Goal: Transaction & Acquisition: Purchase product/service

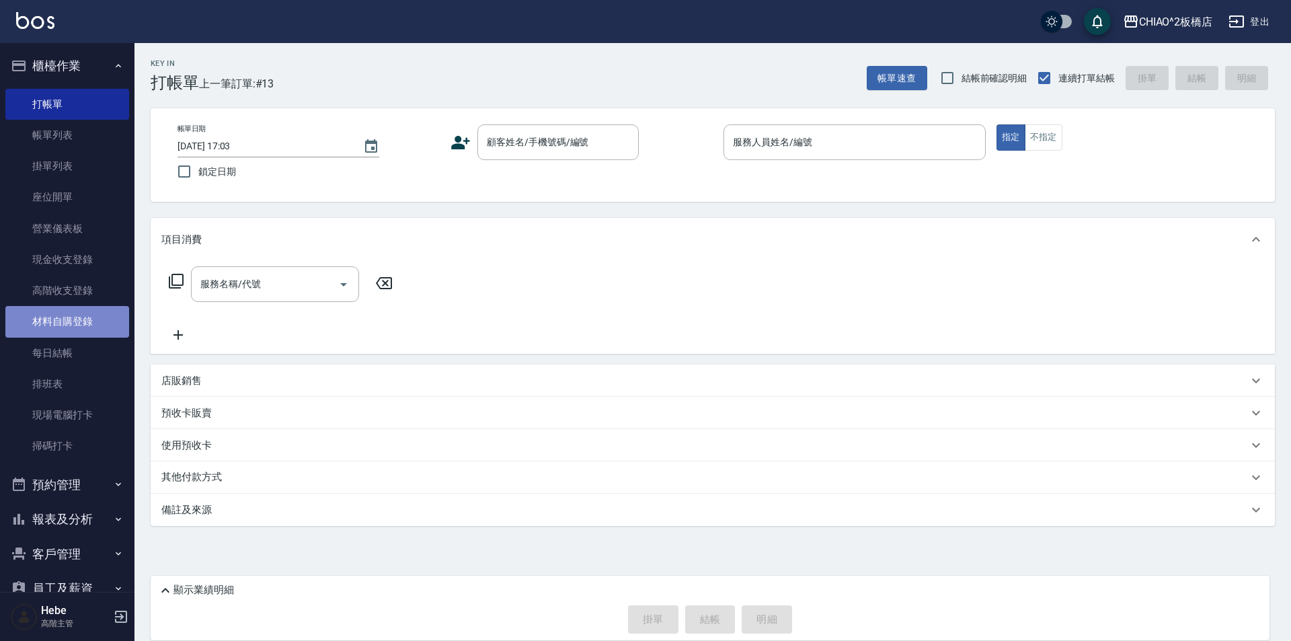
click at [72, 322] on link "材料自購登錄" at bounding box center [67, 321] width 124 height 31
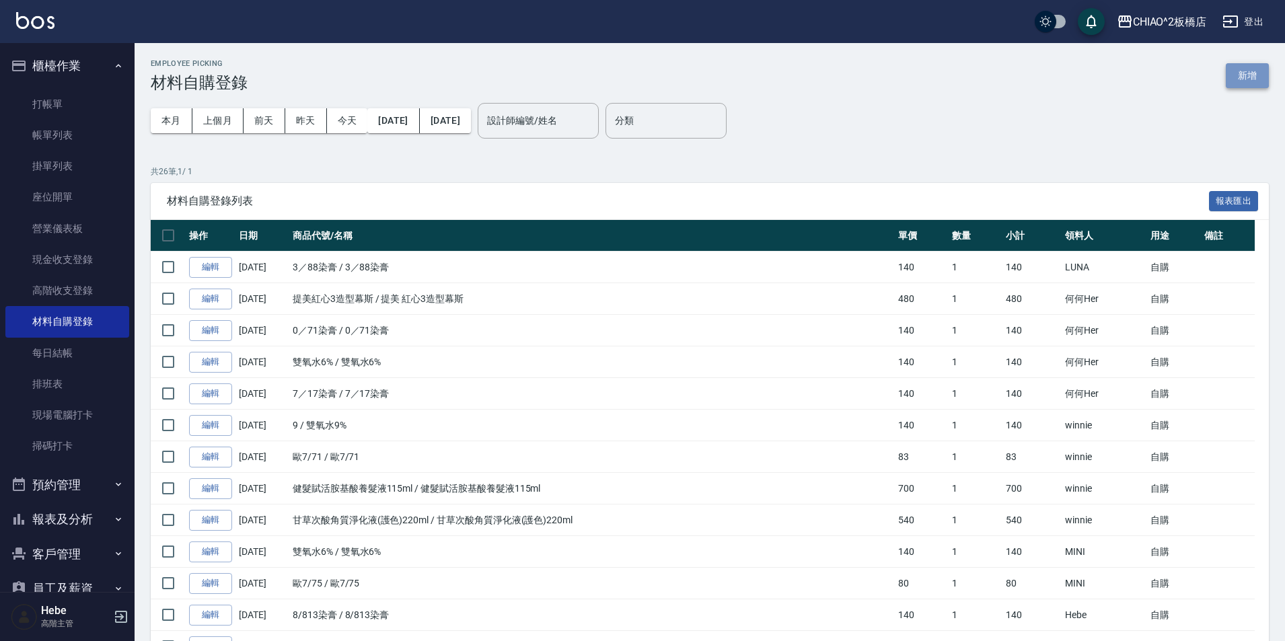
click at [1236, 71] on button "新增" at bounding box center [1246, 75] width 43 height 25
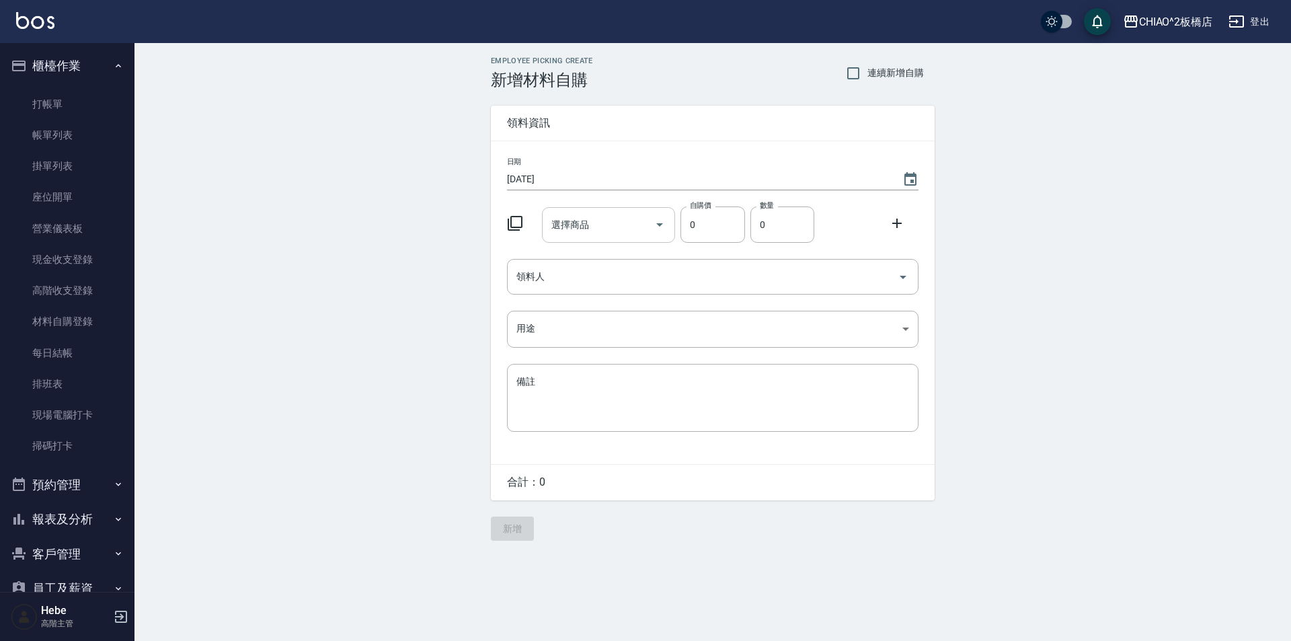
click at [608, 221] on input "選擇商品" at bounding box center [599, 225] width 102 height 24
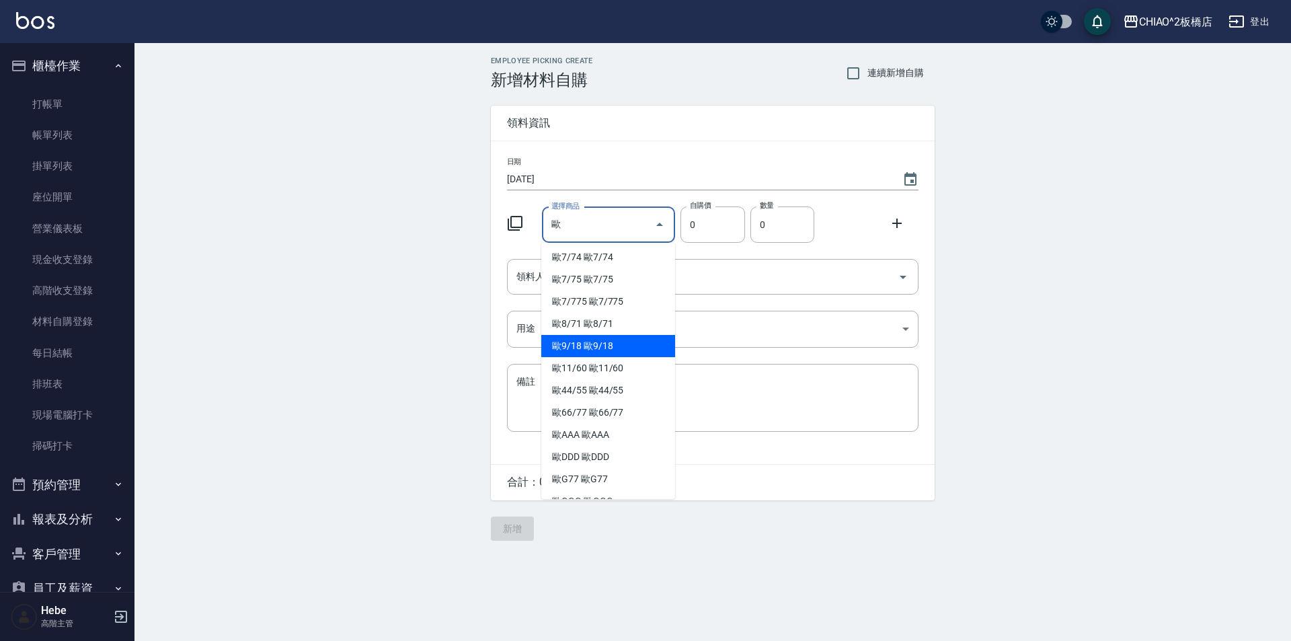
scroll to position [287, 0]
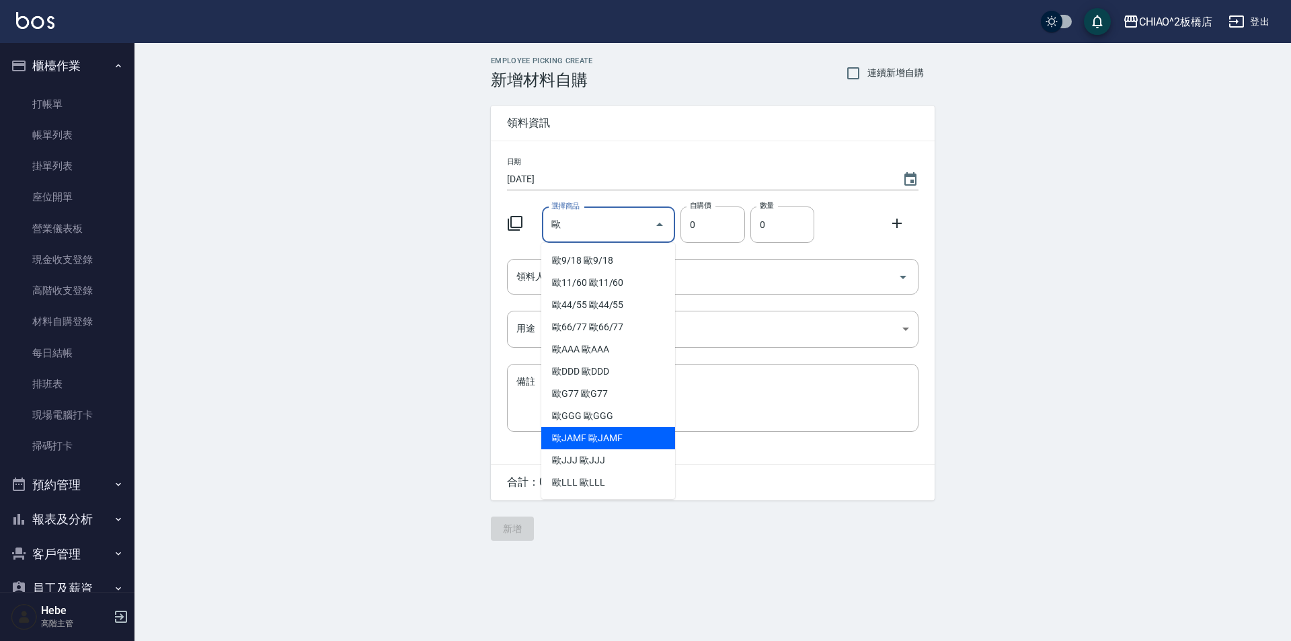
click at [587, 438] on li "歐JAMF 歐JAMF" at bounding box center [608, 438] width 134 height 22
type input "歐JAMF"
type input "83"
type input "1"
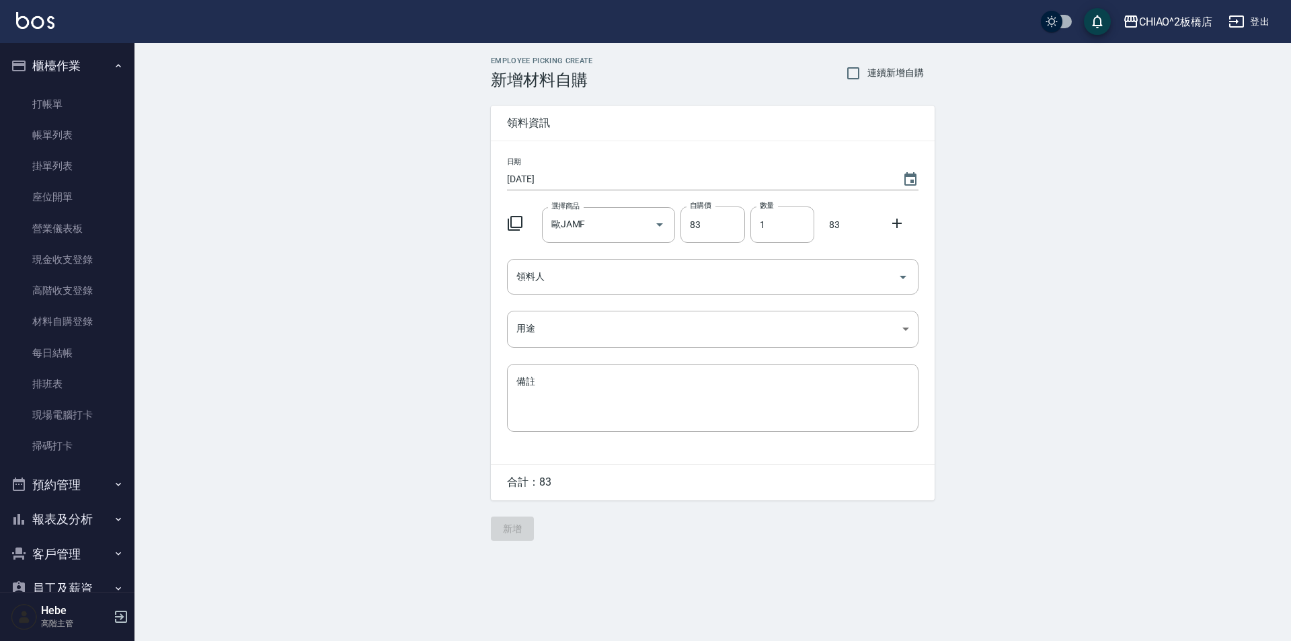
click at [892, 225] on icon at bounding box center [897, 223] width 16 height 16
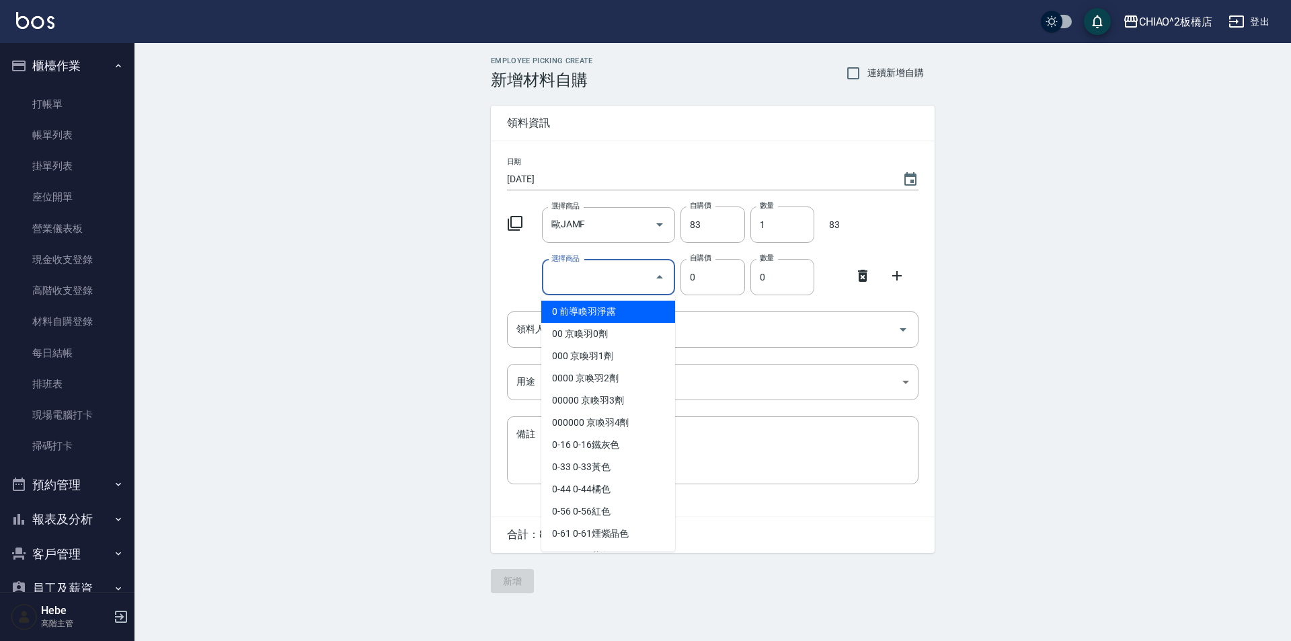
click at [626, 270] on input "選擇商品" at bounding box center [599, 278] width 102 height 24
type input "ˊ"
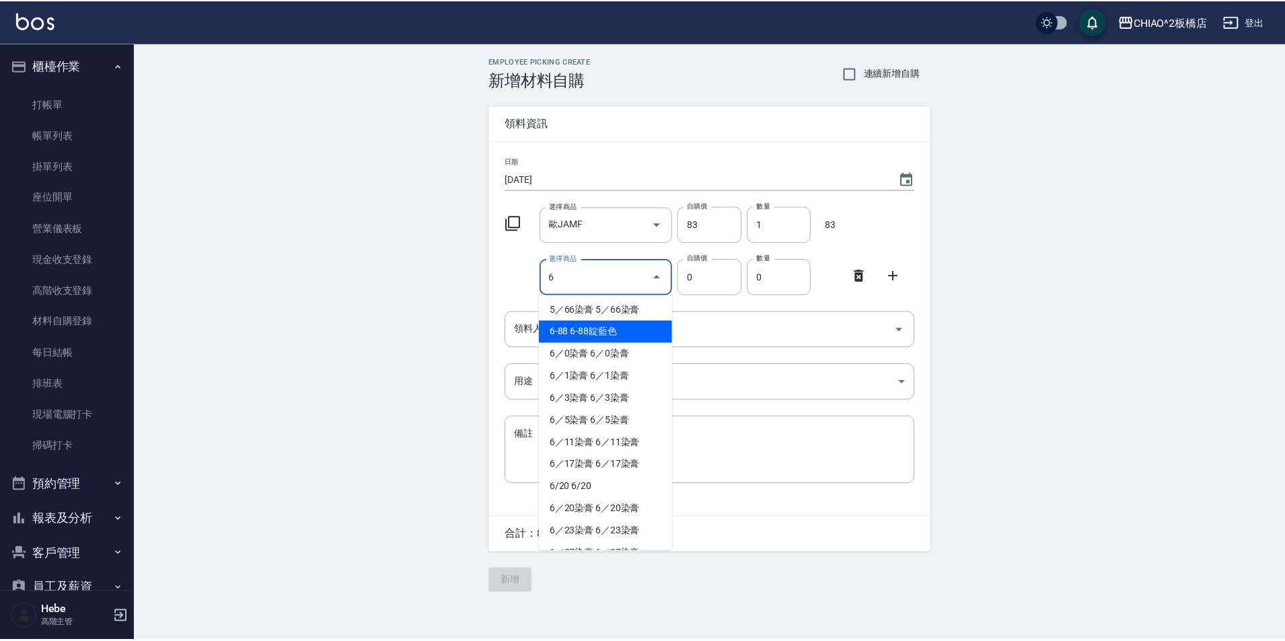
scroll to position [269, 0]
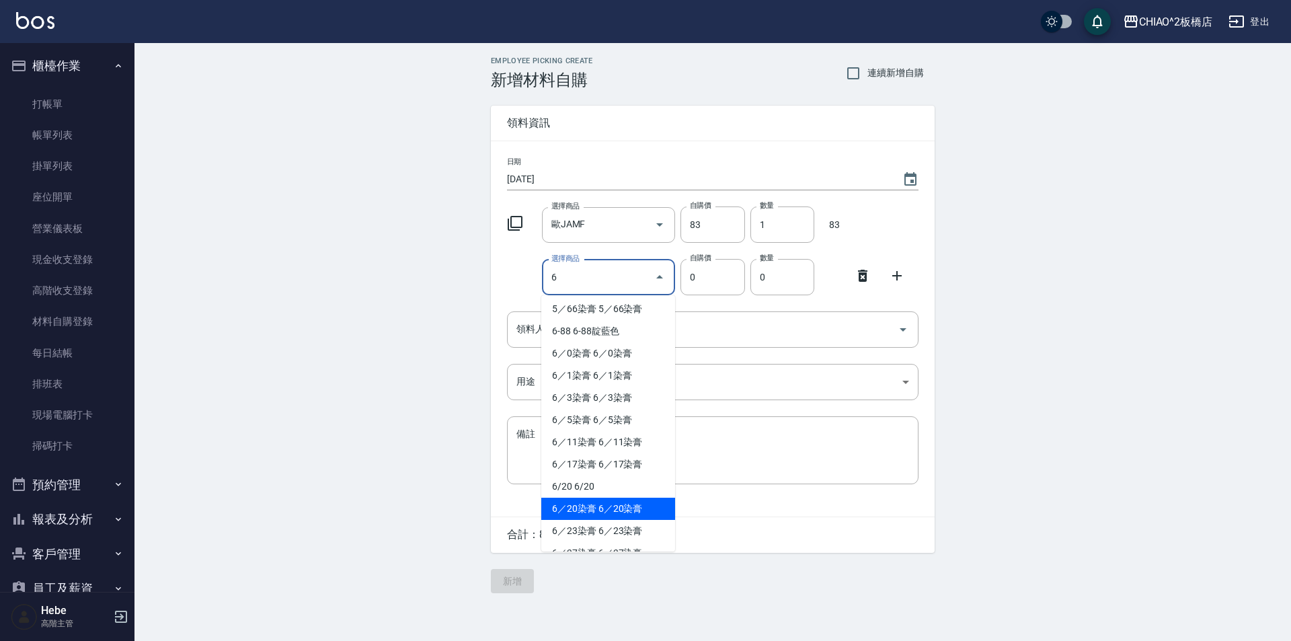
click at [571, 500] on li "6／20染膏 6／20染膏" at bounding box center [608, 509] width 134 height 22
type input "6／20染膏"
type input "140"
type input "1"
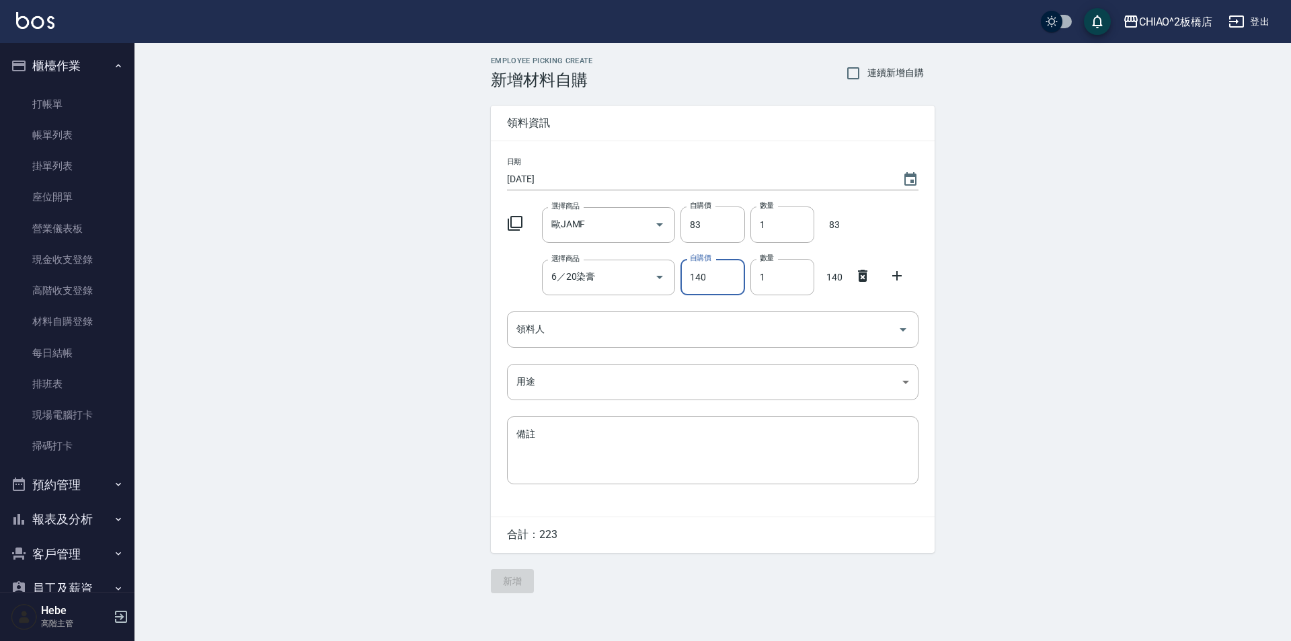
click at [897, 274] on icon at bounding box center [896, 275] width 9 height 9
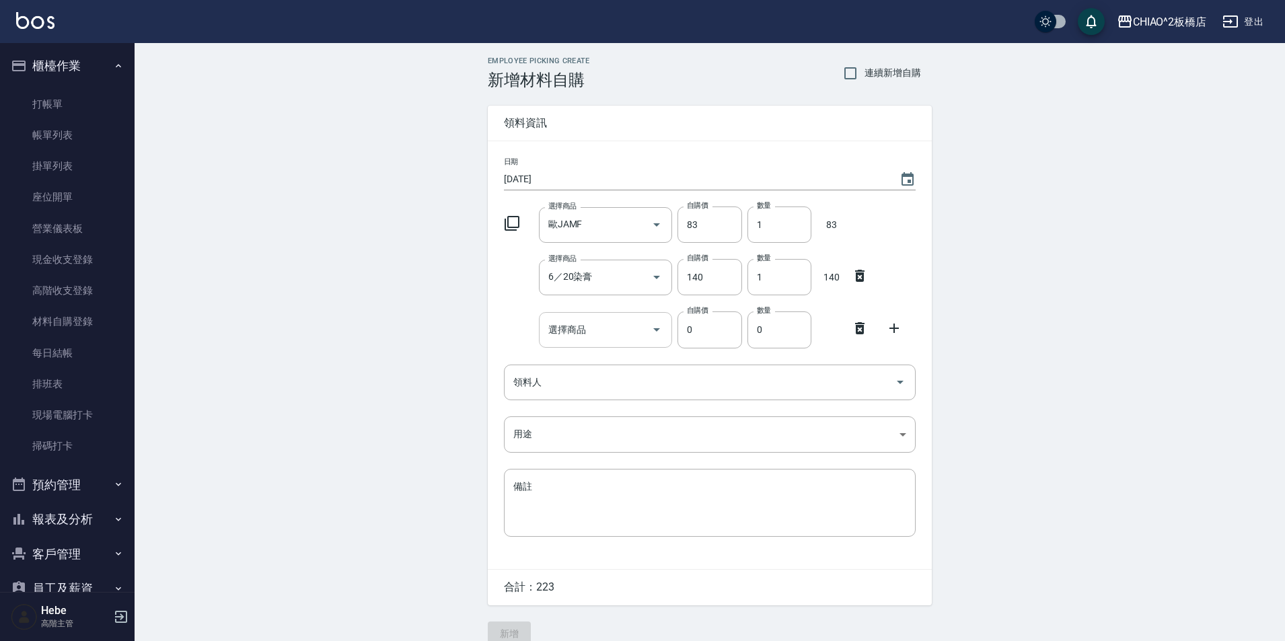
click at [612, 329] on input "選擇商品" at bounding box center [596, 330] width 102 height 24
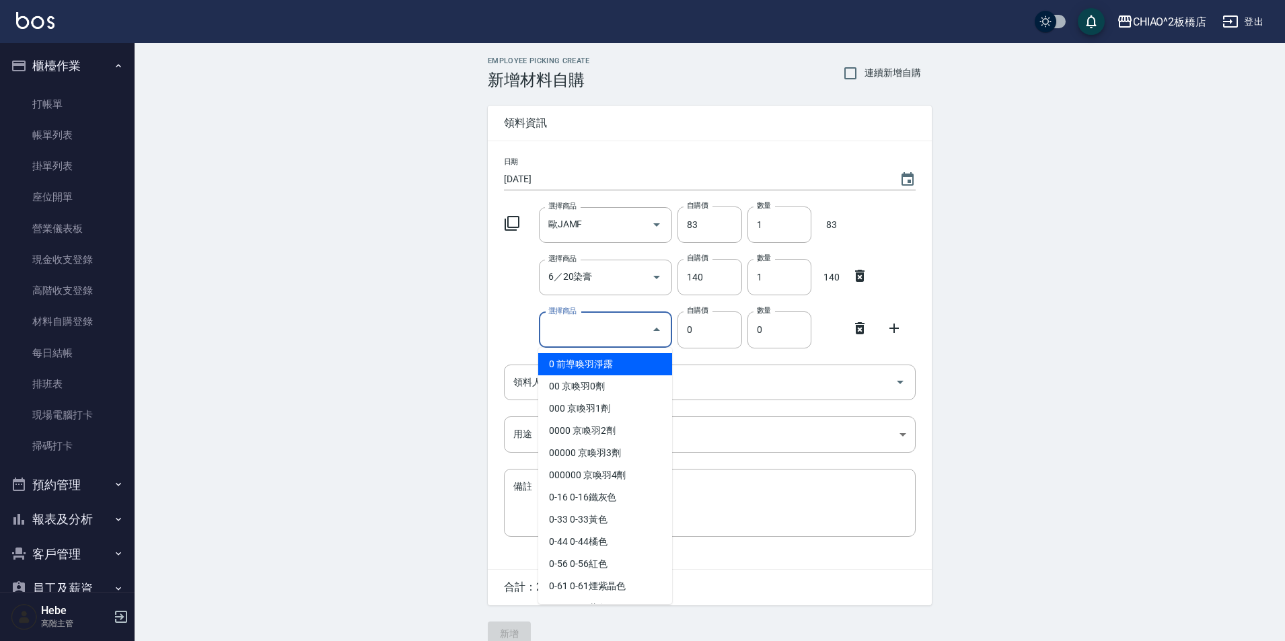
type input "雙氧水6%"
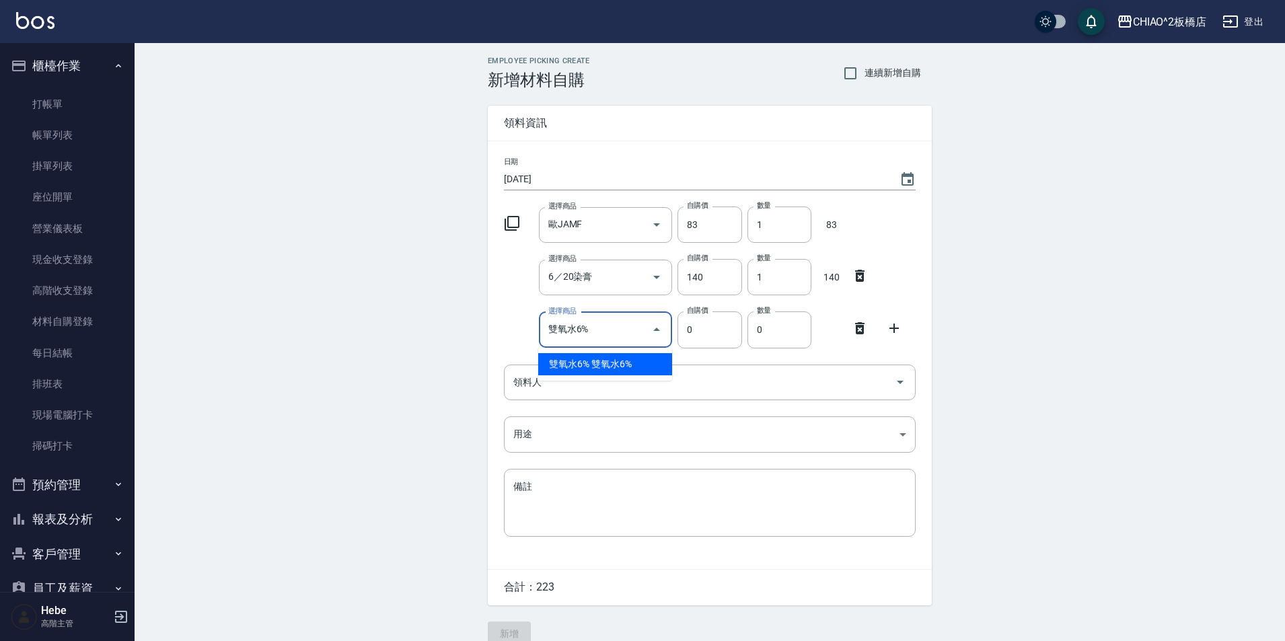
click at [564, 355] on li "雙氧水6% 雙氧水6%" at bounding box center [605, 364] width 134 height 22
type input "140"
type input "1"
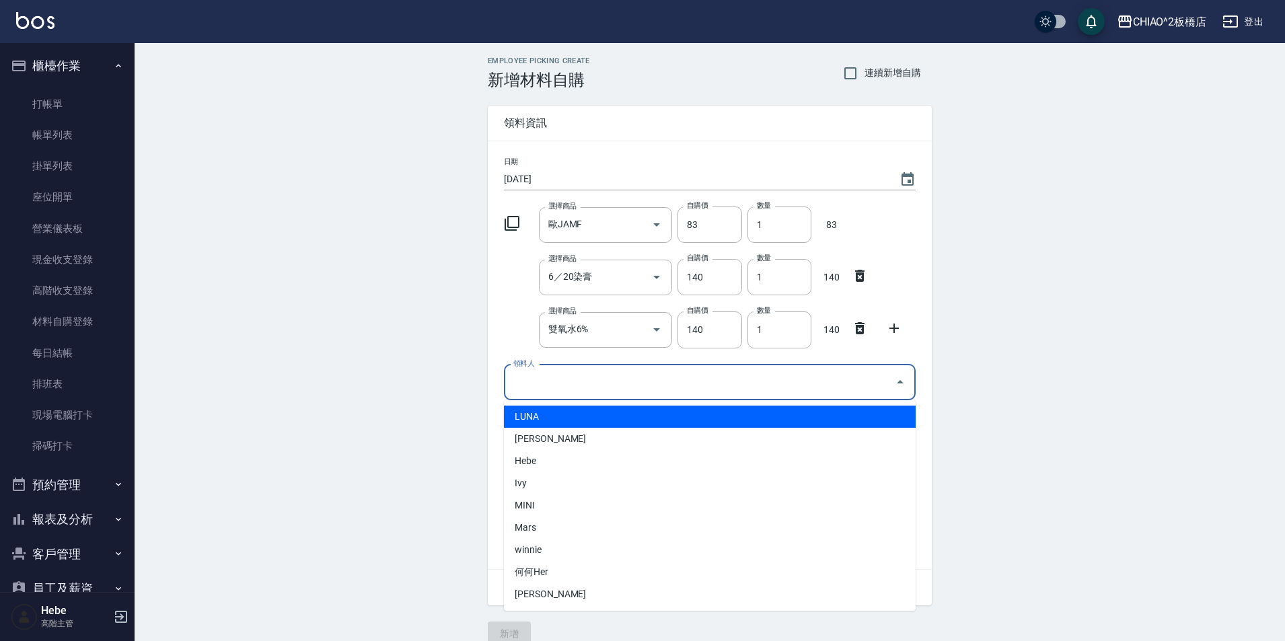
drag, startPoint x: 564, startPoint y: 375, endPoint x: 558, endPoint y: 385, distance: 11.8
click at [564, 375] on input "領料人" at bounding box center [699, 383] width 379 height 24
drag, startPoint x: 546, startPoint y: 419, endPoint x: 541, endPoint y: 425, distance: 8.1
click at [546, 419] on li "LUNA" at bounding box center [710, 417] width 412 height 22
type input "LUNA"
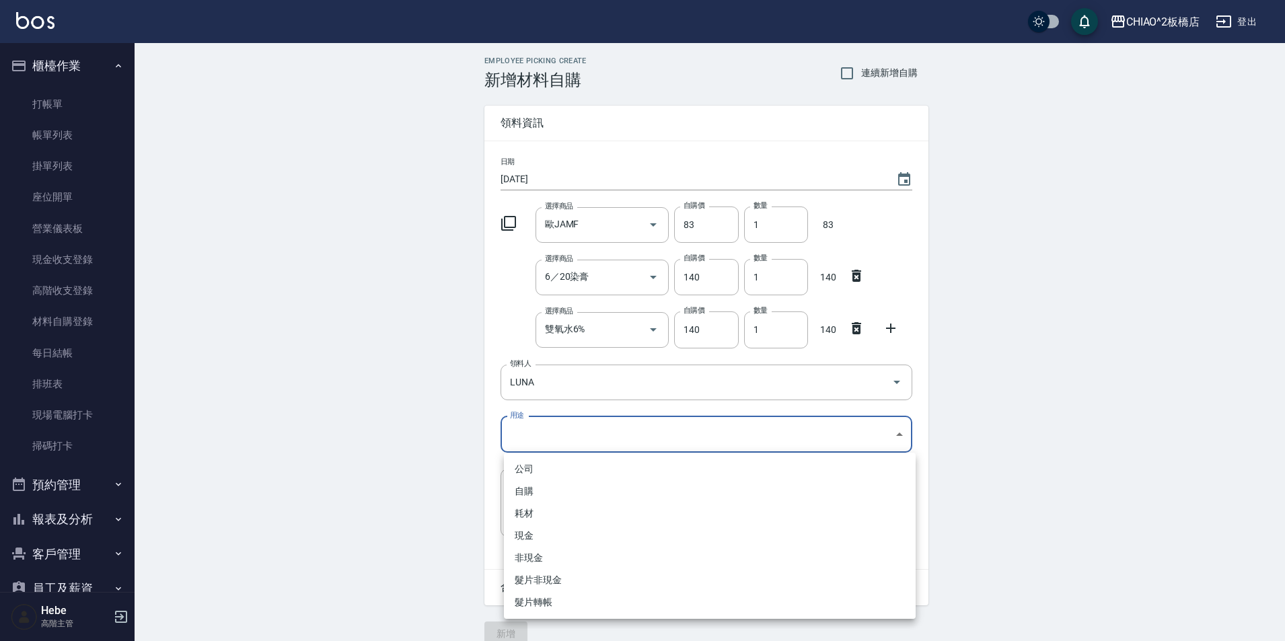
click at [540, 426] on body "CHIAO^2板橋店 登出 櫃檯作業 打帳單 帳單列表 掛單列表 座位開單 營業儀表板 現金收支登錄 高階收支登錄 材料自購登錄 每日結帳 排班表 現場電腦打…" at bounding box center [642, 329] width 1285 height 659
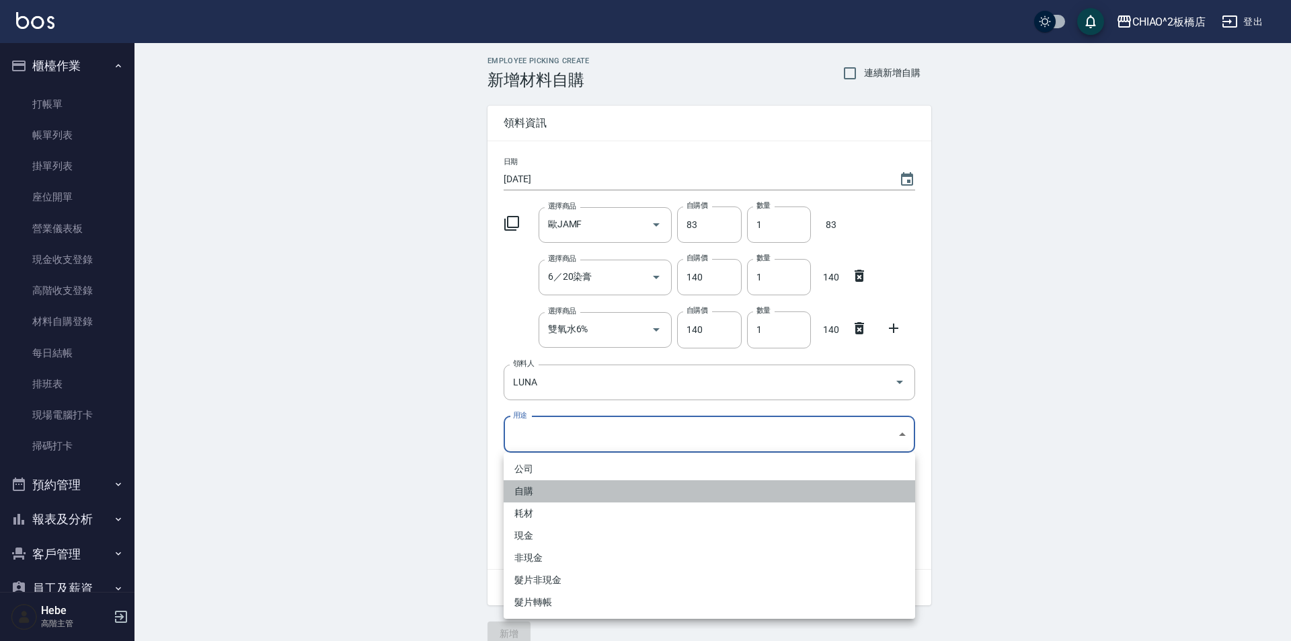
click at [531, 494] on li "自購" at bounding box center [710, 491] width 412 height 22
type input "自購"
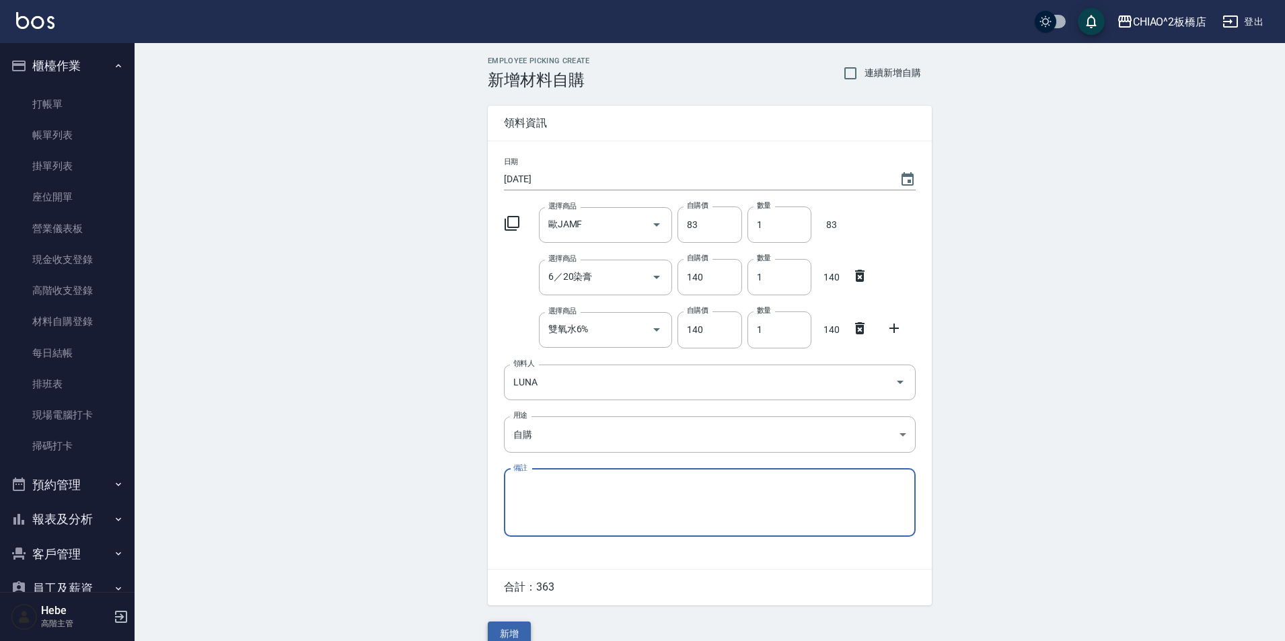
click at [504, 632] on button "新增" at bounding box center [509, 633] width 43 height 25
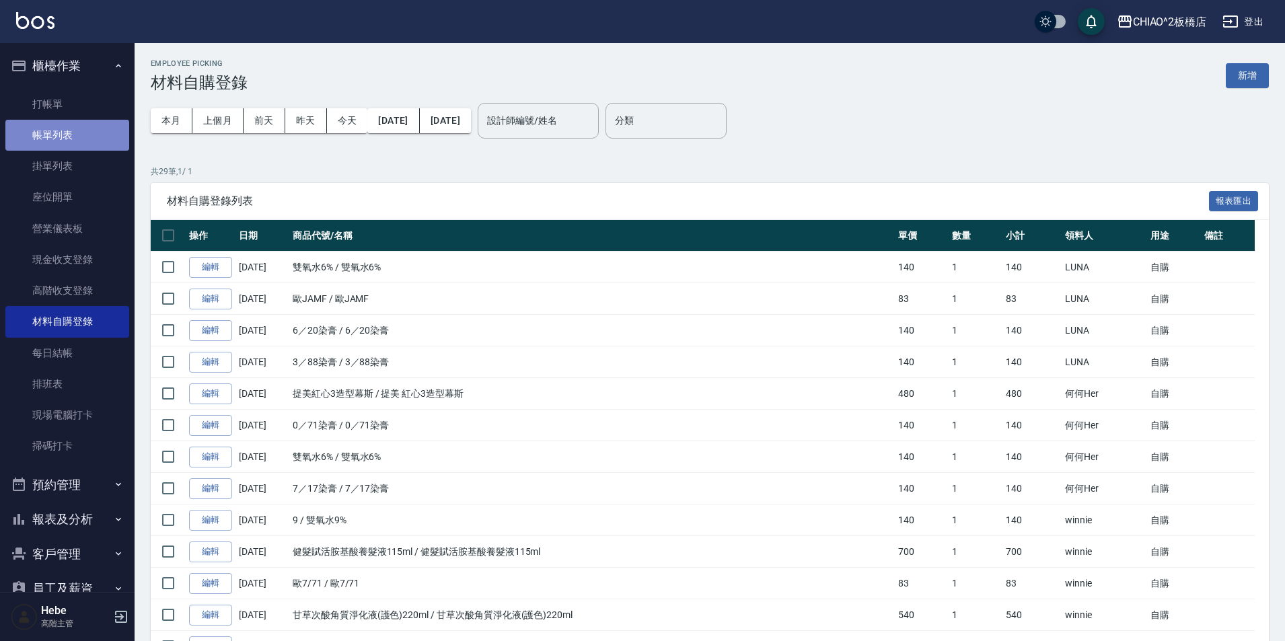
click at [73, 132] on link "帳單列表" at bounding box center [67, 135] width 124 height 31
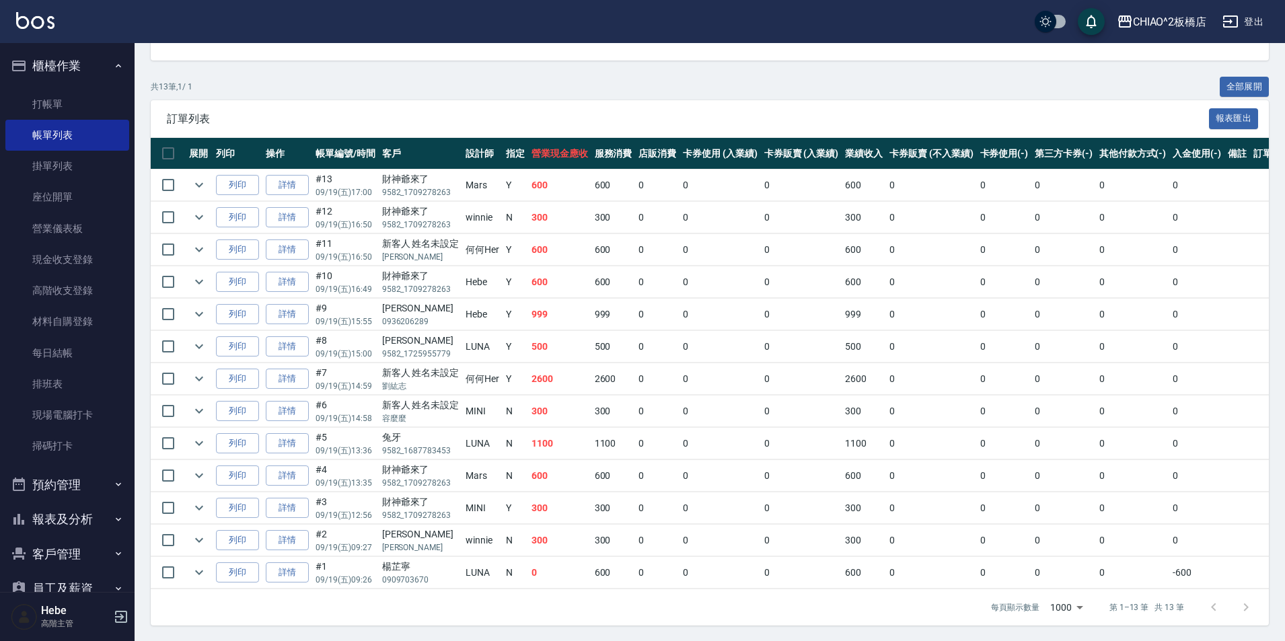
scroll to position [246, 0]
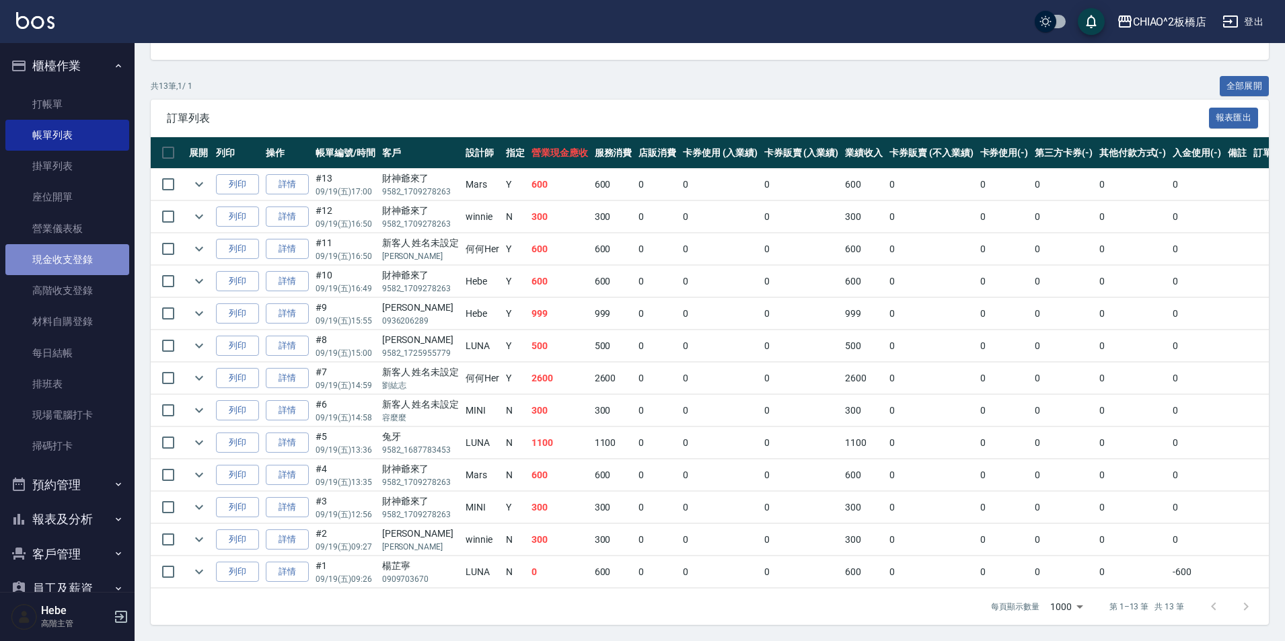
click at [90, 266] on link "現金收支登錄" at bounding box center [67, 259] width 124 height 31
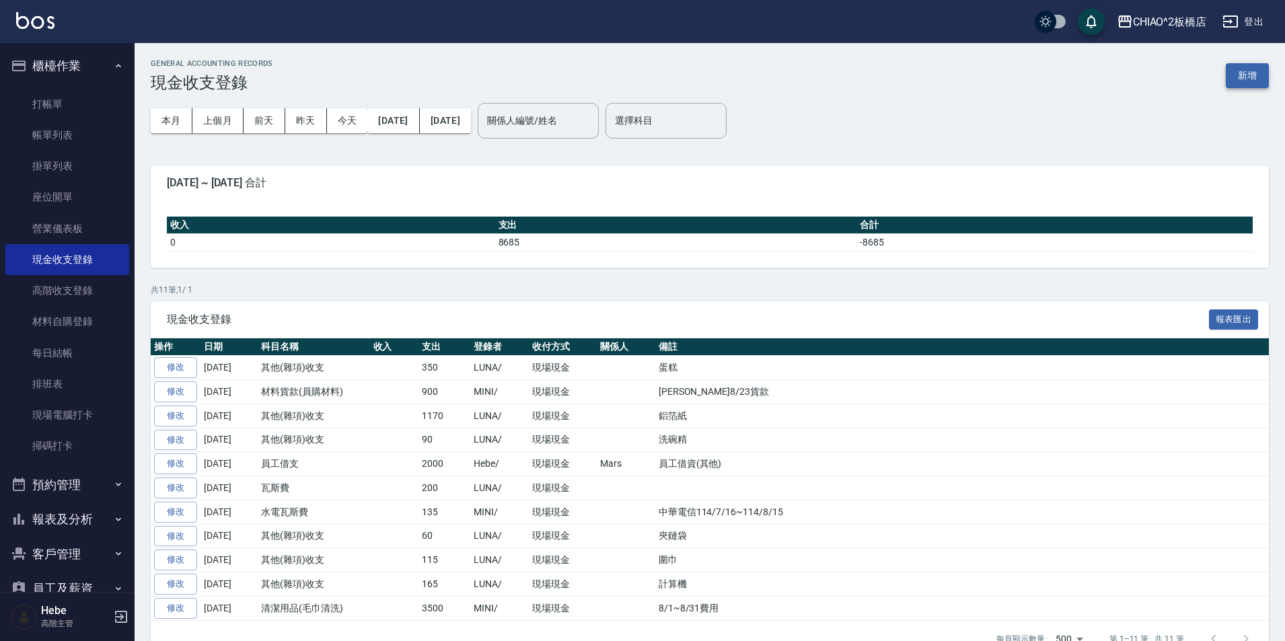
click at [1239, 68] on button "新增" at bounding box center [1246, 75] width 43 height 25
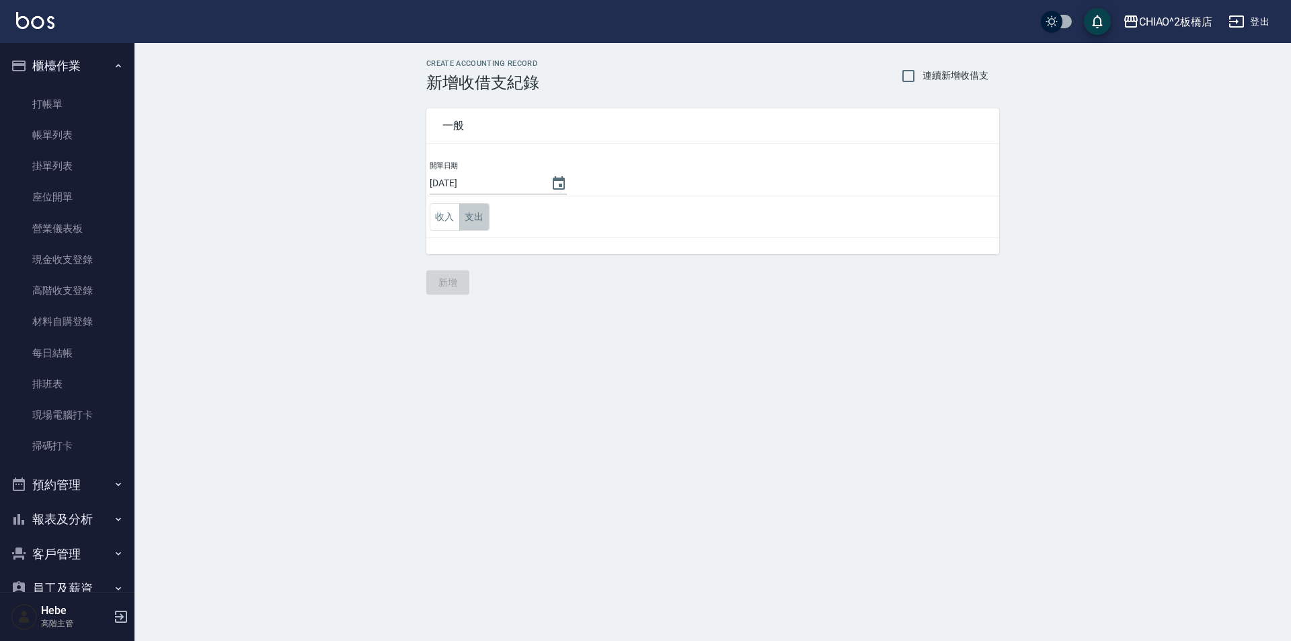
click at [471, 217] on button "支出" at bounding box center [474, 217] width 30 height 28
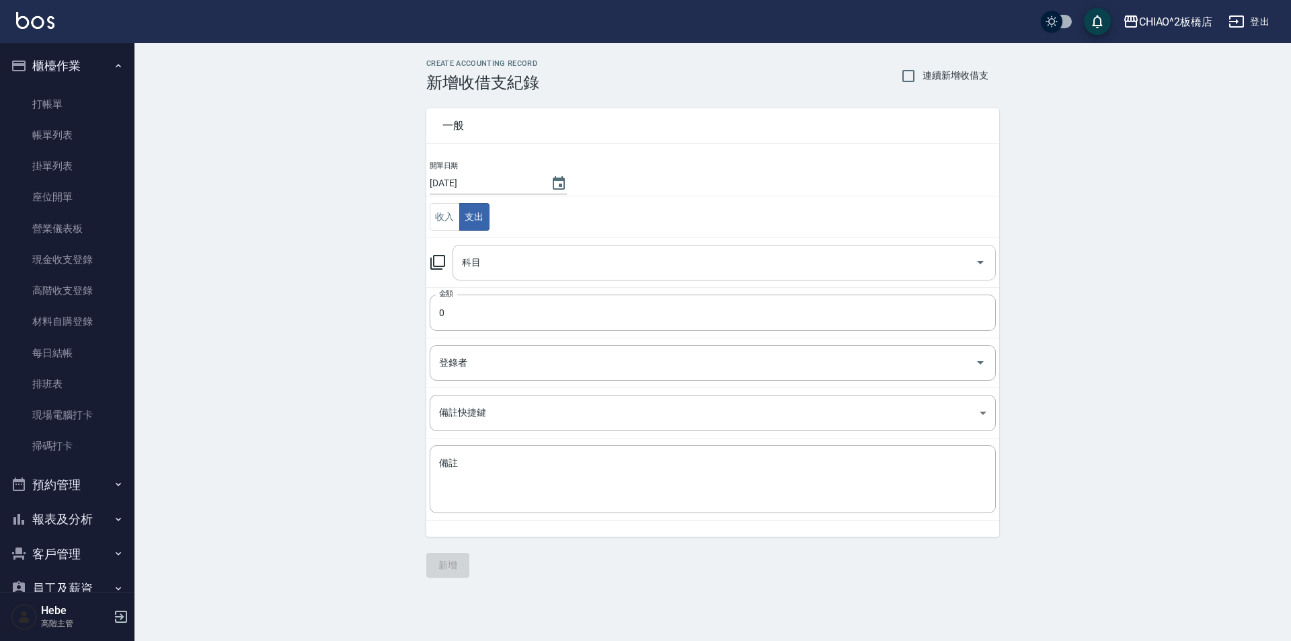
click at [476, 272] on input "科目" at bounding box center [714, 263] width 511 height 24
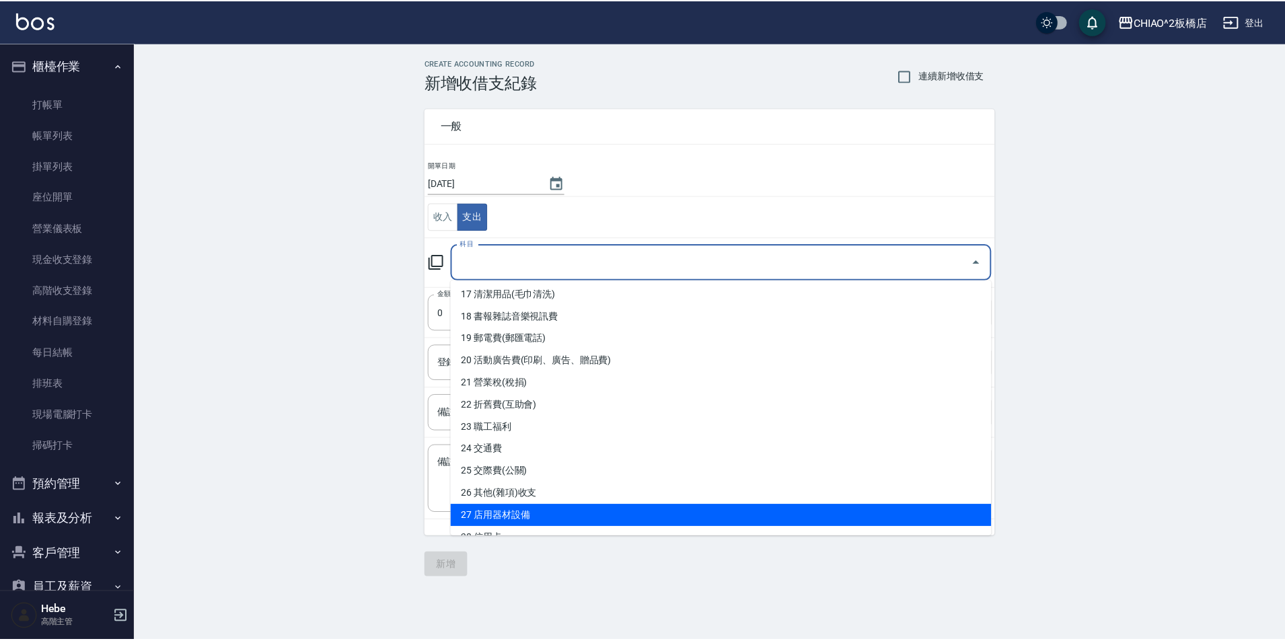
scroll to position [404, 0]
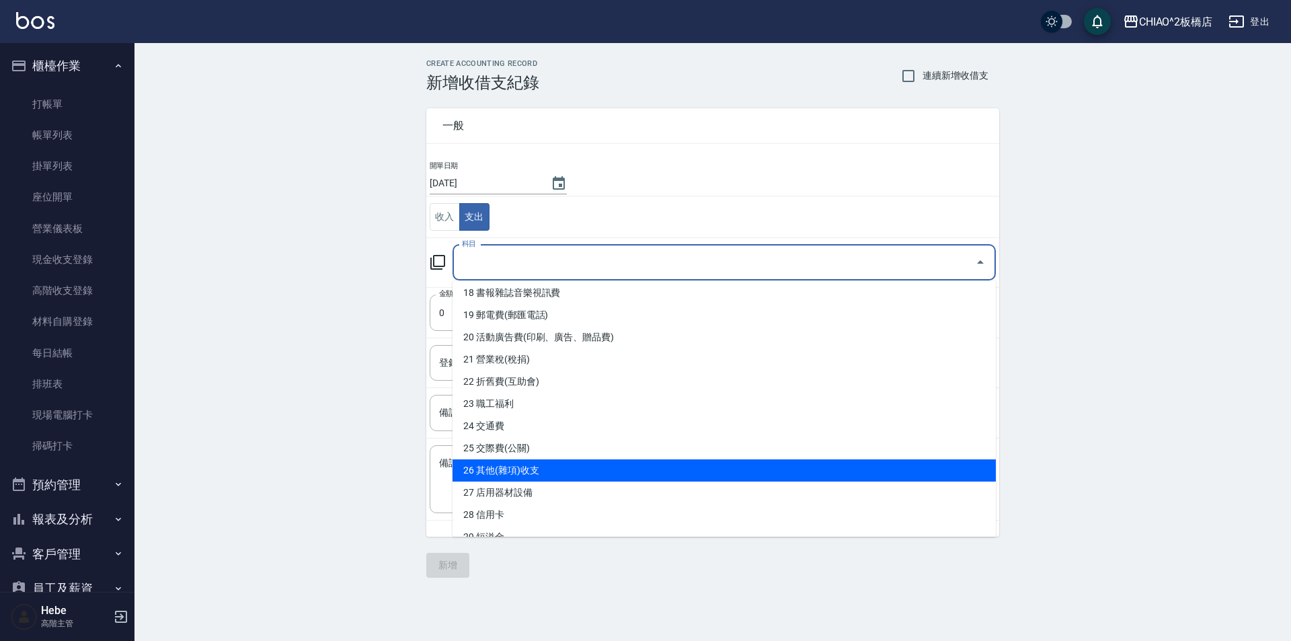
click at [530, 472] on li "26 其他(雜項)收支" at bounding box center [724, 470] width 543 height 22
type input "26 其他(雜項)收支"
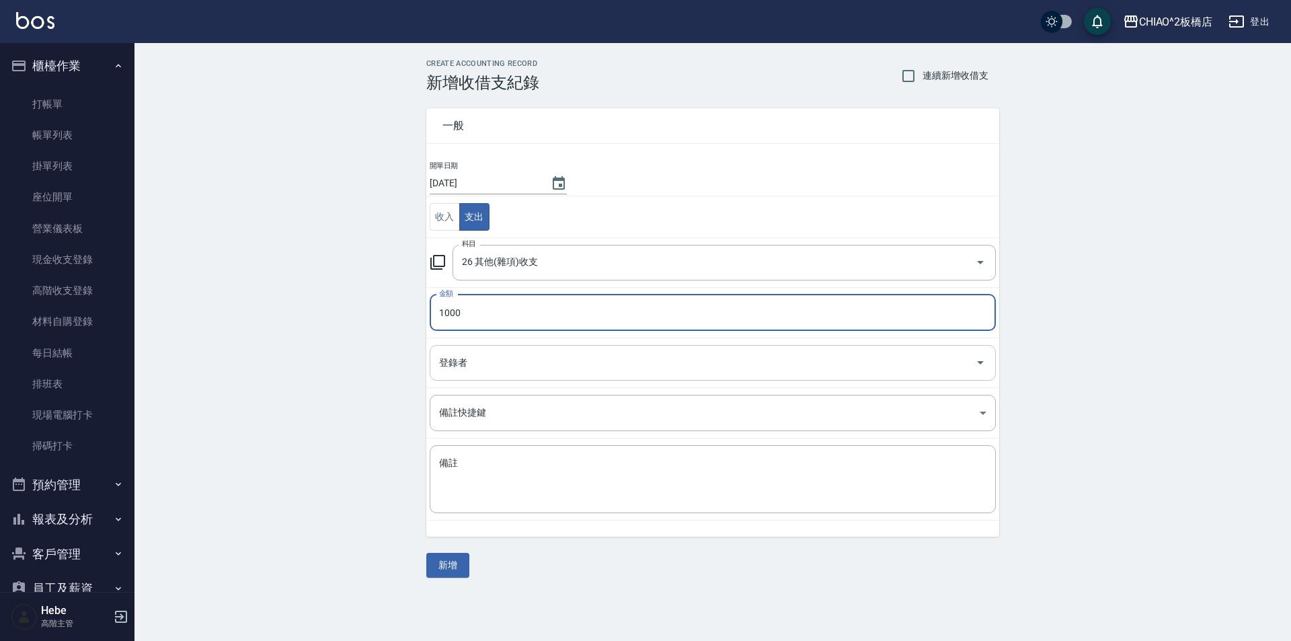
type input "1000"
click at [451, 366] on input "登錄者" at bounding box center [703, 363] width 534 height 24
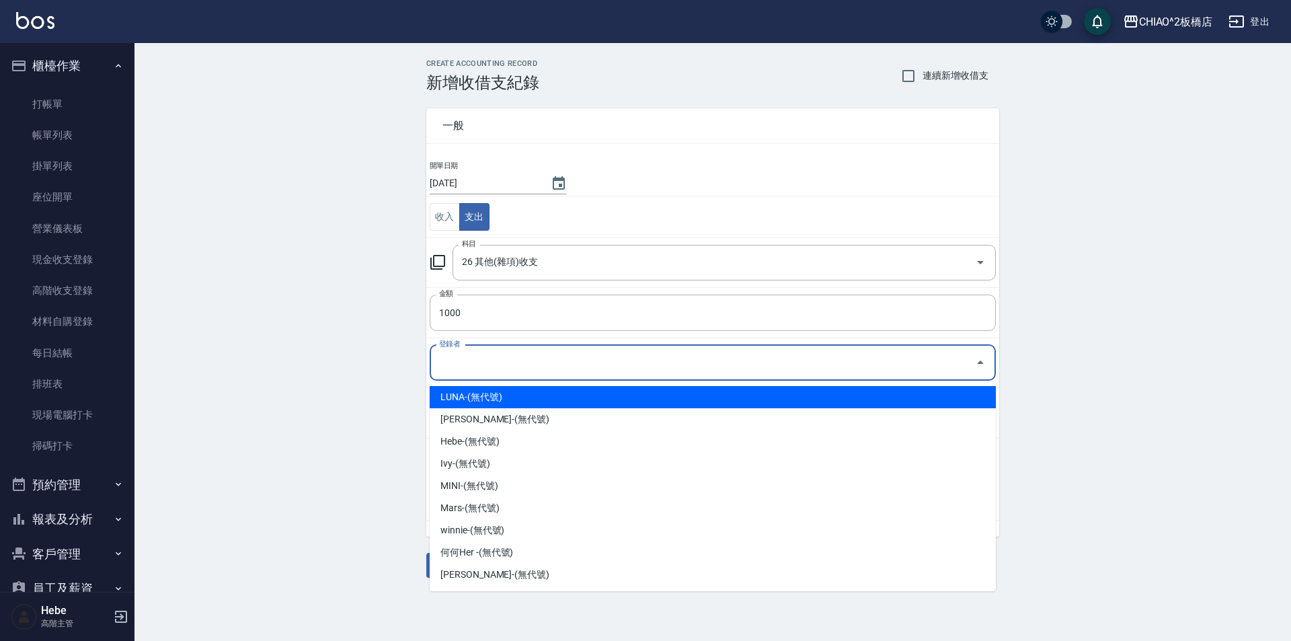
click at [467, 406] on li "LUNA-(無代號)" at bounding box center [713, 397] width 566 height 22
type input "LUNA-(無代號)"
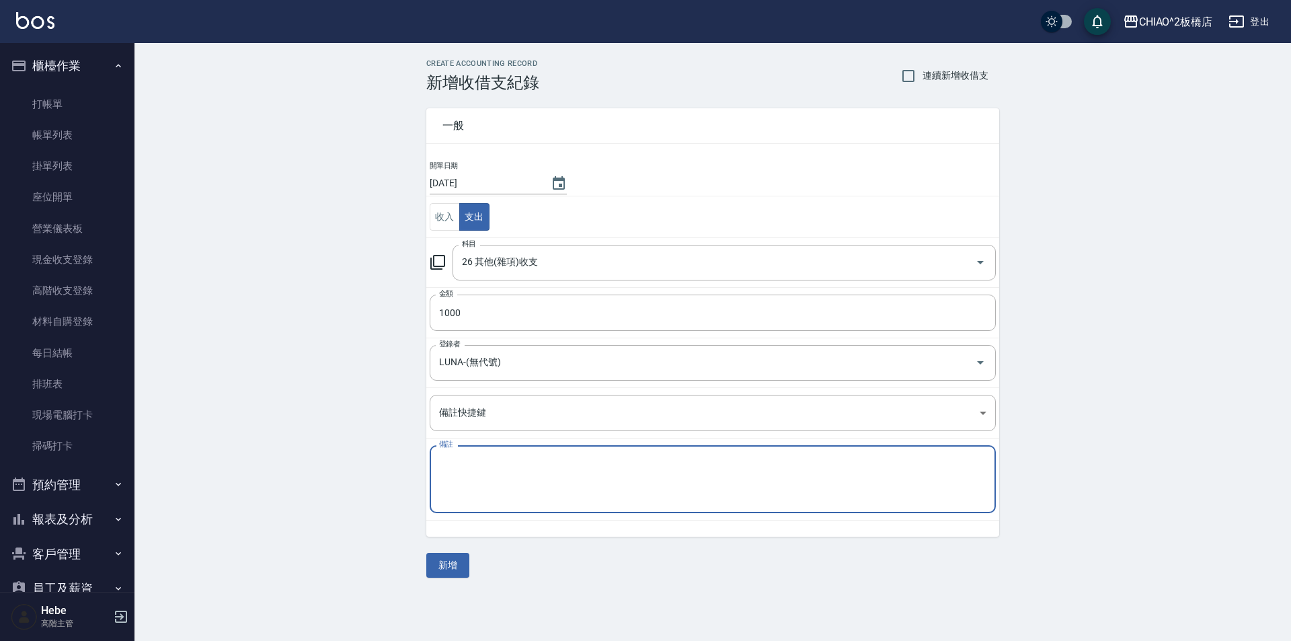
click at [462, 457] on textarea "備註" at bounding box center [712, 480] width 547 height 46
type textarea "winnie生日禮金"
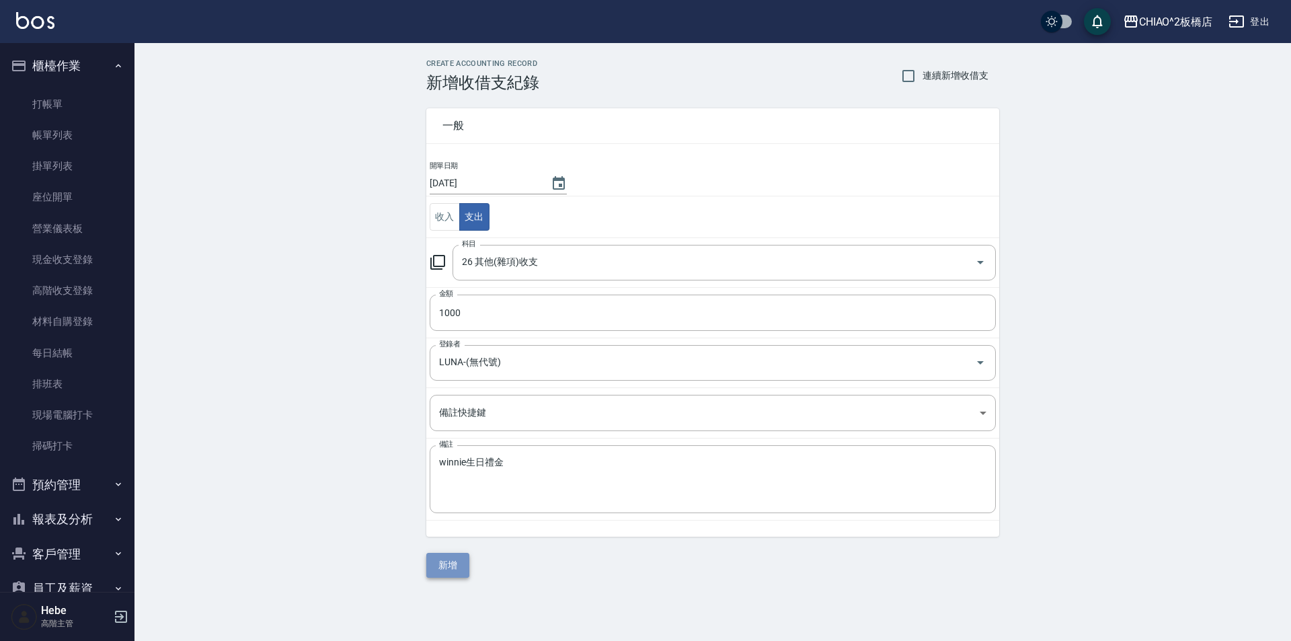
click at [454, 564] on button "新增" at bounding box center [447, 565] width 43 height 25
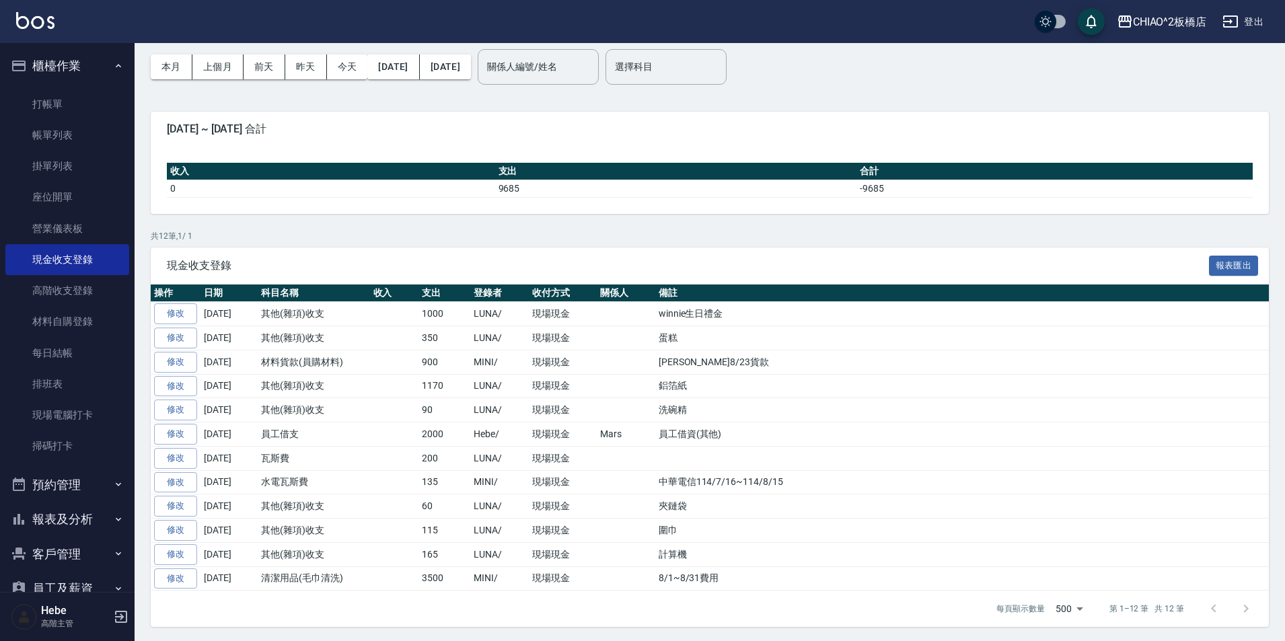
scroll to position [56, 0]
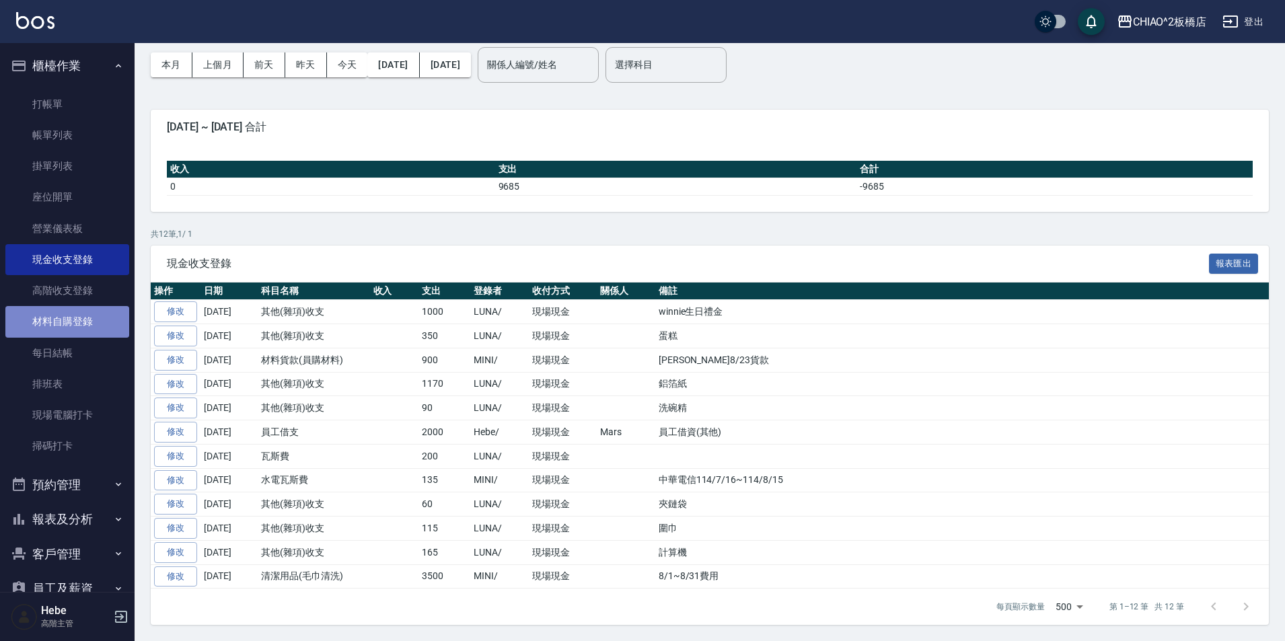
click at [87, 320] on link "材料自購登錄" at bounding box center [67, 321] width 124 height 31
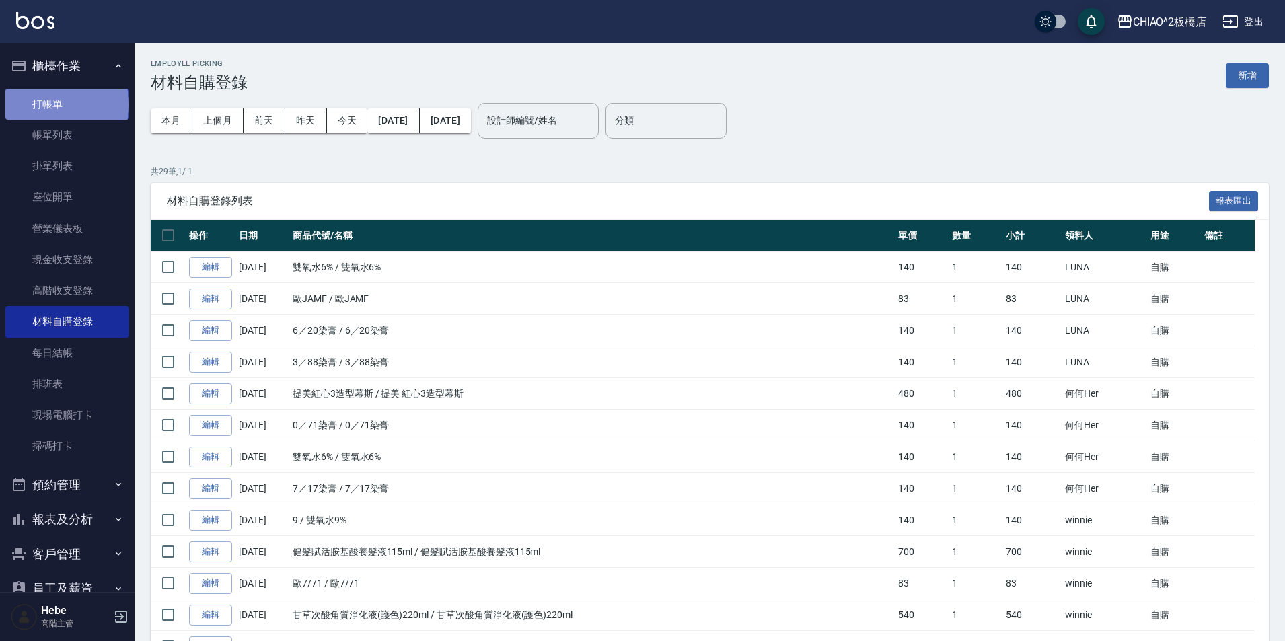
click at [66, 104] on link "打帳單" at bounding box center [67, 104] width 124 height 31
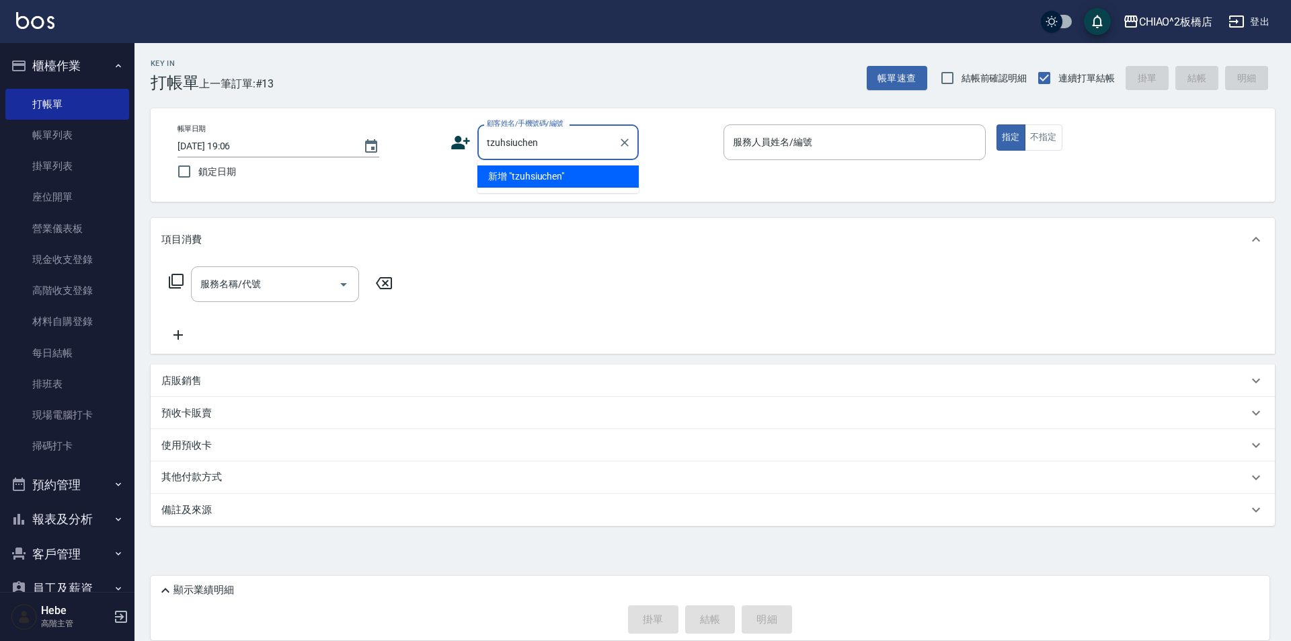
click at [543, 172] on li "新增 "tzuhsiuchen"" at bounding box center [558, 176] width 161 height 22
type input "tzuhsiuchen"
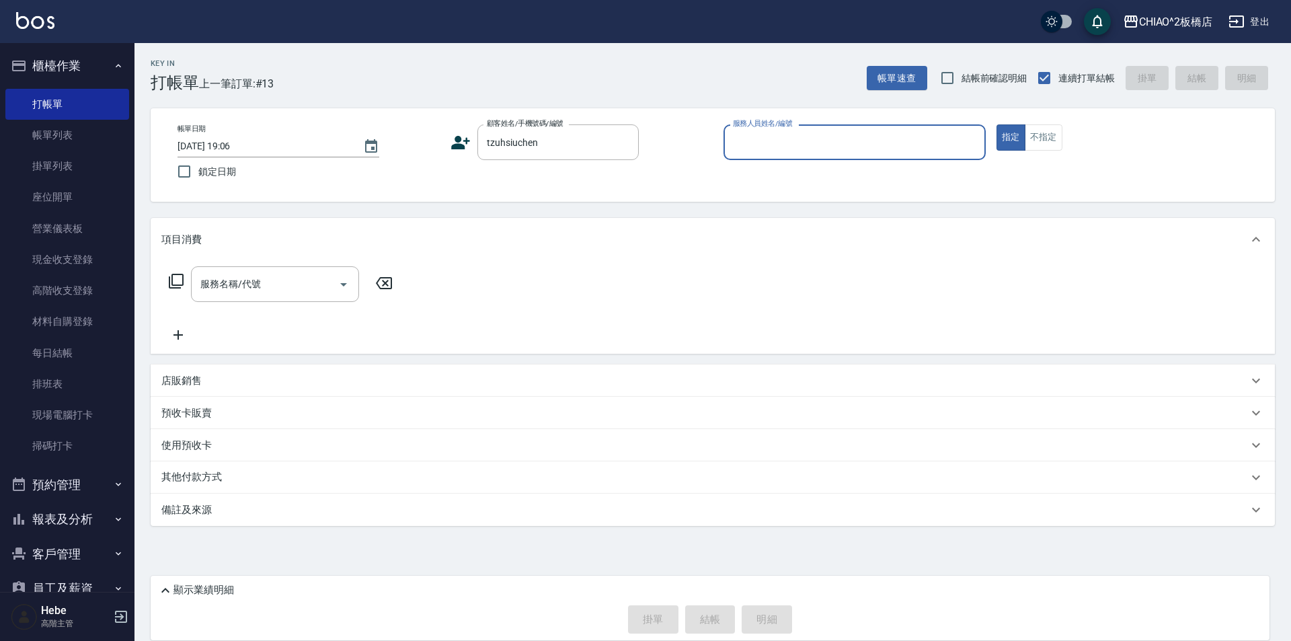
click at [741, 148] on input "服務人員姓名/編號" at bounding box center [855, 142] width 250 height 24
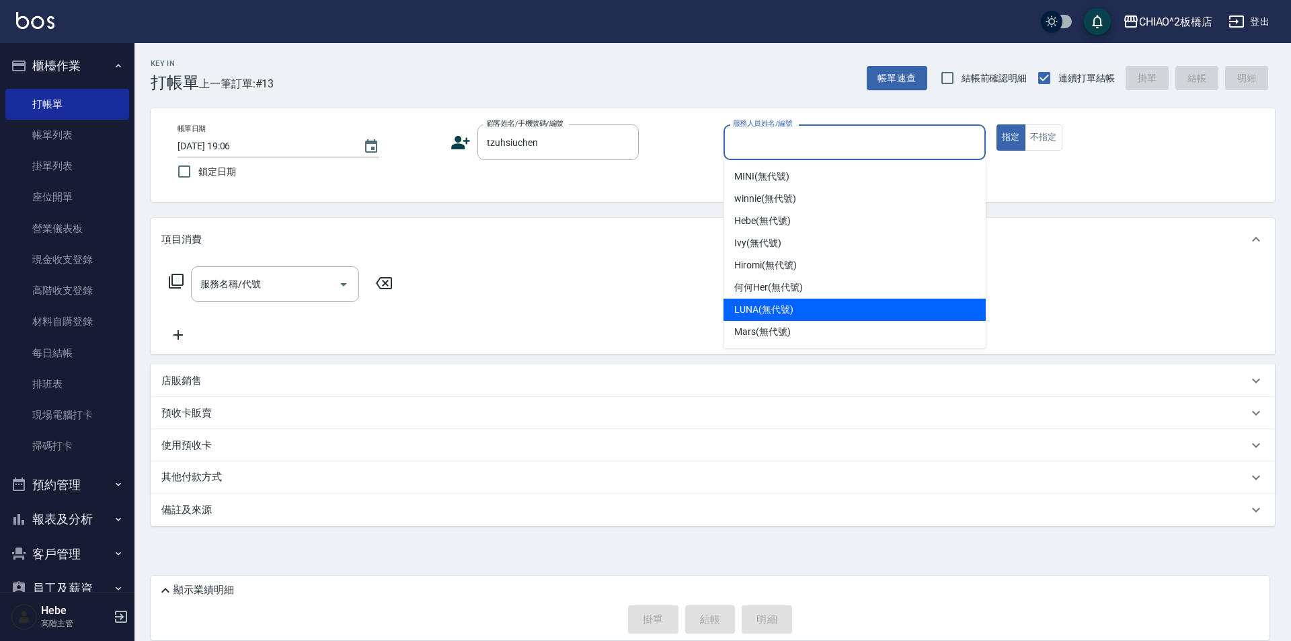
click at [754, 304] on span "LUNA (無代號)" at bounding box center [763, 310] width 59 height 14
type input "LUNA(無代號)"
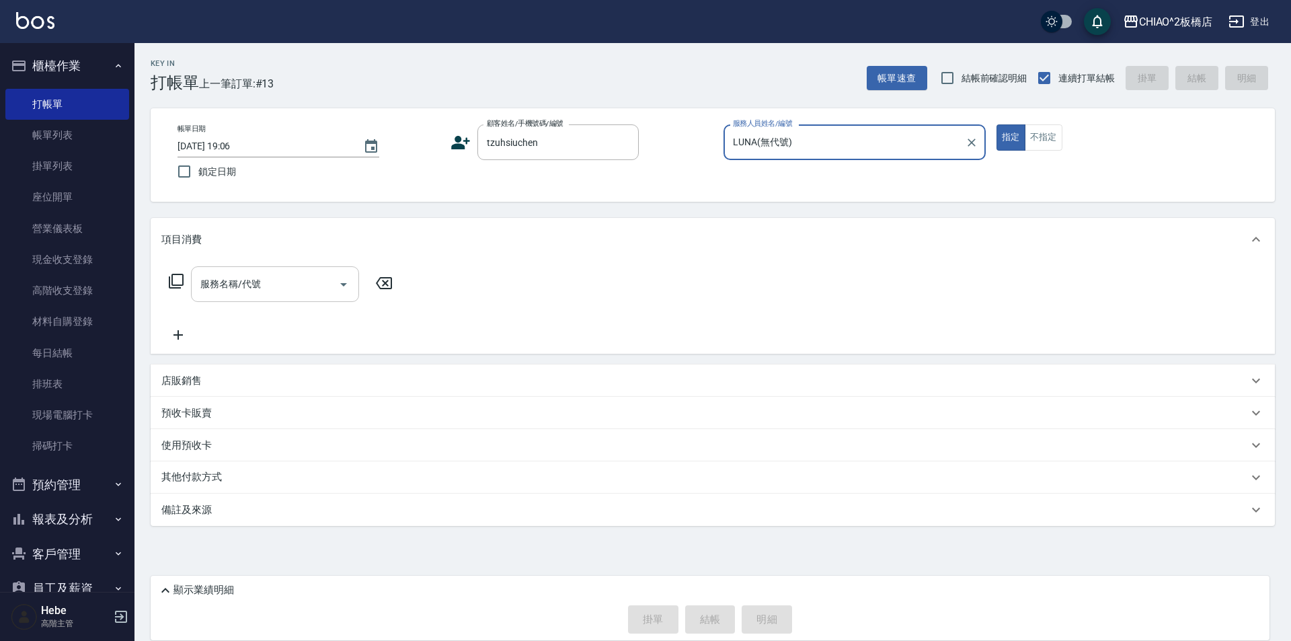
click at [270, 274] on input "服務名稱/代號" at bounding box center [265, 284] width 136 height 24
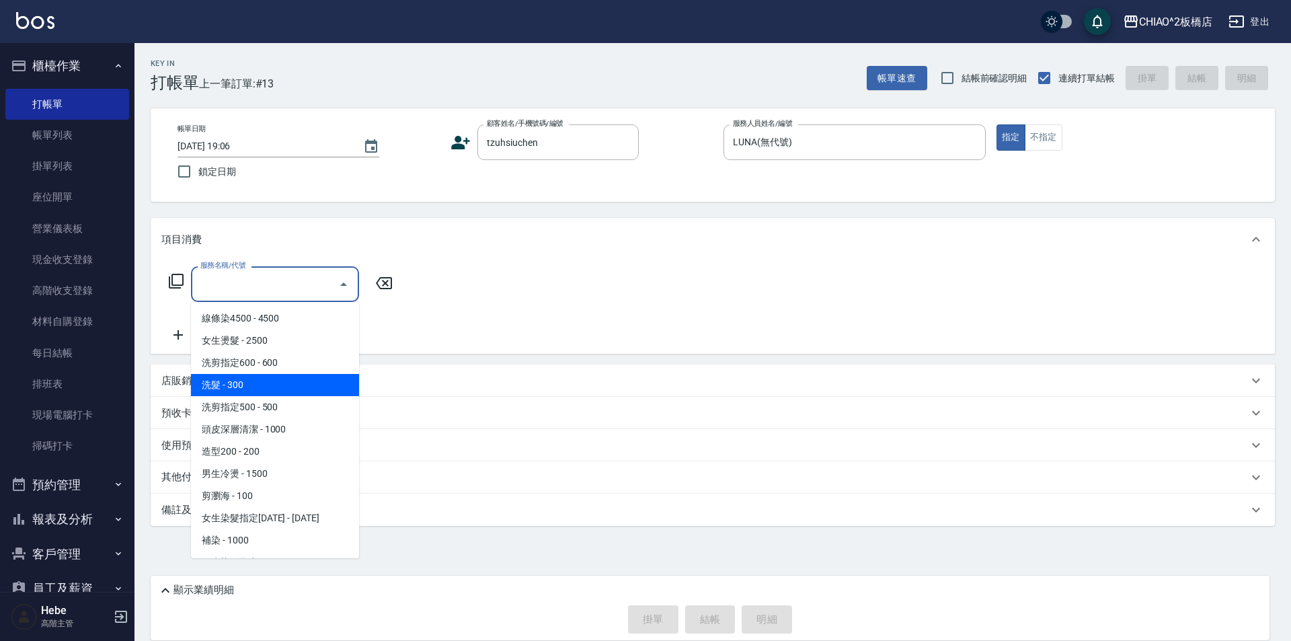
click at [260, 383] on span "洗髮 - 300" at bounding box center [275, 385] width 168 height 22
type input "洗髮(96679)"
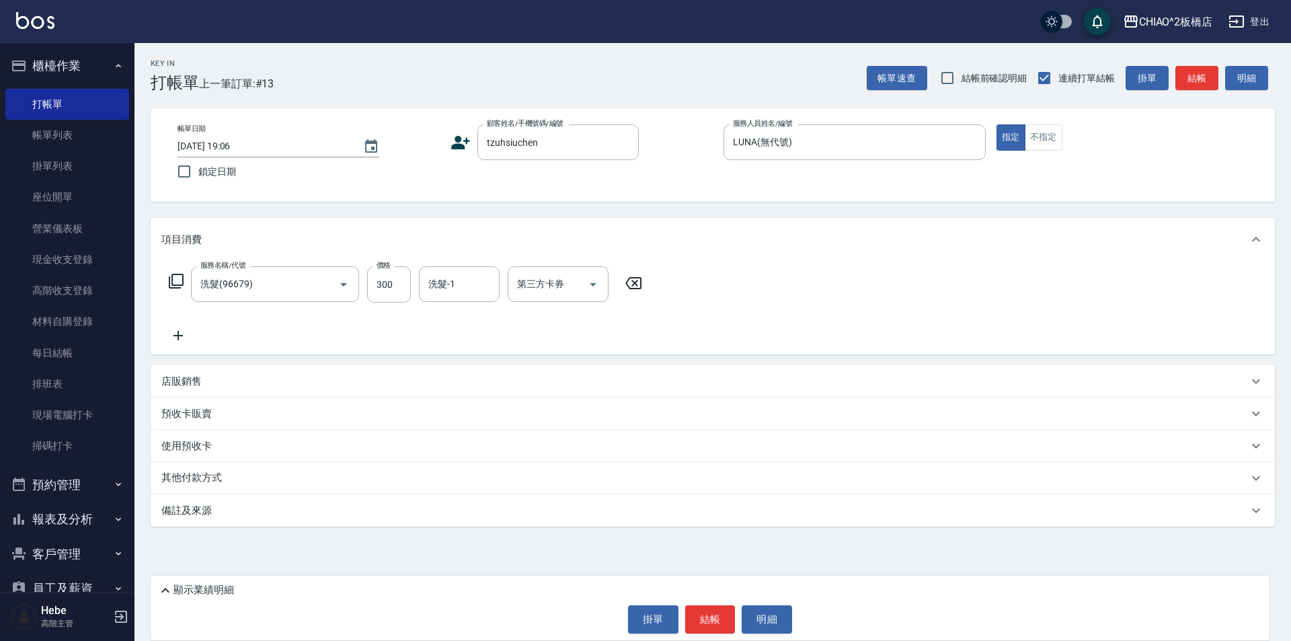
click at [174, 330] on icon at bounding box center [178, 336] width 34 height 16
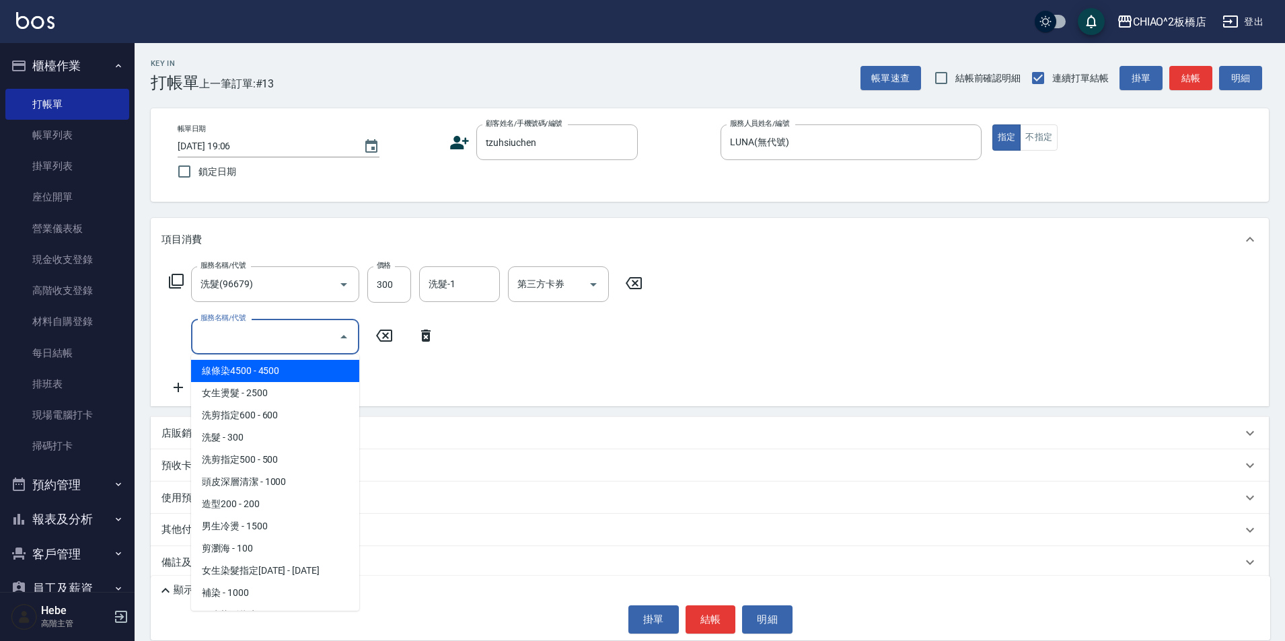
click at [231, 340] on input "服務名稱/代號" at bounding box center [265, 337] width 136 height 24
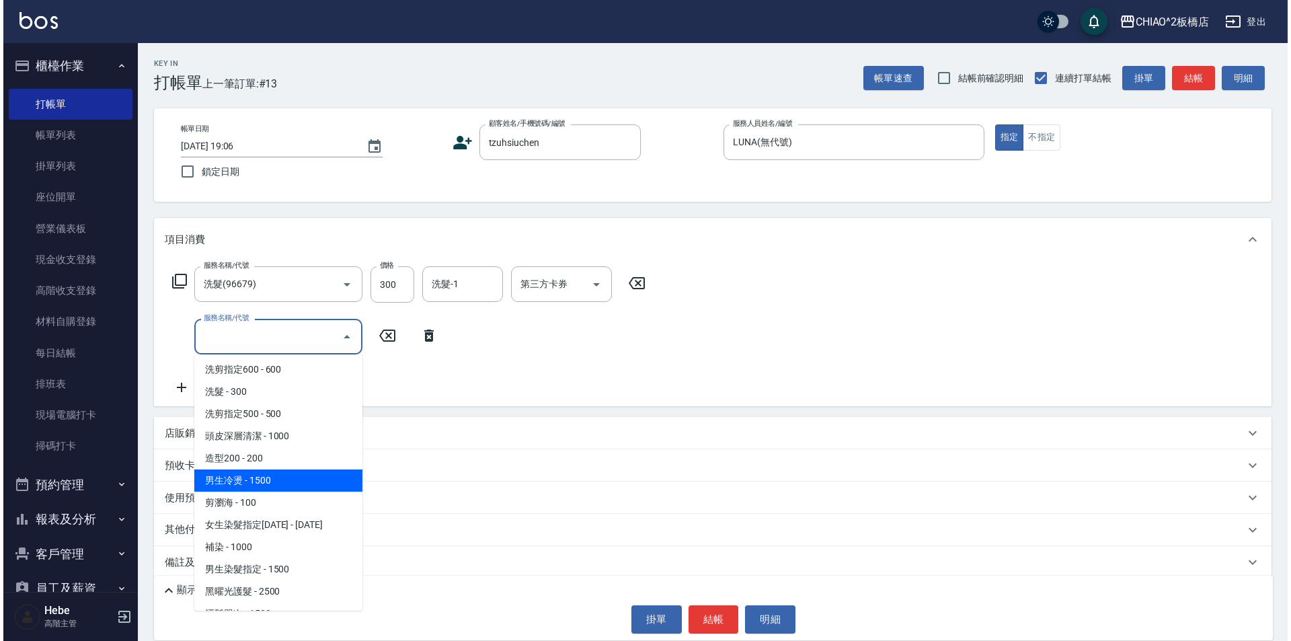
scroll to position [67, 0]
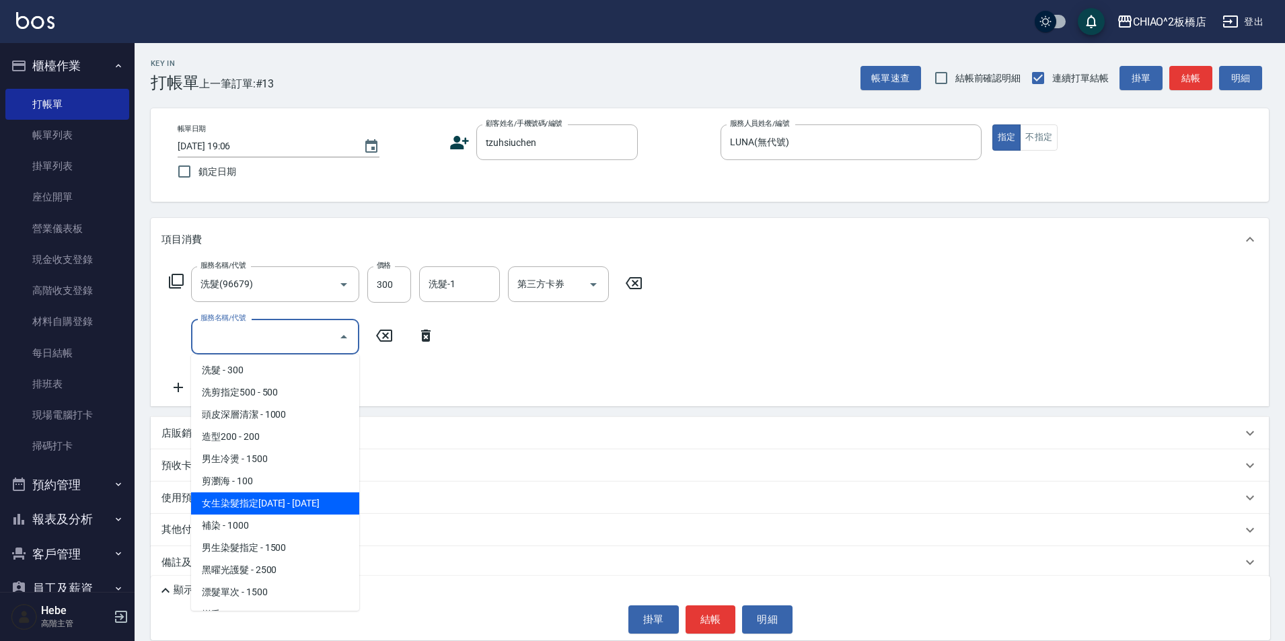
click at [289, 496] on span "女生染髮指定[DATE] - [DATE]" at bounding box center [275, 503] width 168 height 22
type input "女生染髮指定2000(96698)"
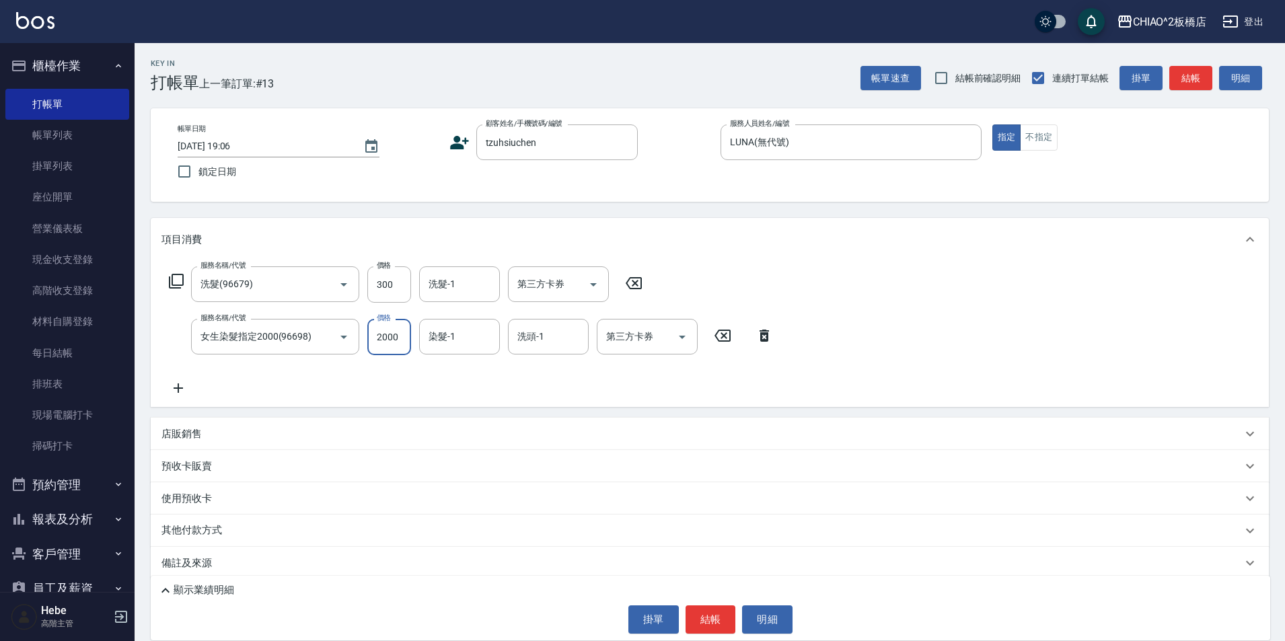
click at [404, 334] on input "2000" at bounding box center [389, 337] width 44 height 36
type input "2500"
click at [716, 621] on button "結帳" at bounding box center [710, 619] width 50 height 28
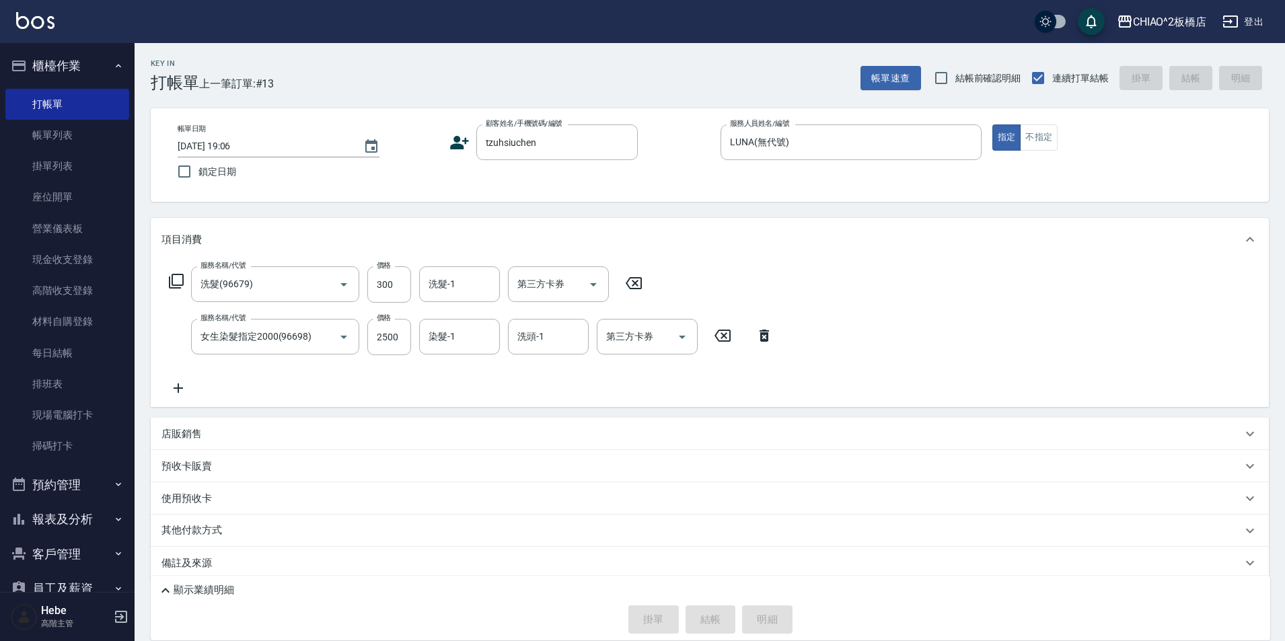
type input "[DATE] 19:07"
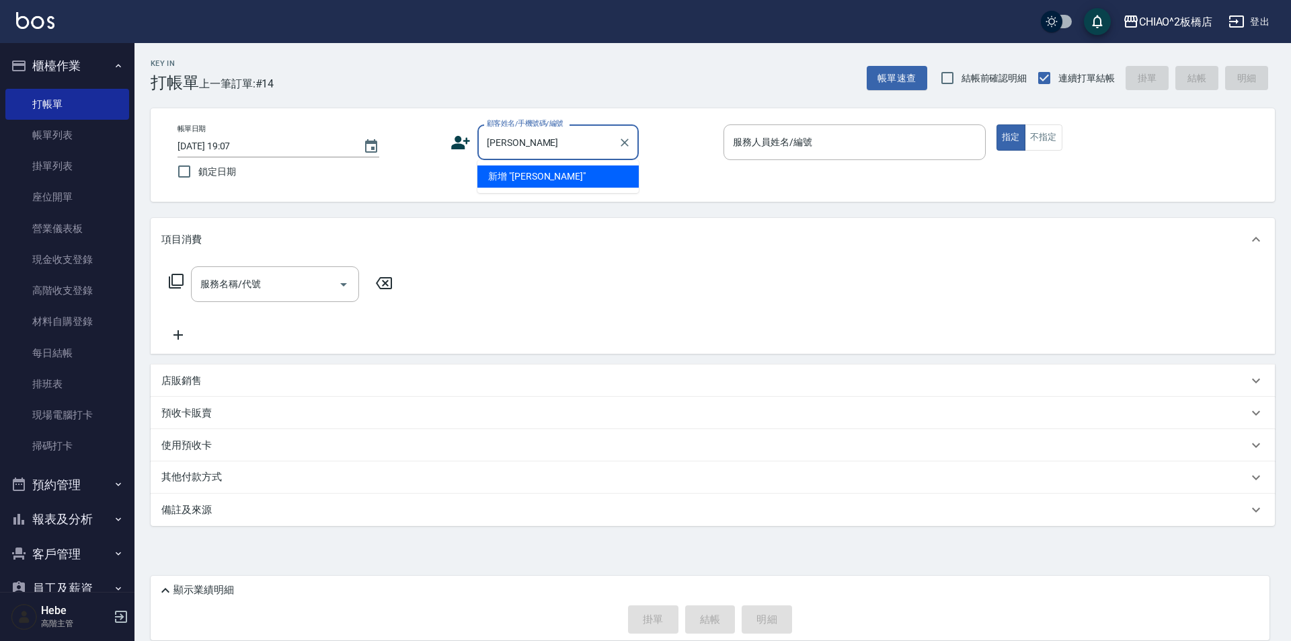
type input "[PERSON_NAME]"
click at [512, 180] on li "新客人 姓名未設定/[PERSON_NAME]/null" at bounding box center [558, 183] width 161 height 36
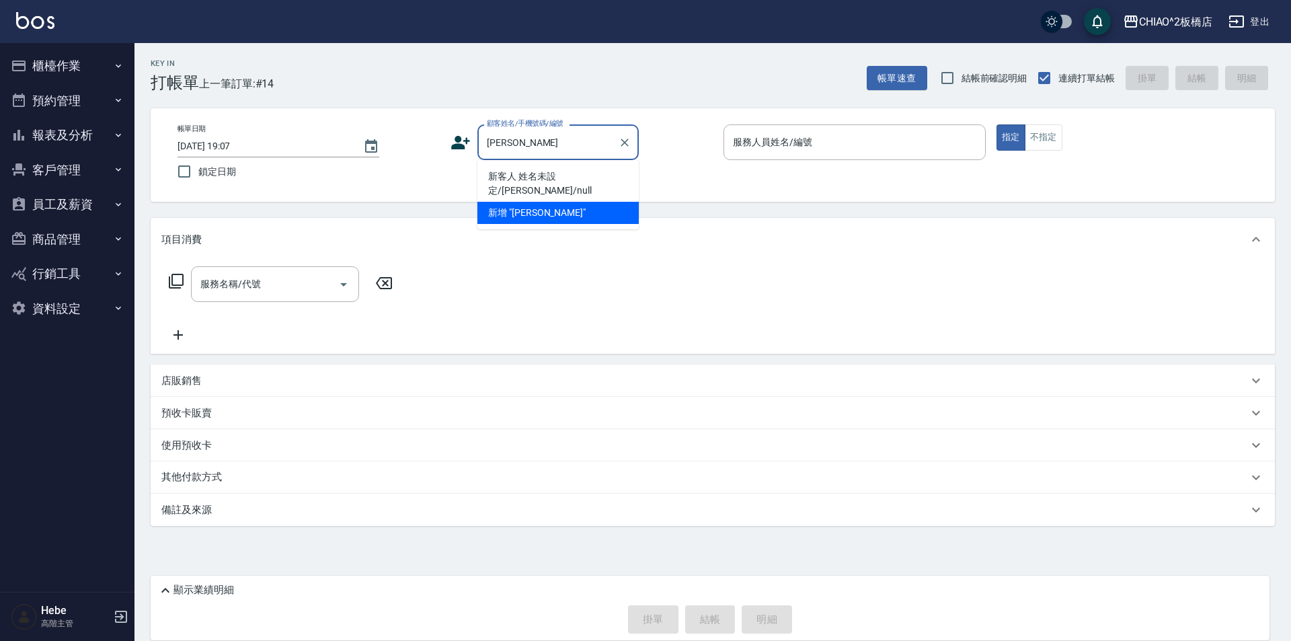
click at [523, 174] on li "新客人 姓名未設定/[PERSON_NAME]/null" at bounding box center [558, 183] width 161 height 36
type input "新客人 姓名未設定/[PERSON_NAME]/null"
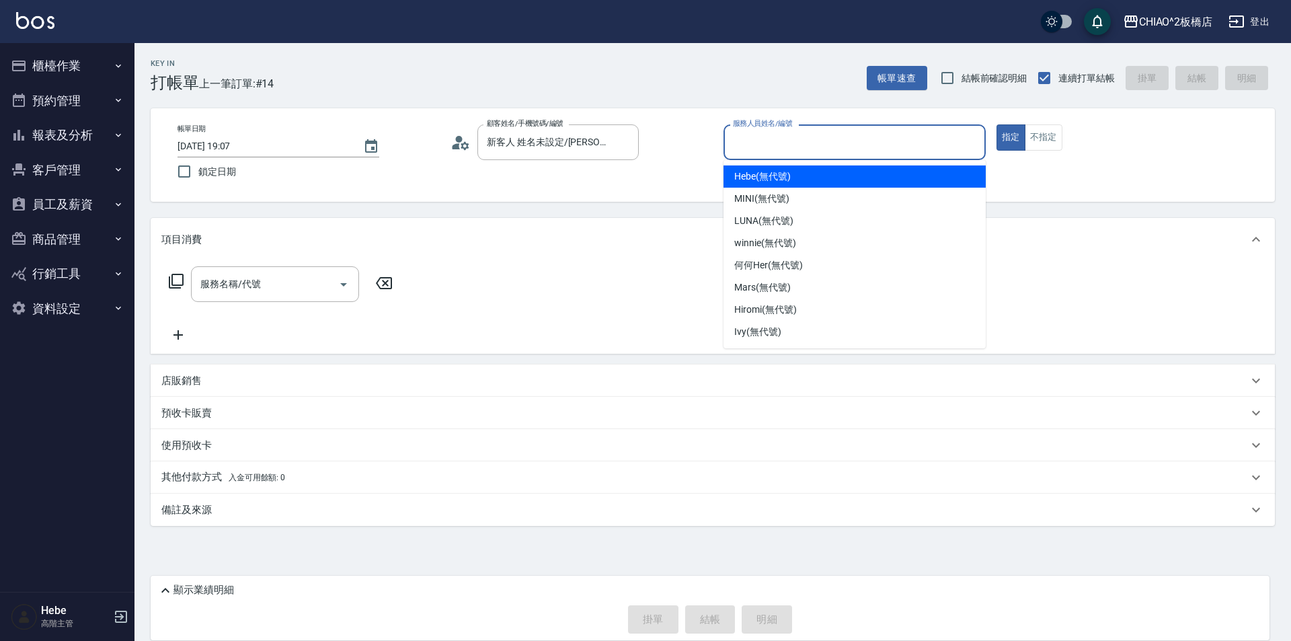
click at [762, 153] on input "服務人員姓名/編號" at bounding box center [855, 142] width 250 height 24
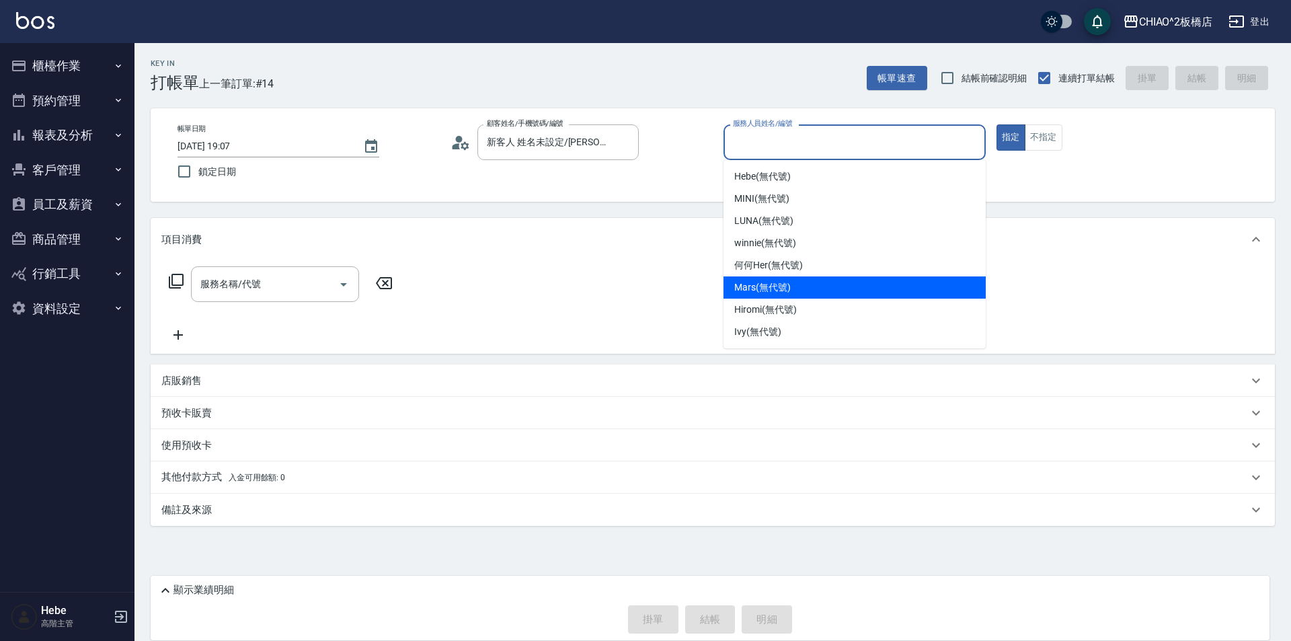
click at [757, 291] on span "Mars (無代號)" at bounding box center [762, 287] width 56 height 14
type input "Mars(無代號)"
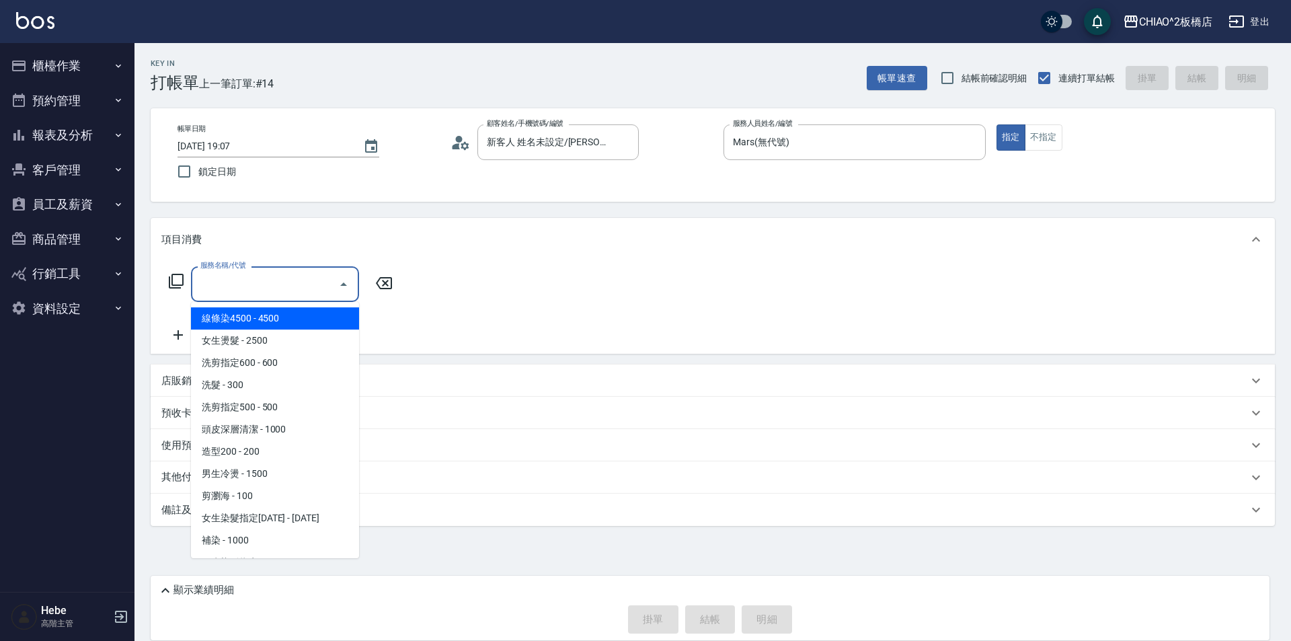
click at [250, 283] on input "服務名稱/代號" at bounding box center [265, 284] width 136 height 24
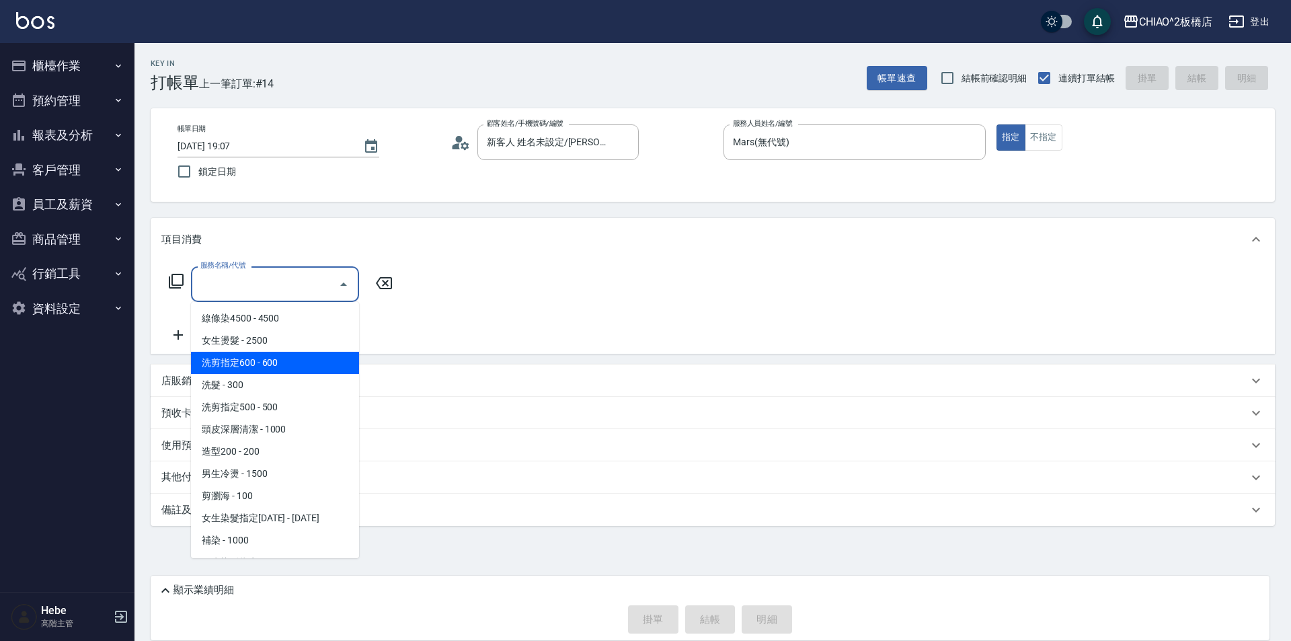
click at [256, 368] on span "洗剪指定600 - 600" at bounding box center [275, 363] width 168 height 22
type input "洗剪指定600(96678)"
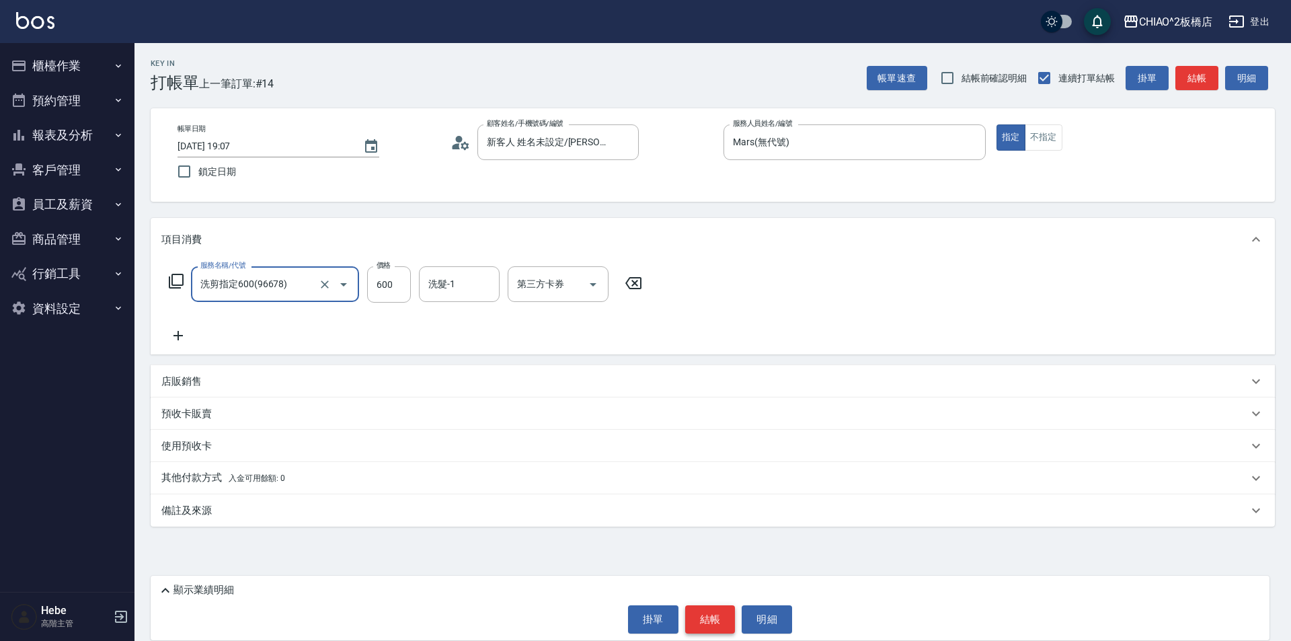
click at [702, 613] on button "結帳" at bounding box center [710, 619] width 50 height 28
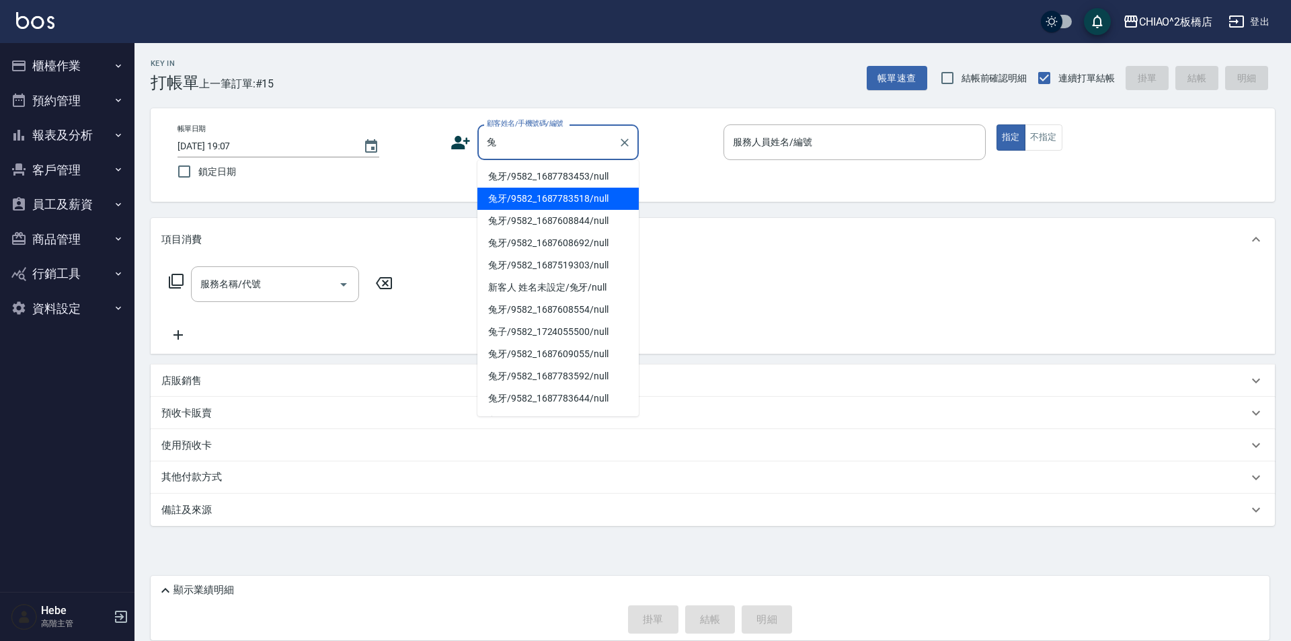
click at [525, 198] on li "兔牙/9582_1687783518/null" at bounding box center [558, 199] width 161 height 22
type input "兔牙/9582_1687783518/null"
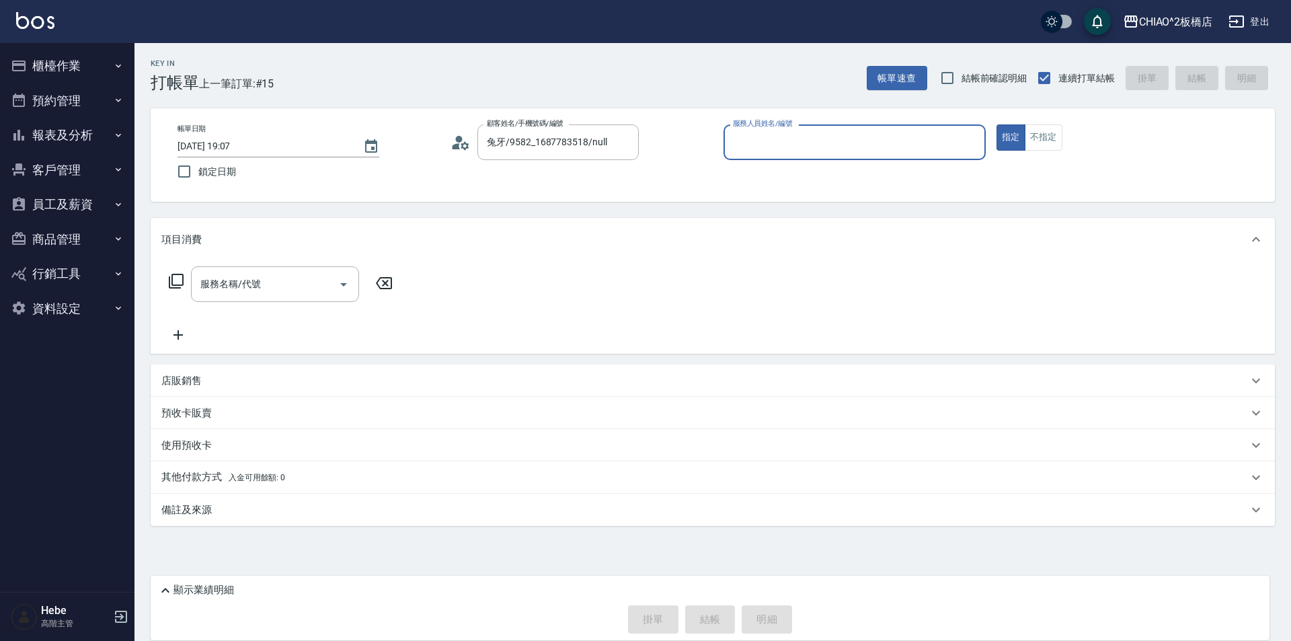
click at [755, 137] on input "服務人員姓名/編號" at bounding box center [855, 142] width 250 height 24
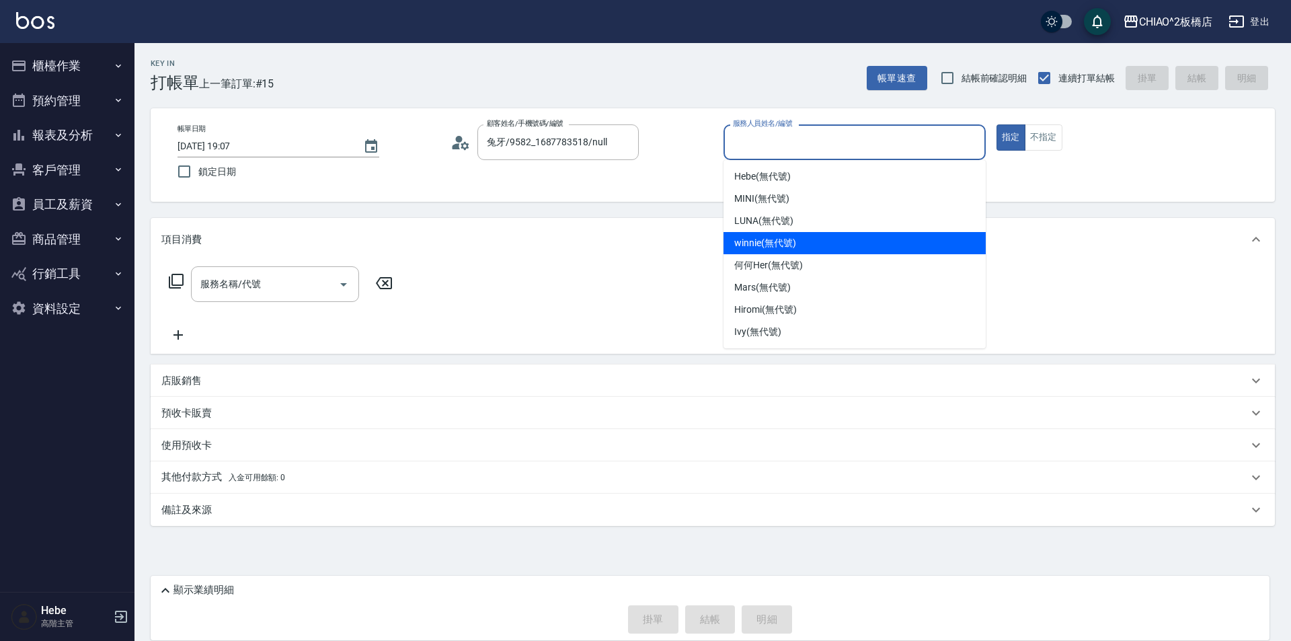
click at [771, 235] on div "winnie (無代號)" at bounding box center [855, 243] width 262 height 22
type input "winnie(無代號)"
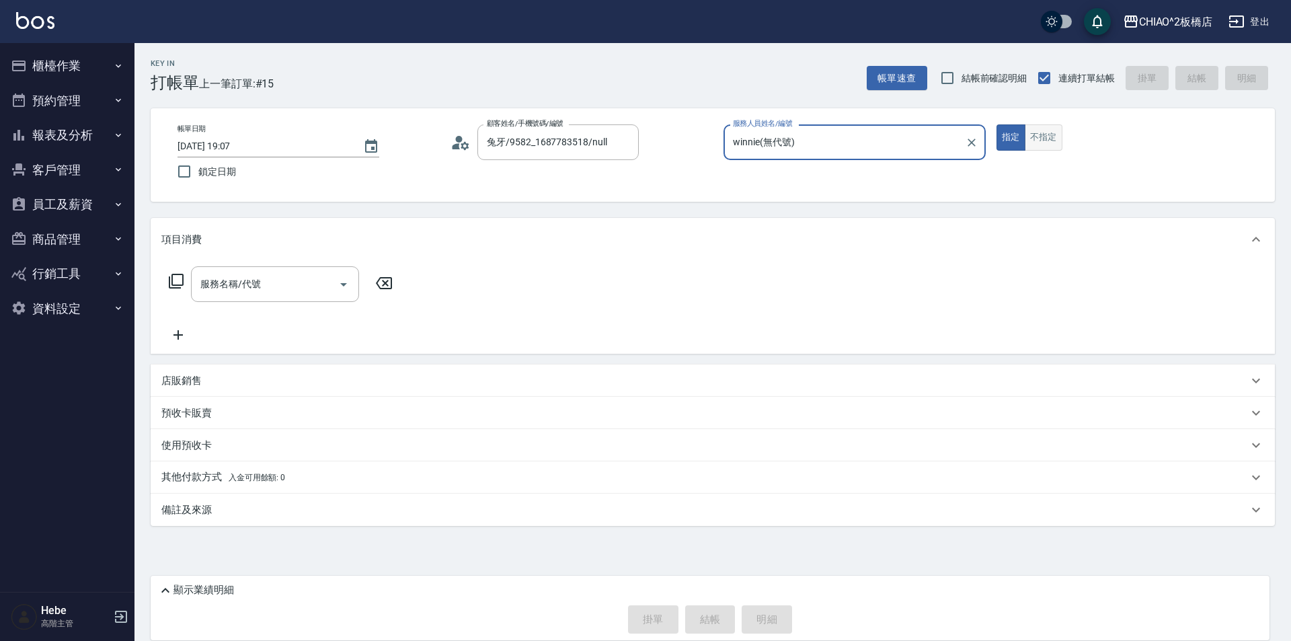
click at [1038, 143] on button "不指定" at bounding box center [1044, 137] width 38 height 26
click at [268, 293] on input "服務名稱/代號" at bounding box center [265, 284] width 136 height 24
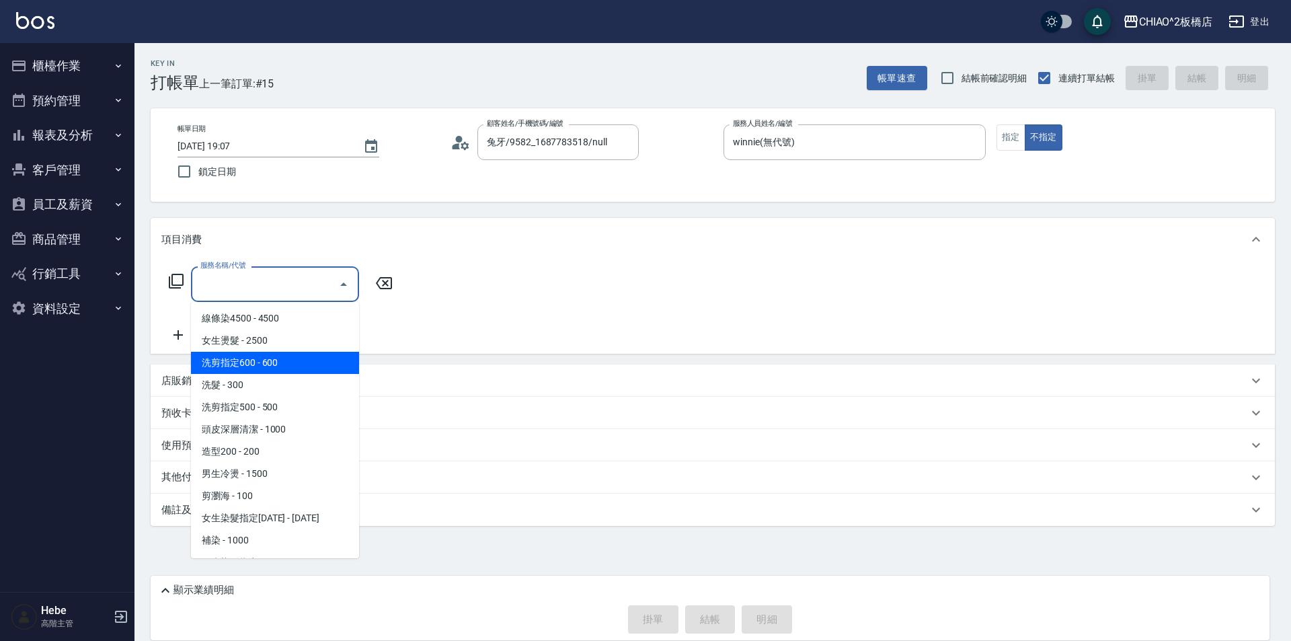
click at [272, 370] on span "洗剪指定600 - 600" at bounding box center [275, 363] width 168 height 22
type input "洗剪指定600(96678)"
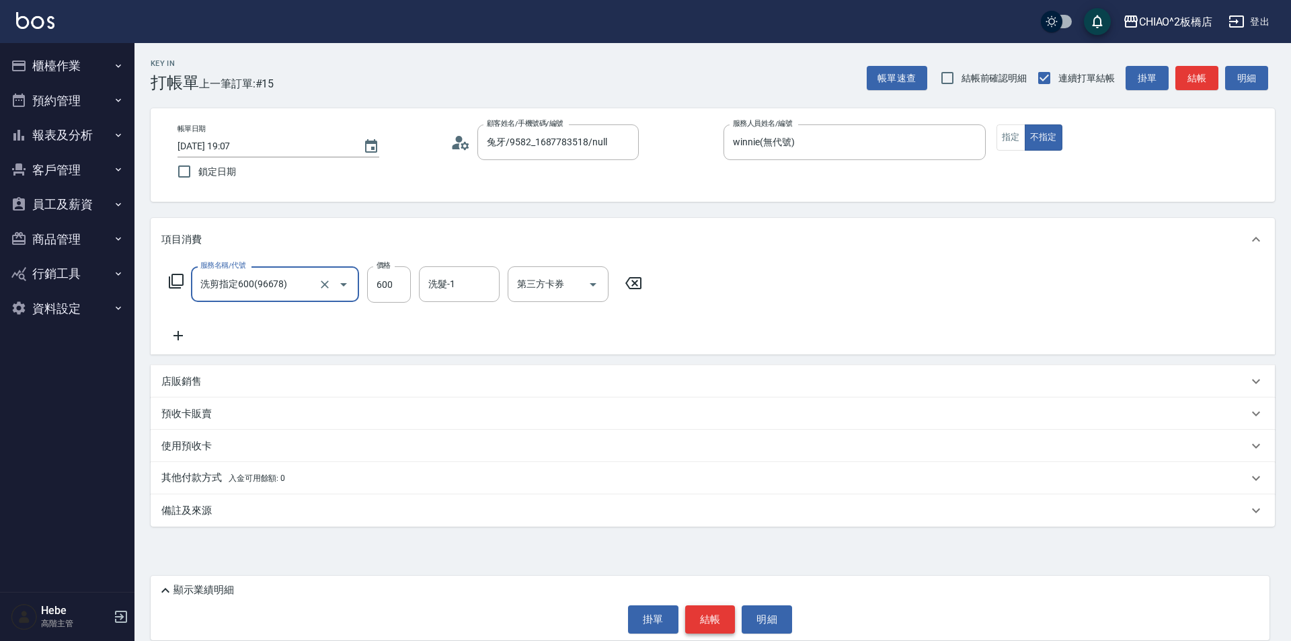
click at [712, 620] on button "結帳" at bounding box center [710, 619] width 50 height 28
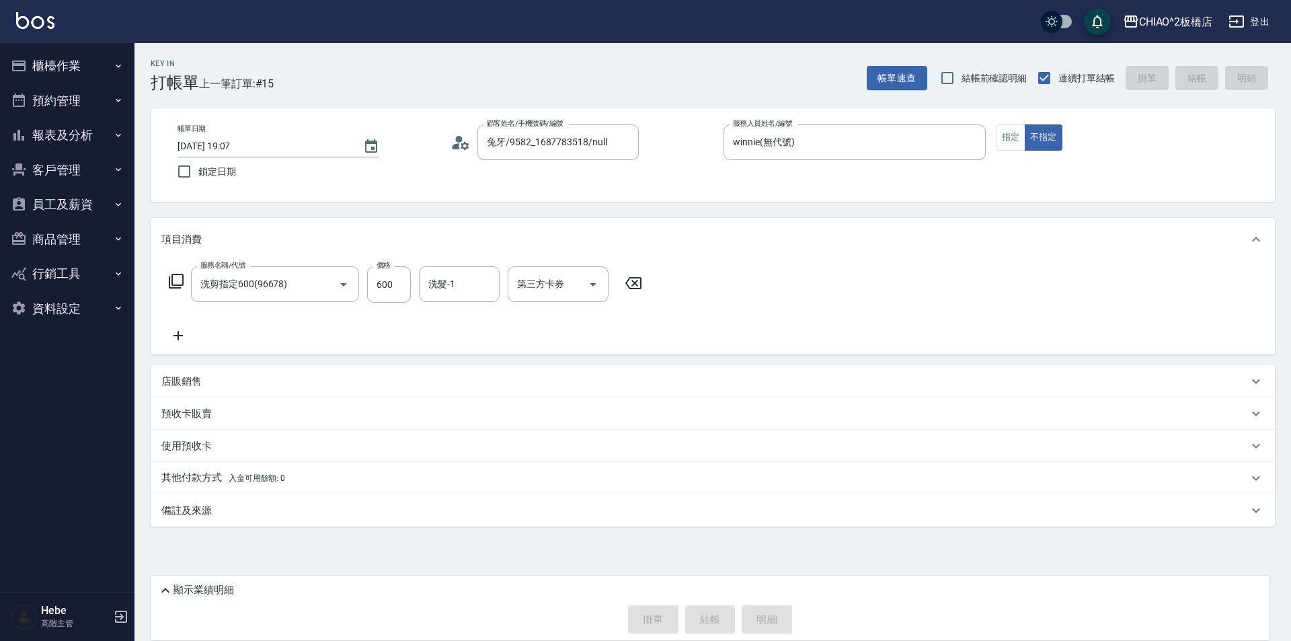
type input "2025/09/19 19:08"
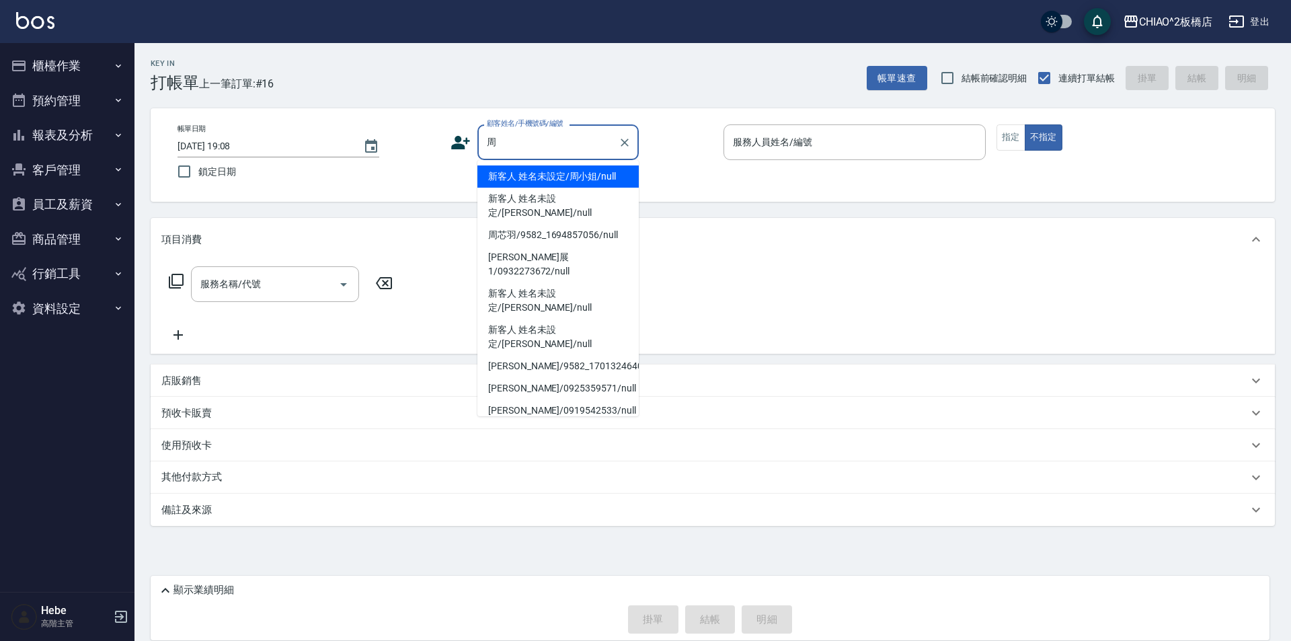
click at [532, 185] on li "新客人 姓名未設定/周小姐/null" at bounding box center [558, 176] width 161 height 22
type input "新客人 姓名未設定/周小姐/null"
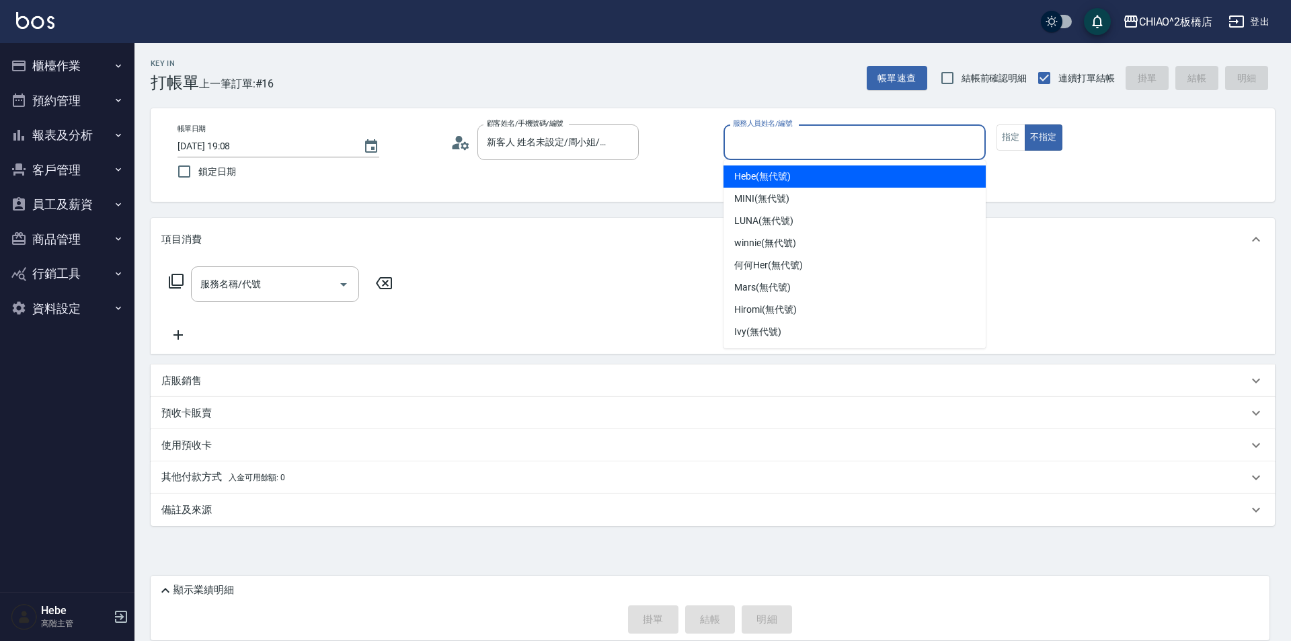
click at [758, 146] on input "服務人員姓名/編號" at bounding box center [855, 142] width 250 height 24
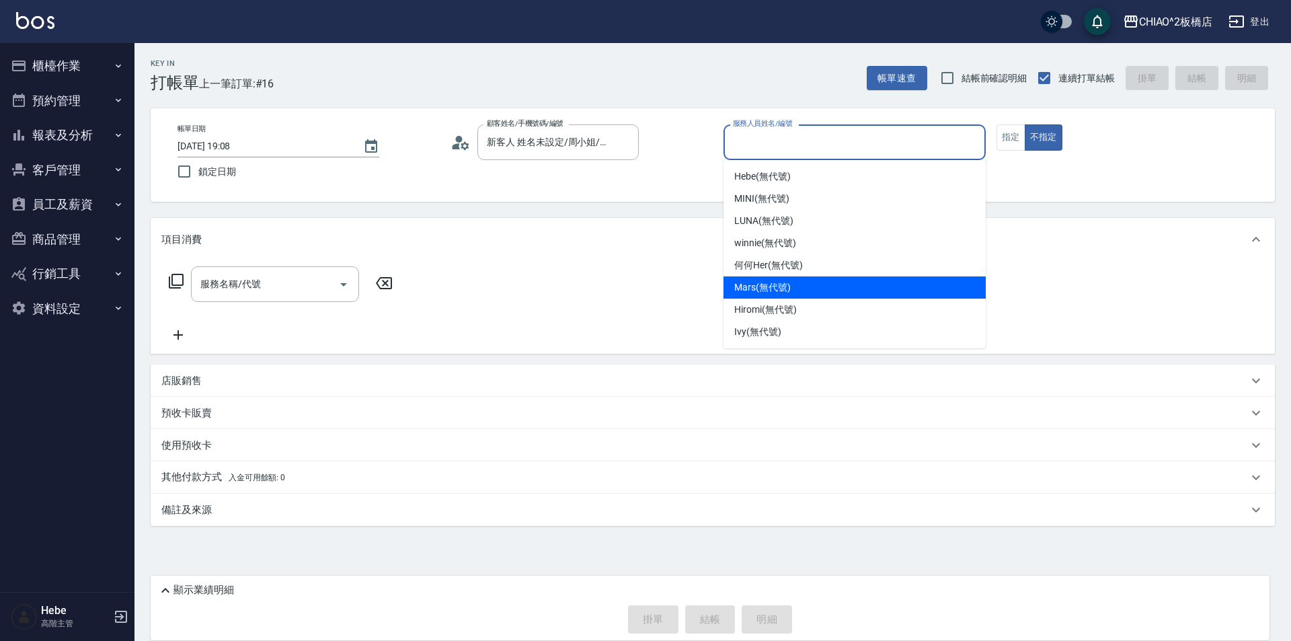
click at [761, 292] on span "Mars (無代號)" at bounding box center [762, 287] width 56 height 14
type input "Mars(無代號)"
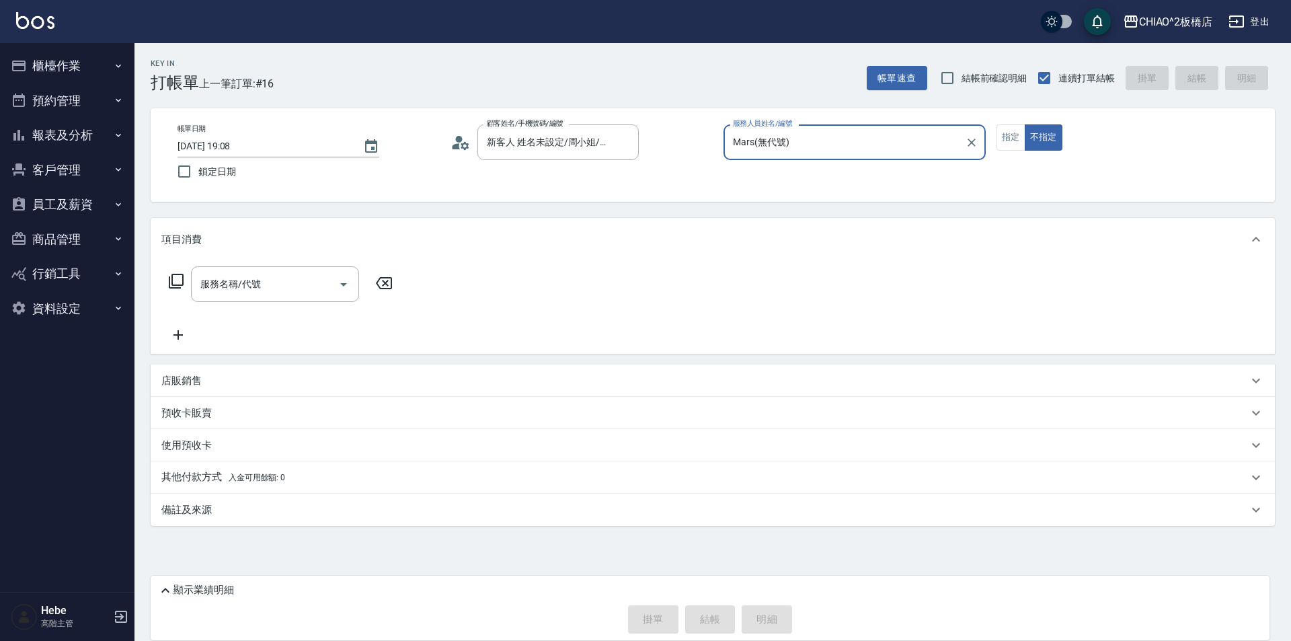
drag, startPoint x: 1007, startPoint y: 141, endPoint x: 967, endPoint y: 165, distance: 46.8
click at [1007, 142] on button "指定" at bounding box center [1011, 137] width 29 height 26
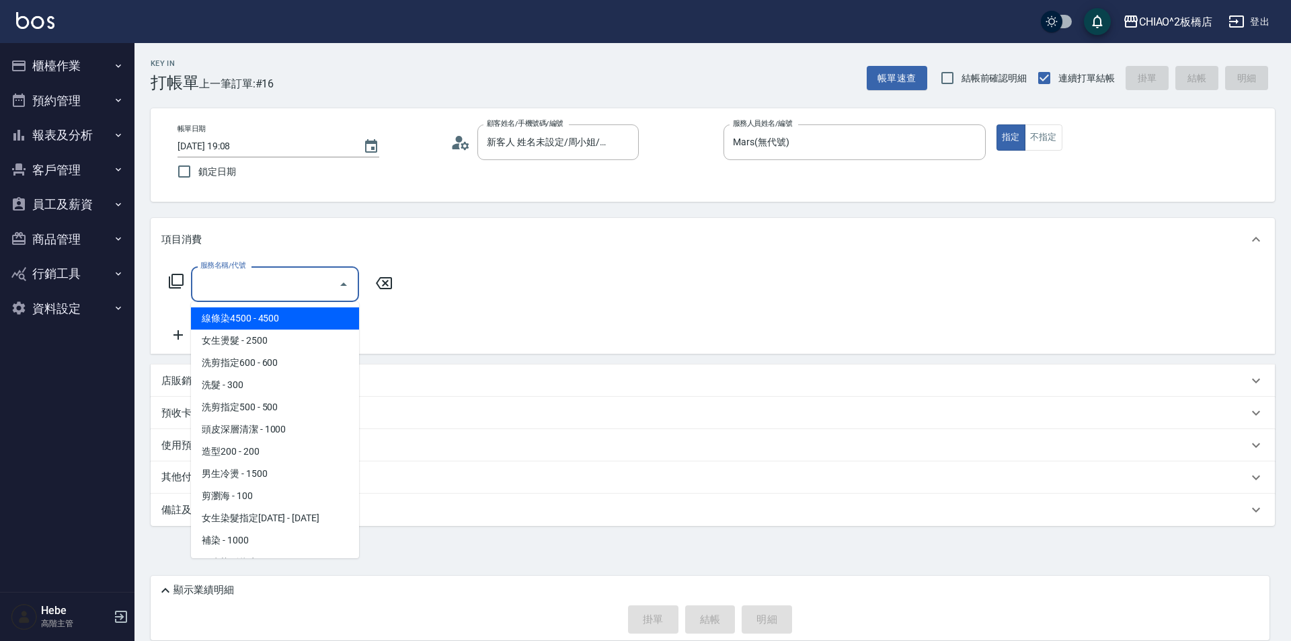
drag, startPoint x: 307, startPoint y: 294, endPoint x: 289, endPoint y: 352, distance: 60.6
click at [306, 296] on input "服務名稱/代號" at bounding box center [265, 284] width 136 height 24
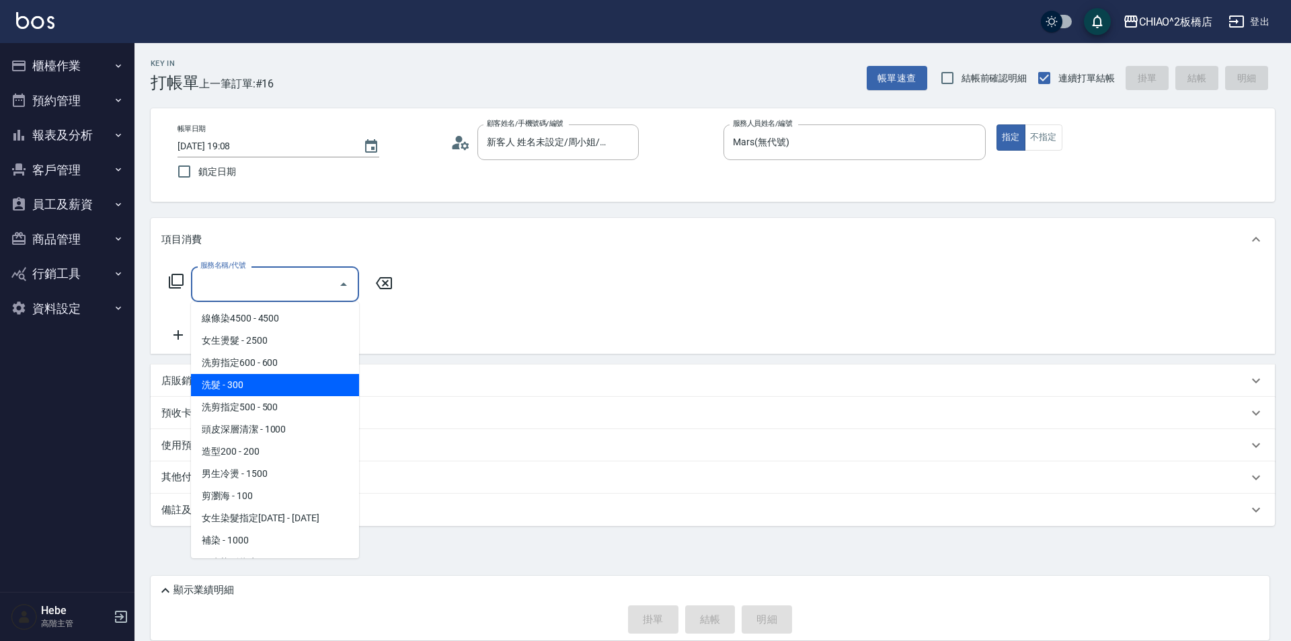
click at [275, 381] on span "洗髮 - 300" at bounding box center [275, 385] width 168 height 22
type input "洗髮(96679)"
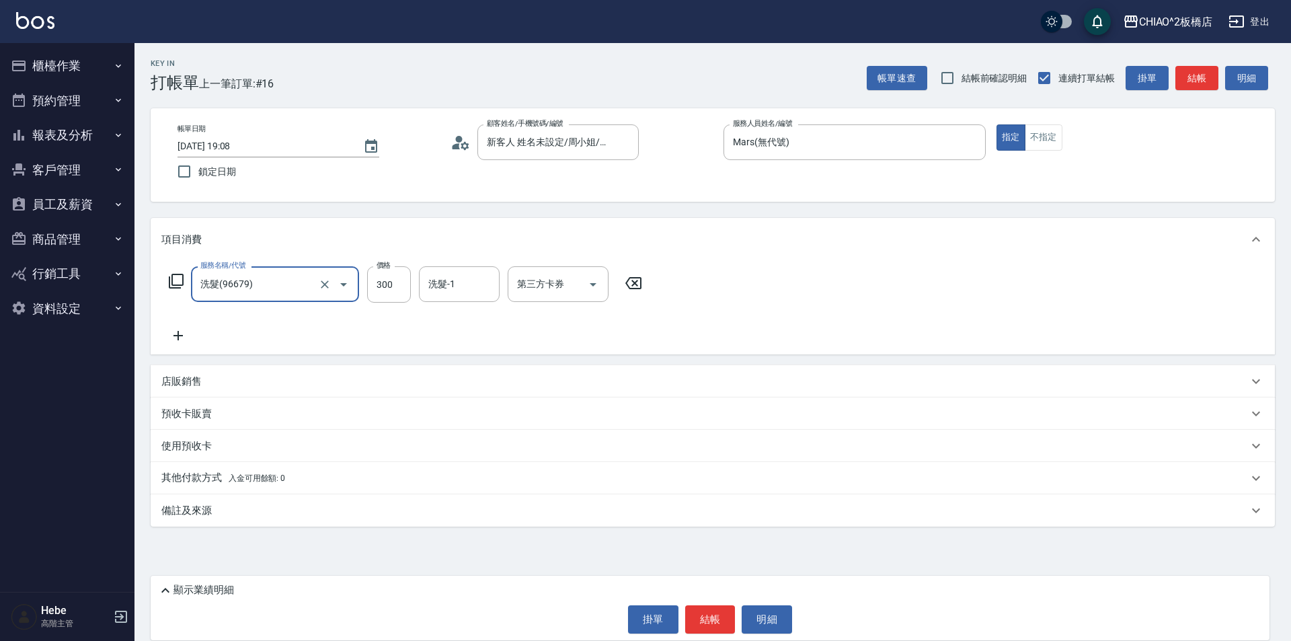
click at [174, 336] on icon at bounding box center [178, 335] width 9 height 9
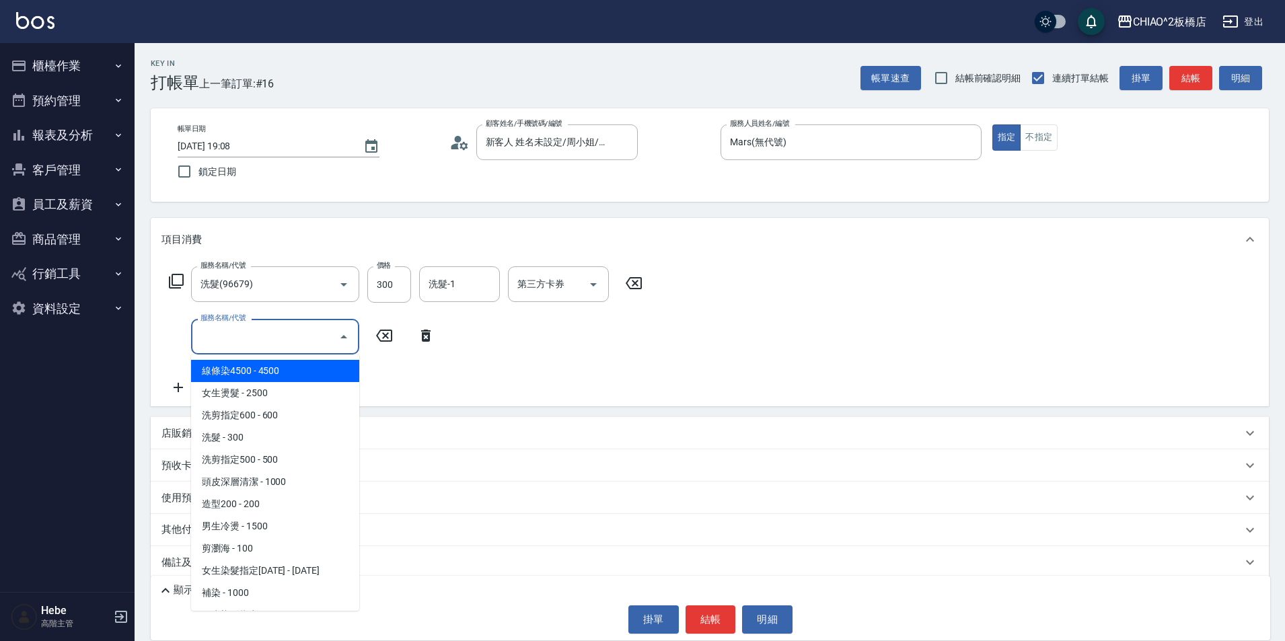
drag, startPoint x: 232, startPoint y: 346, endPoint x: 235, endPoint y: 407, distance: 60.6
click at [233, 348] on input "服務名稱/代號" at bounding box center [265, 337] width 136 height 24
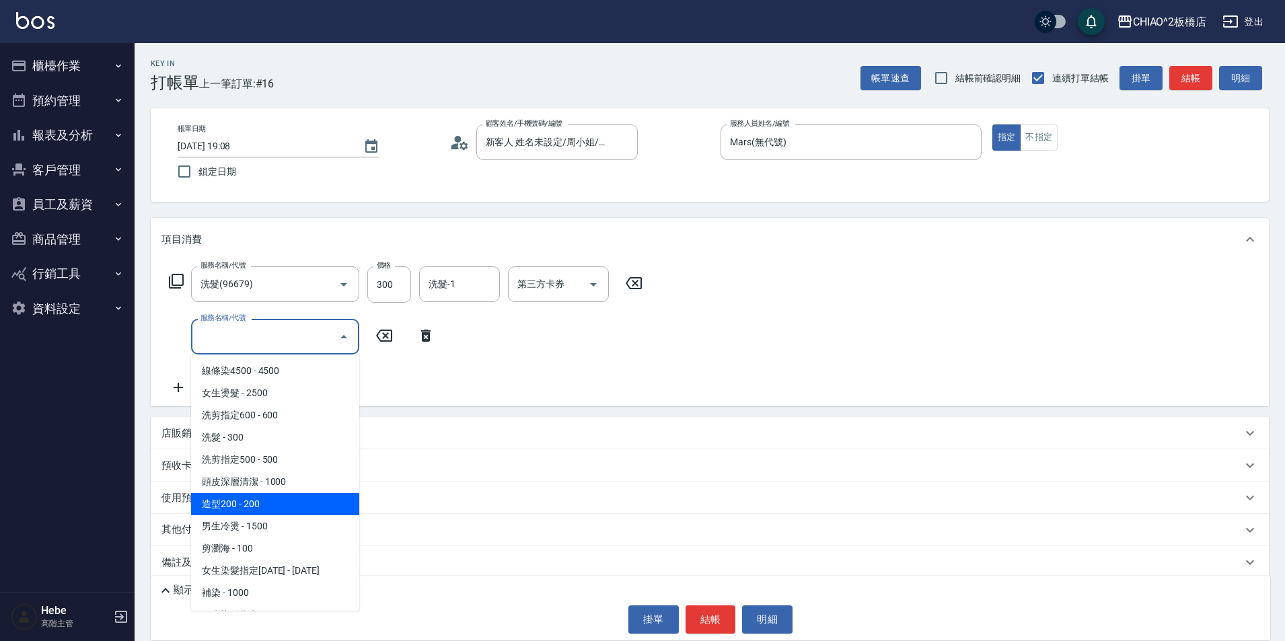
click at [236, 501] on span "造型200 - 200" at bounding box center [275, 504] width 168 height 22
type input "造型200(96686)"
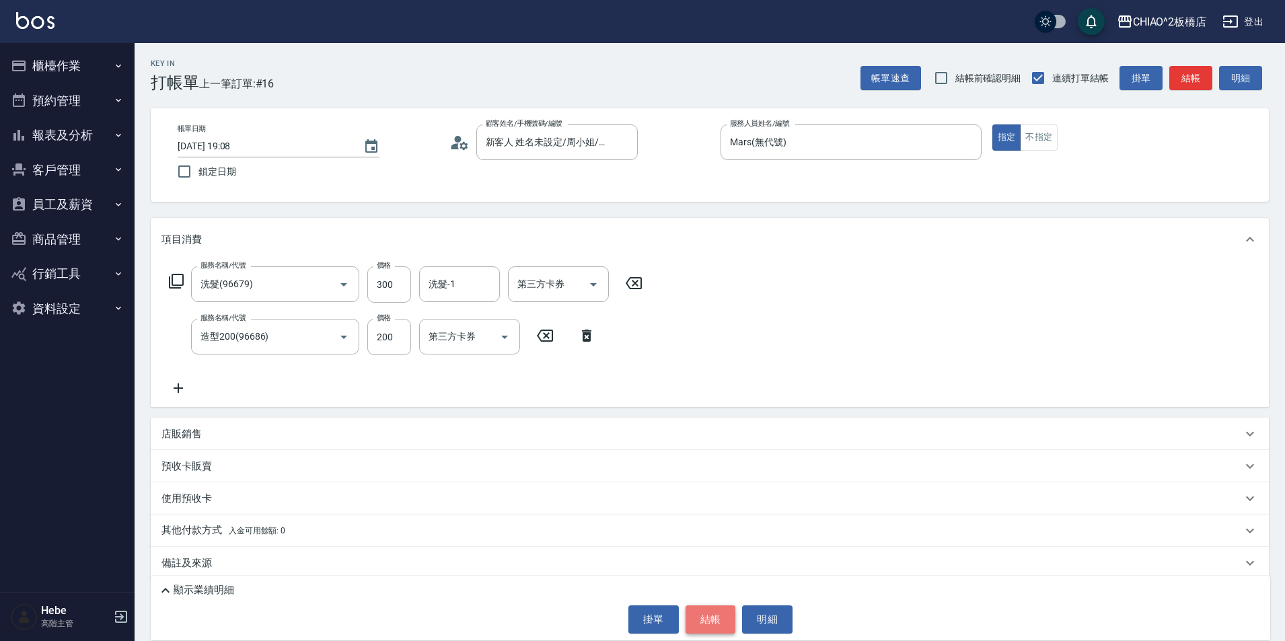
click at [715, 621] on button "結帳" at bounding box center [710, 619] width 50 height 28
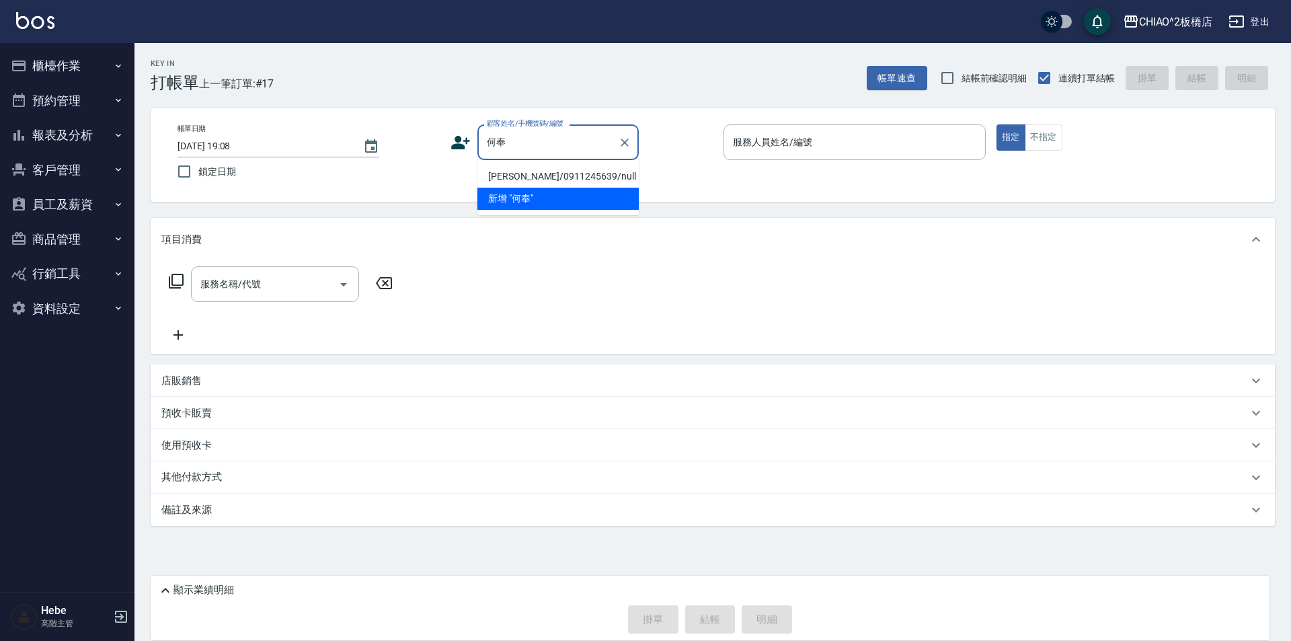
click at [529, 174] on li "何奉訓/0911245639/null" at bounding box center [558, 176] width 161 height 22
type input "何奉訓/0911245639/null"
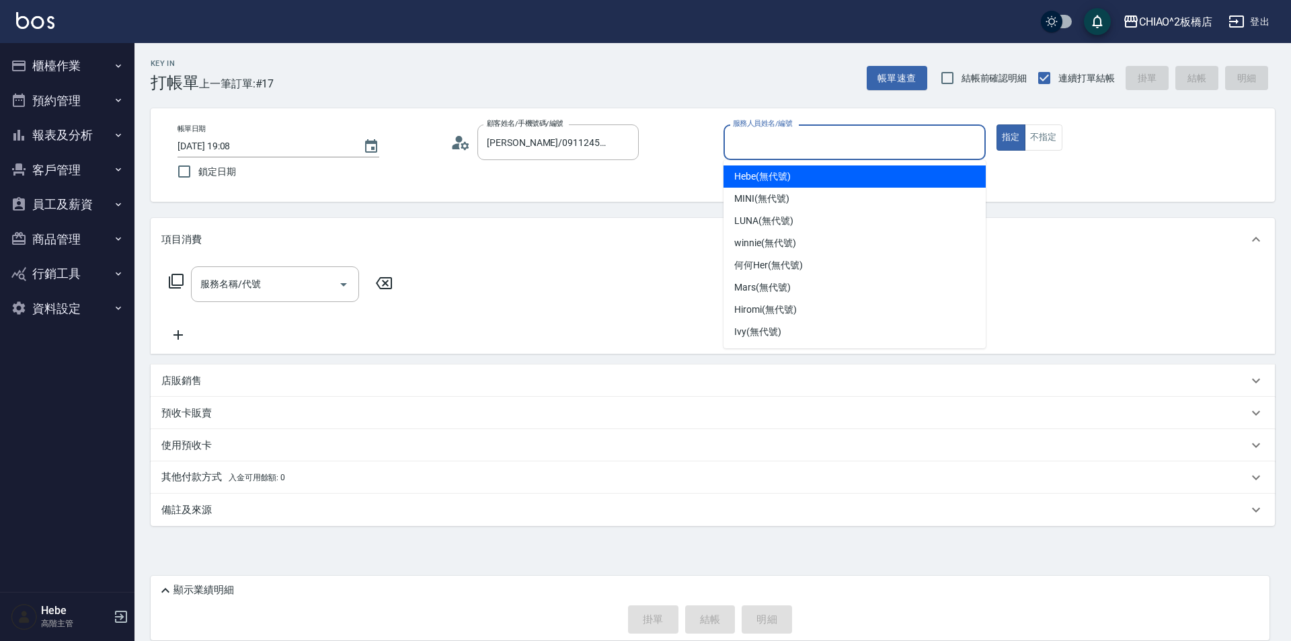
click at [737, 148] on input "服務人員姓名/編號" at bounding box center [855, 142] width 250 height 24
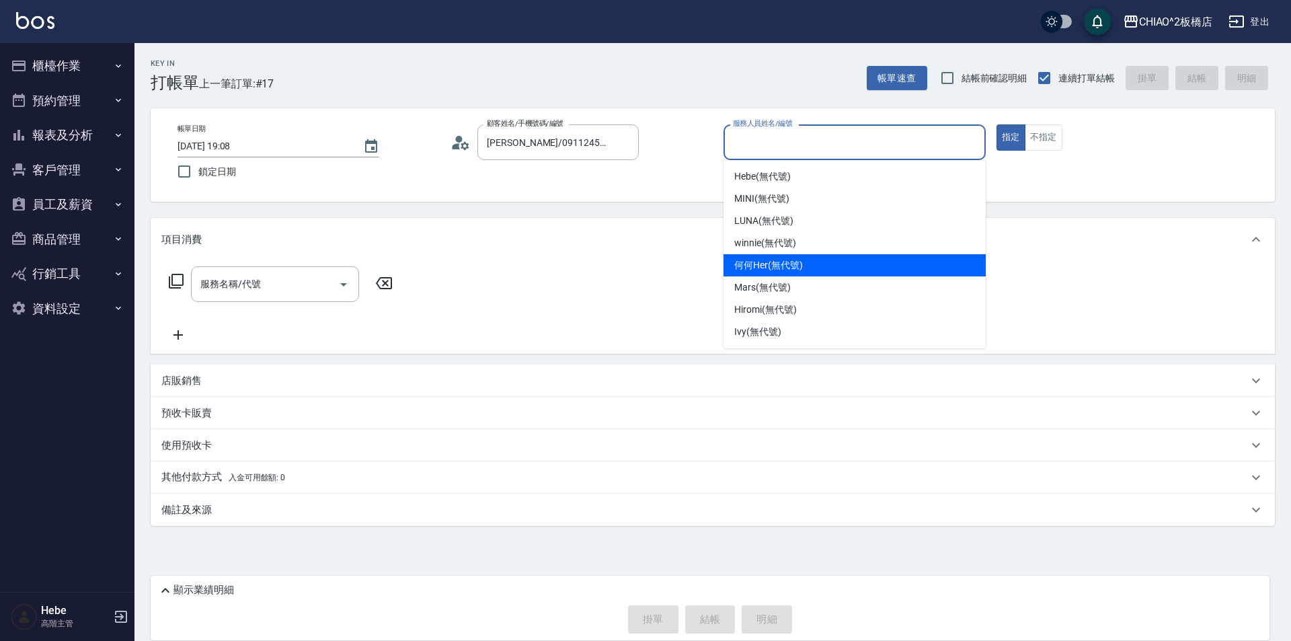
click at [751, 267] on span "何何Her (無代號)" at bounding box center [768, 265] width 69 height 14
type input "何何Her (無代號)"
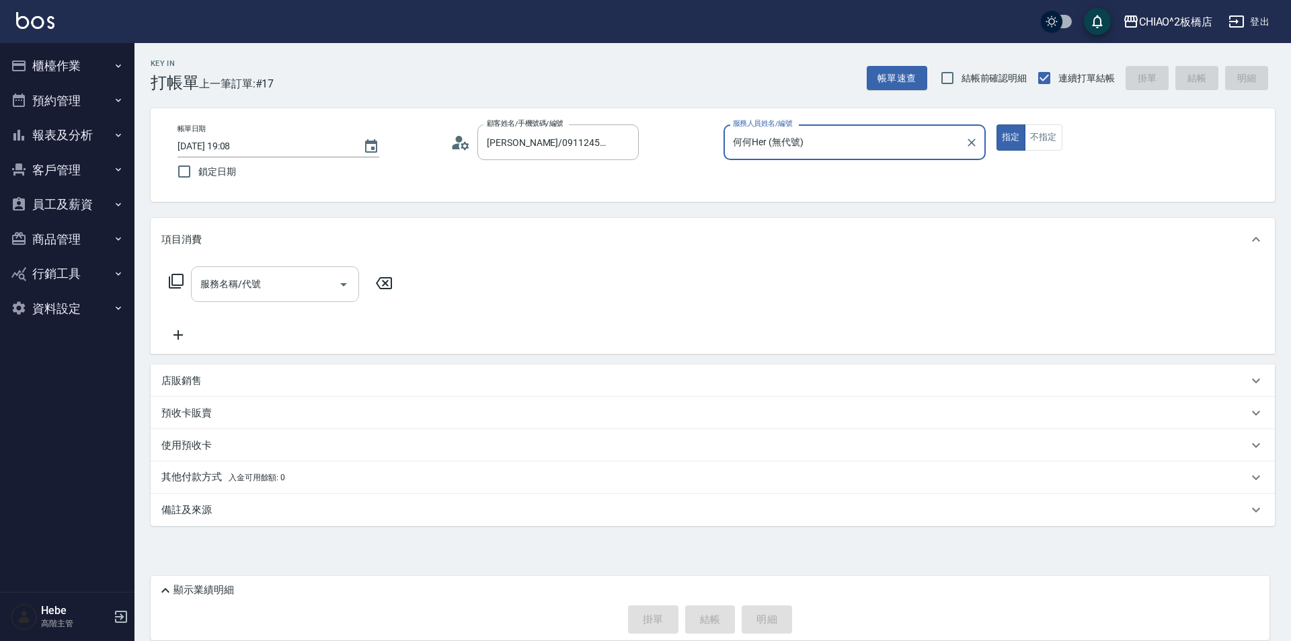
click at [282, 279] on input "服務名稱/代號" at bounding box center [265, 284] width 136 height 24
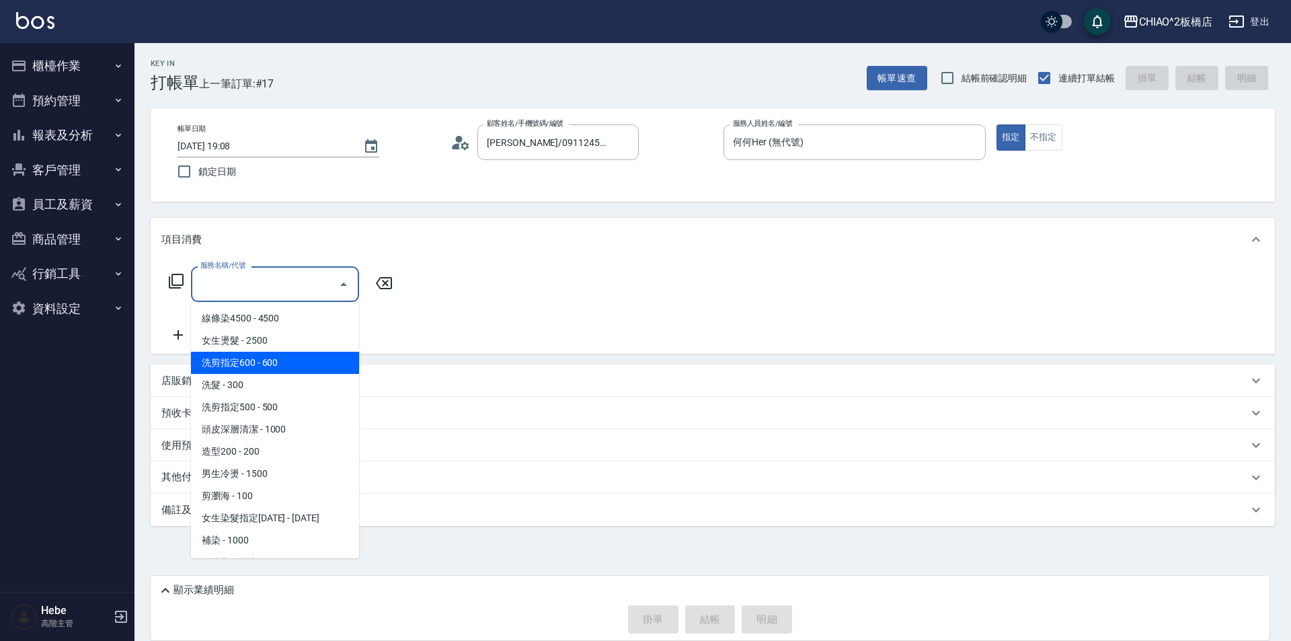
click at [272, 359] on span "洗剪指定600 - 600" at bounding box center [275, 363] width 168 height 22
type input "洗剪指定600(96678)"
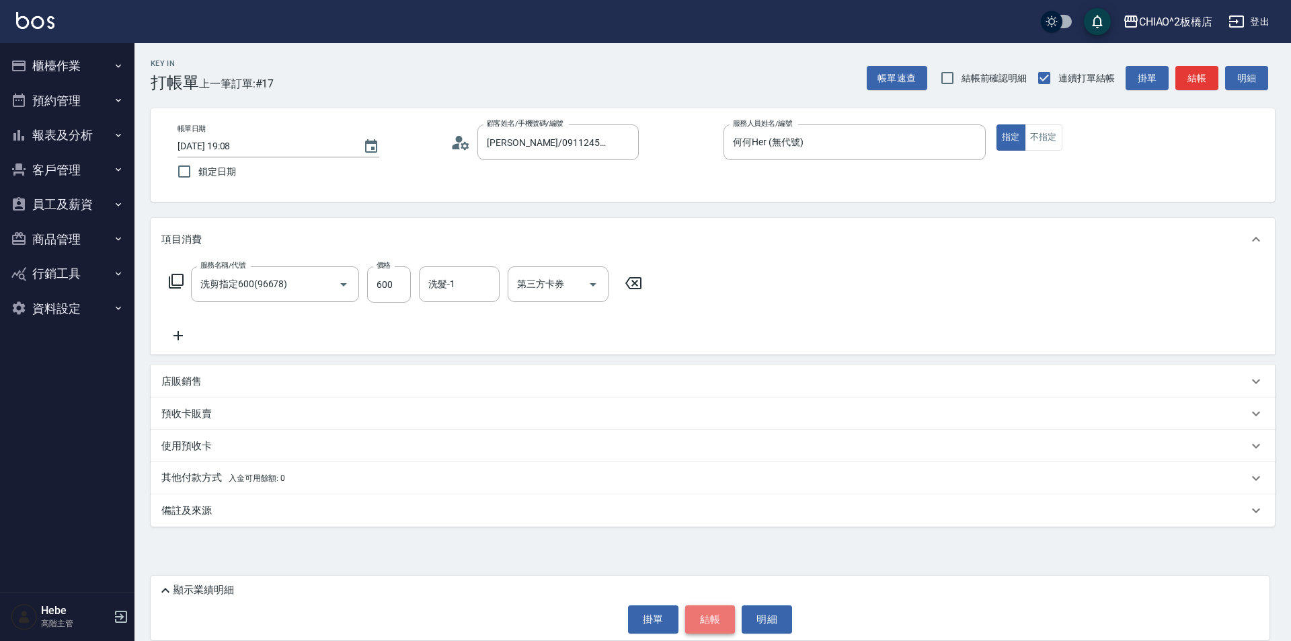
click at [697, 614] on button "結帳" at bounding box center [710, 619] width 50 height 28
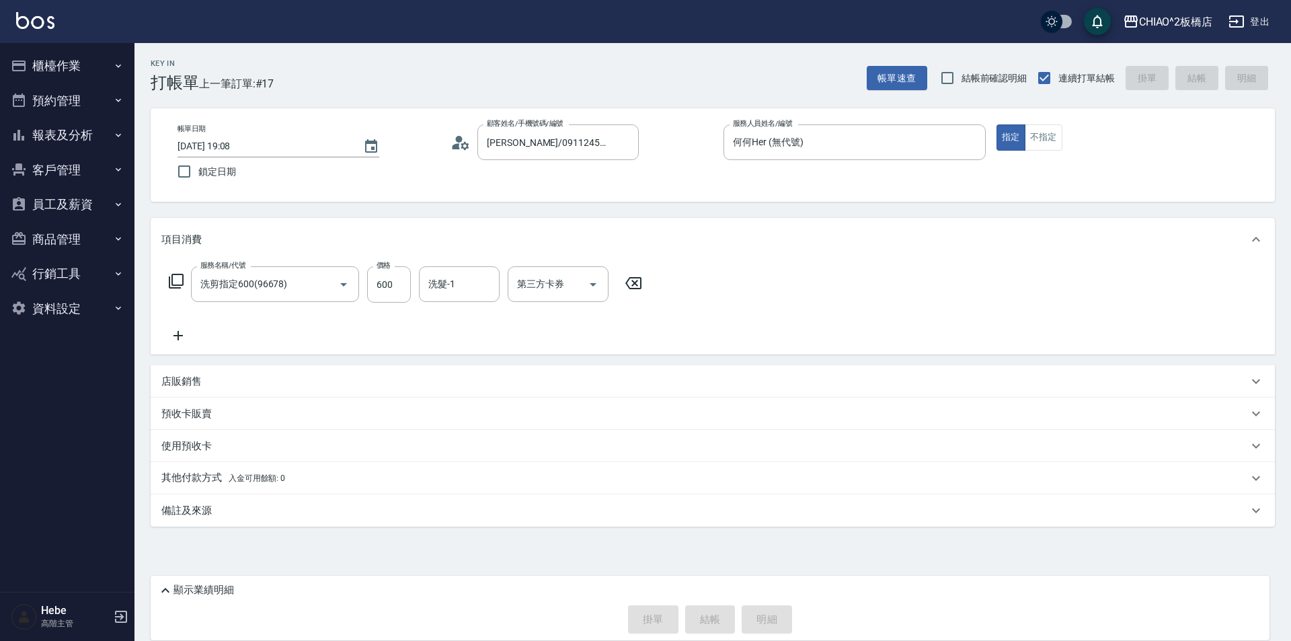
type input "2025/09/19 19:17"
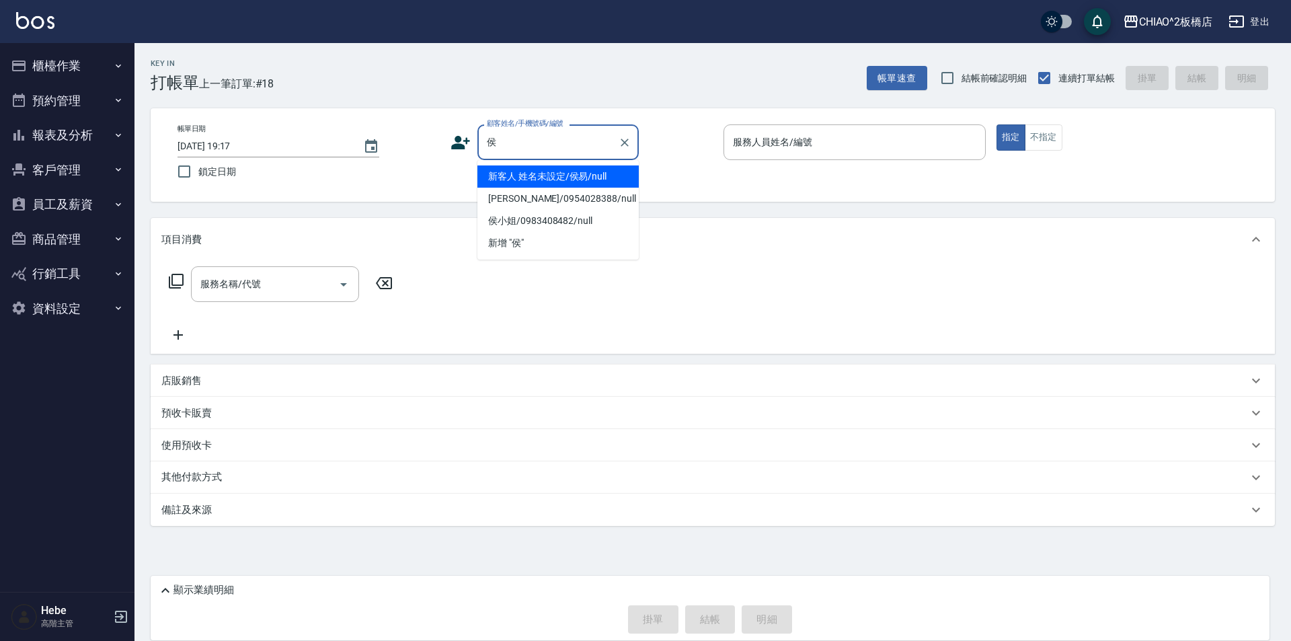
click at [528, 174] on li "新客人 姓名未設定/侯易/null" at bounding box center [558, 176] width 161 height 22
type input "新客人 姓名未設定/侯易/null"
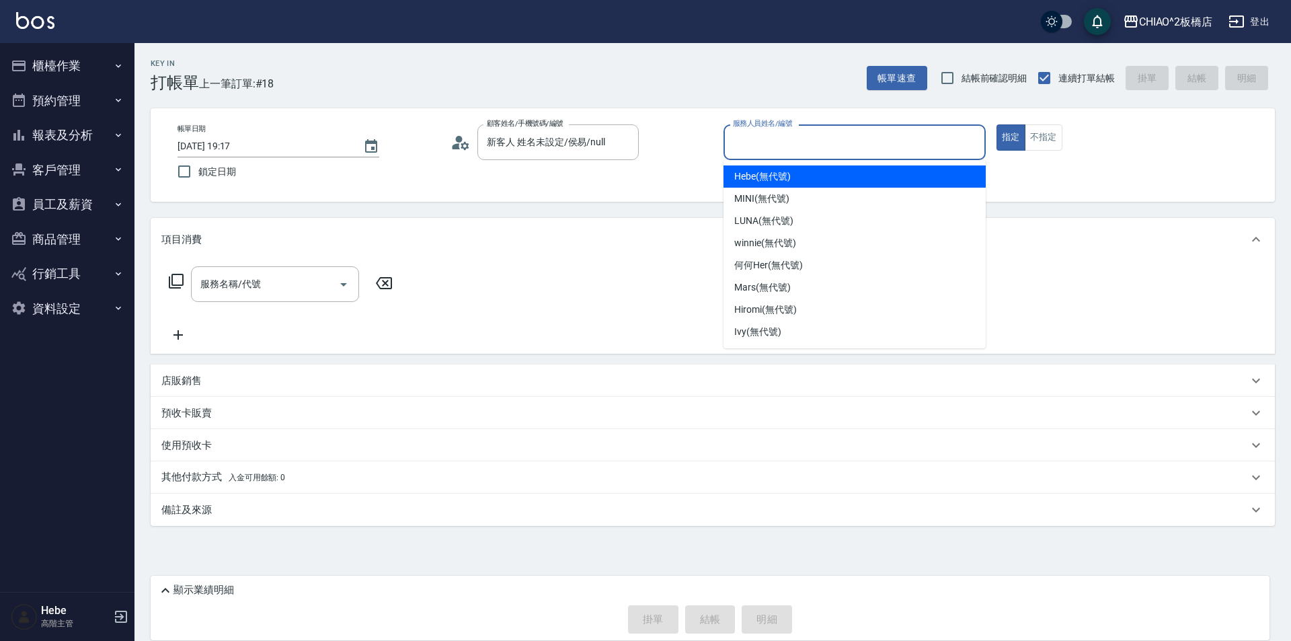
click at [765, 149] on input "服務人員姓名/編號" at bounding box center [855, 142] width 250 height 24
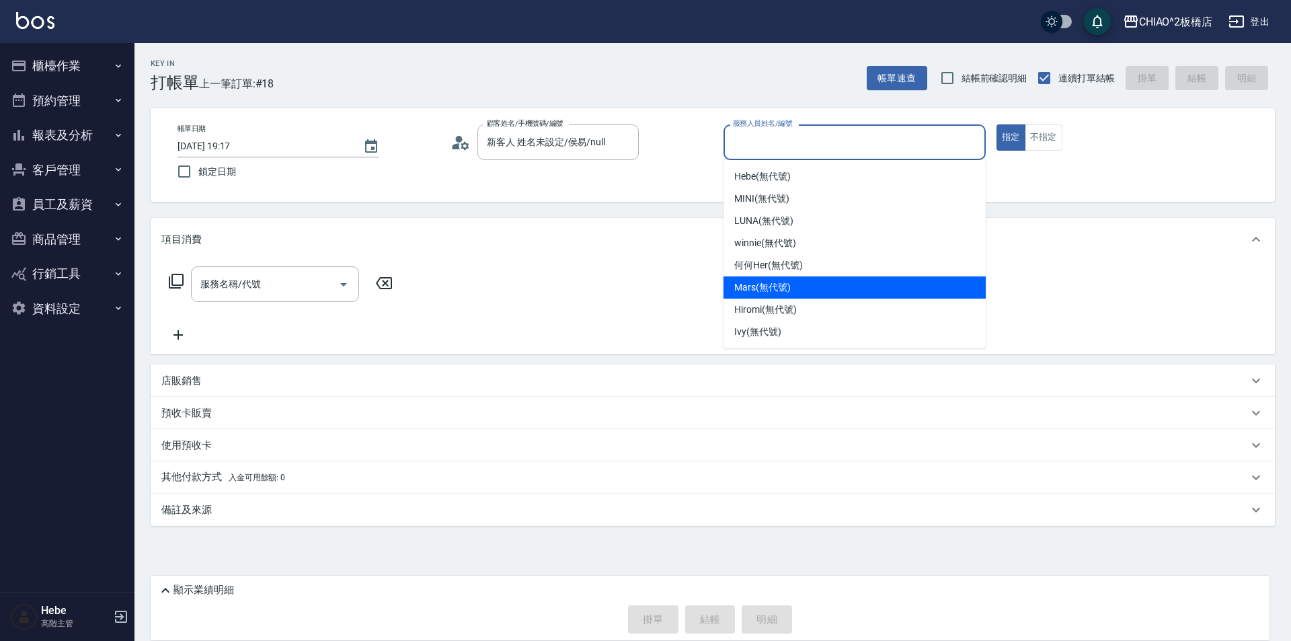
click at [763, 286] on span "Mars (無代號)" at bounding box center [762, 287] width 56 height 14
type input "Mars(無代號)"
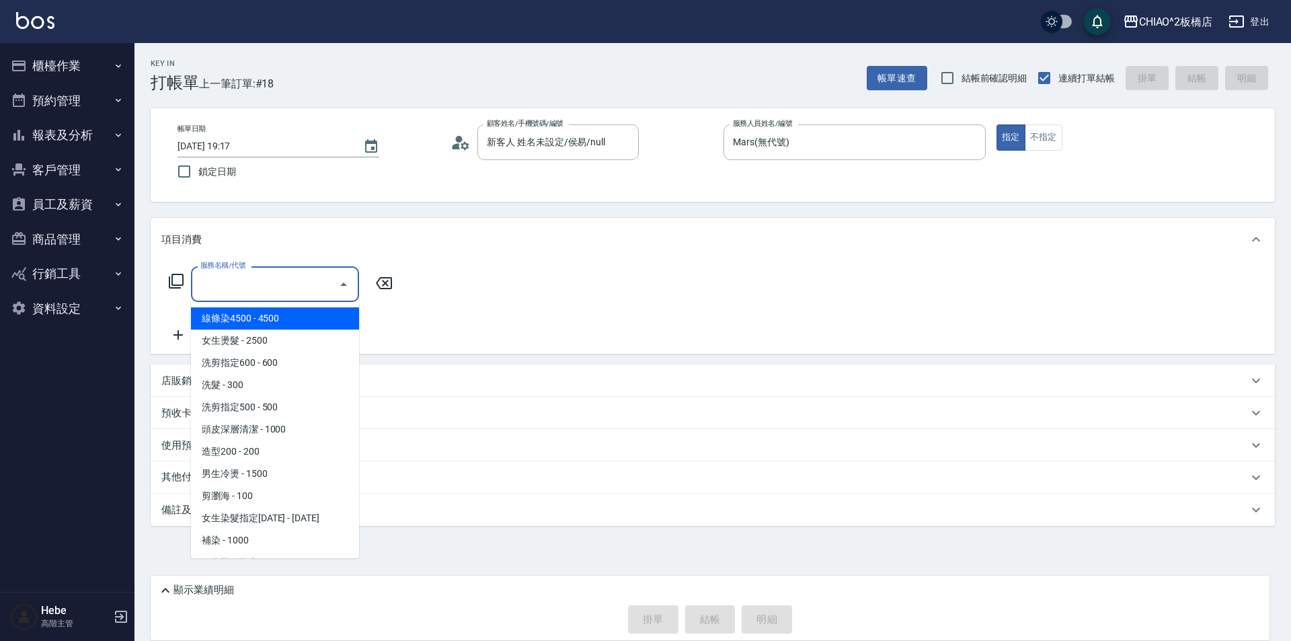
click at [239, 282] on input "服務名稱/代號" at bounding box center [265, 284] width 136 height 24
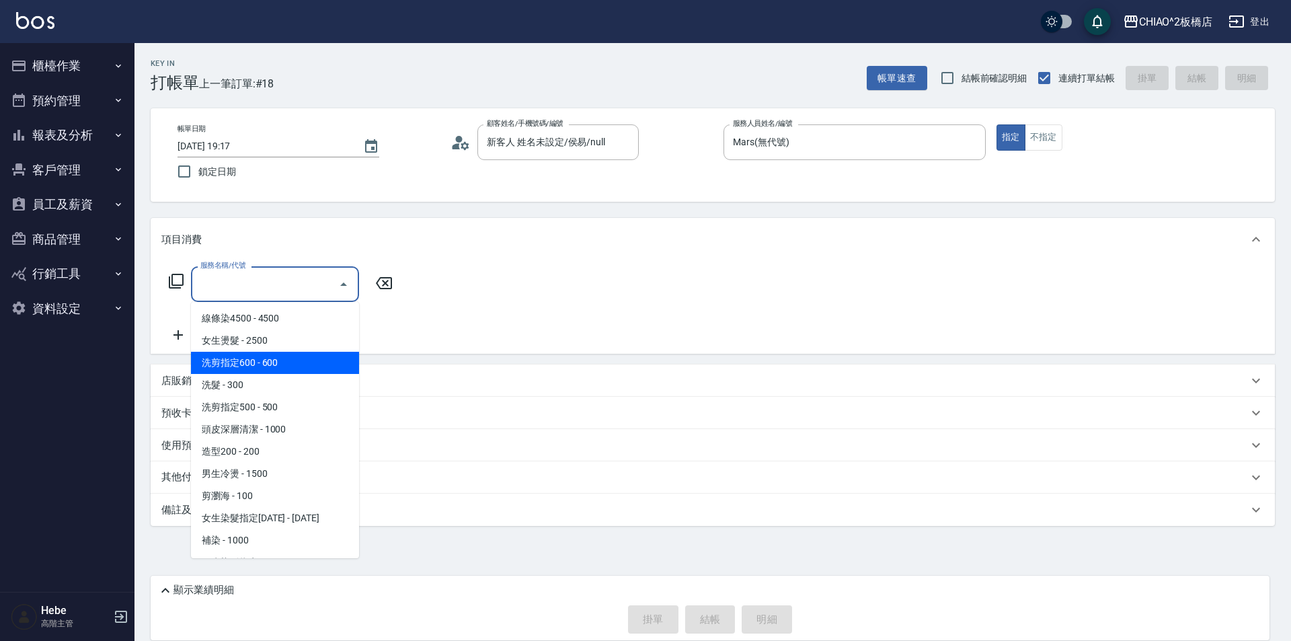
click at [240, 358] on span "洗剪指定600 - 600" at bounding box center [275, 363] width 168 height 22
type input "洗剪指定600(96678)"
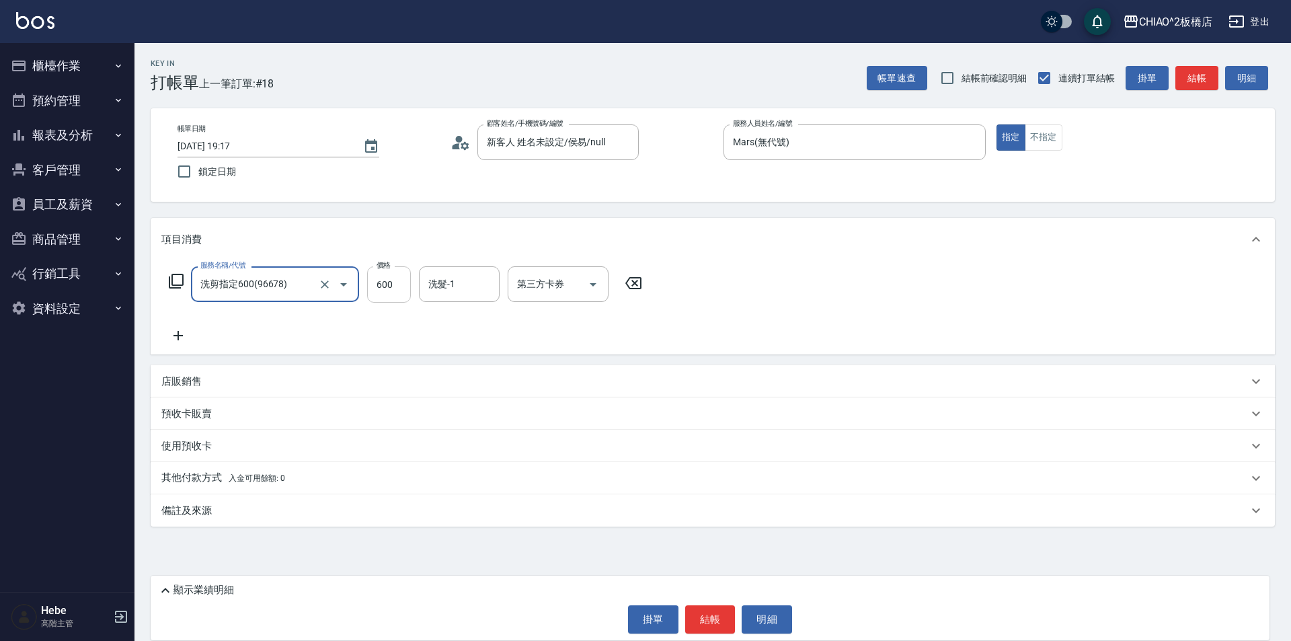
click at [383, 294] on input "600" at bounding box center [389, 284] width 44 height 36
type input "700"
click at [211, 486] on div "其他付款方式 入金可用餘額: 0" at bounding box center [713, 478] width 1125 height 32
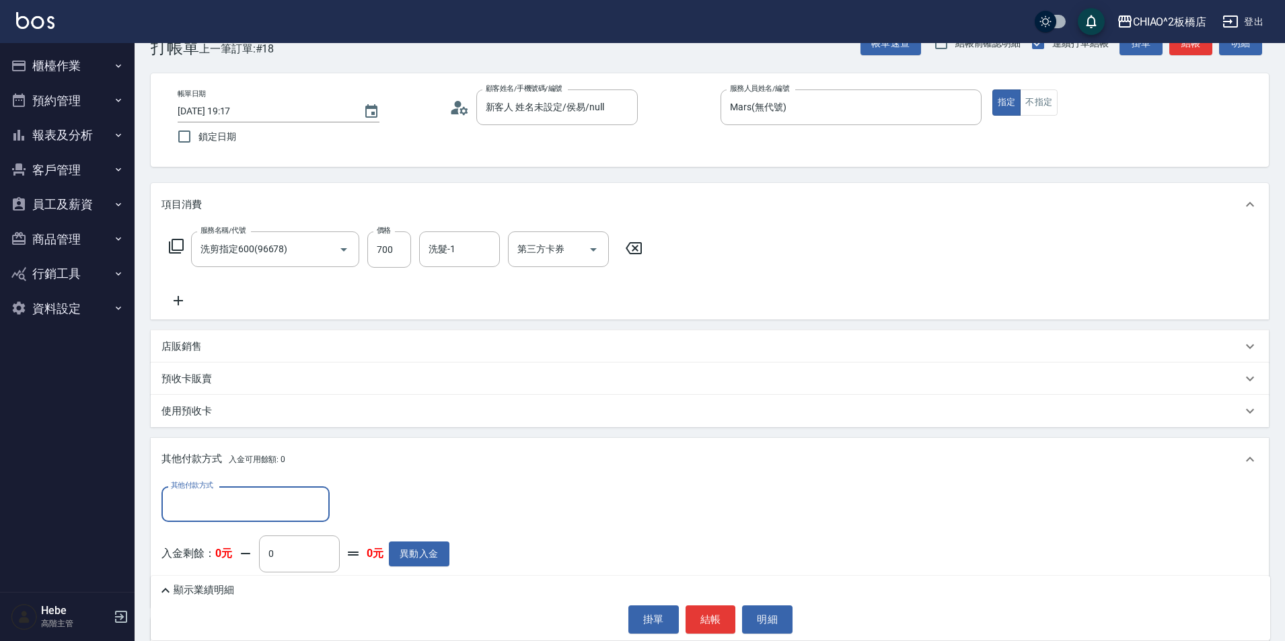
scroll to position [67, 0]
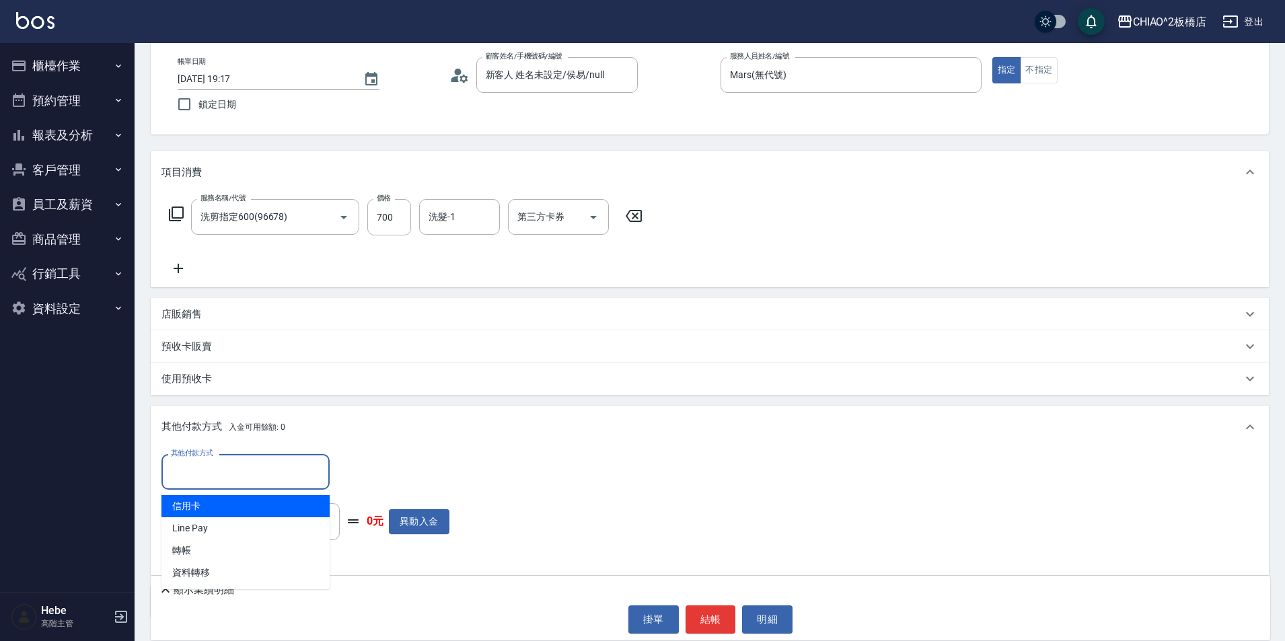
click at [187, 473] on input "其他付款方式" at bounding box center [245, 472] width 156 height 24
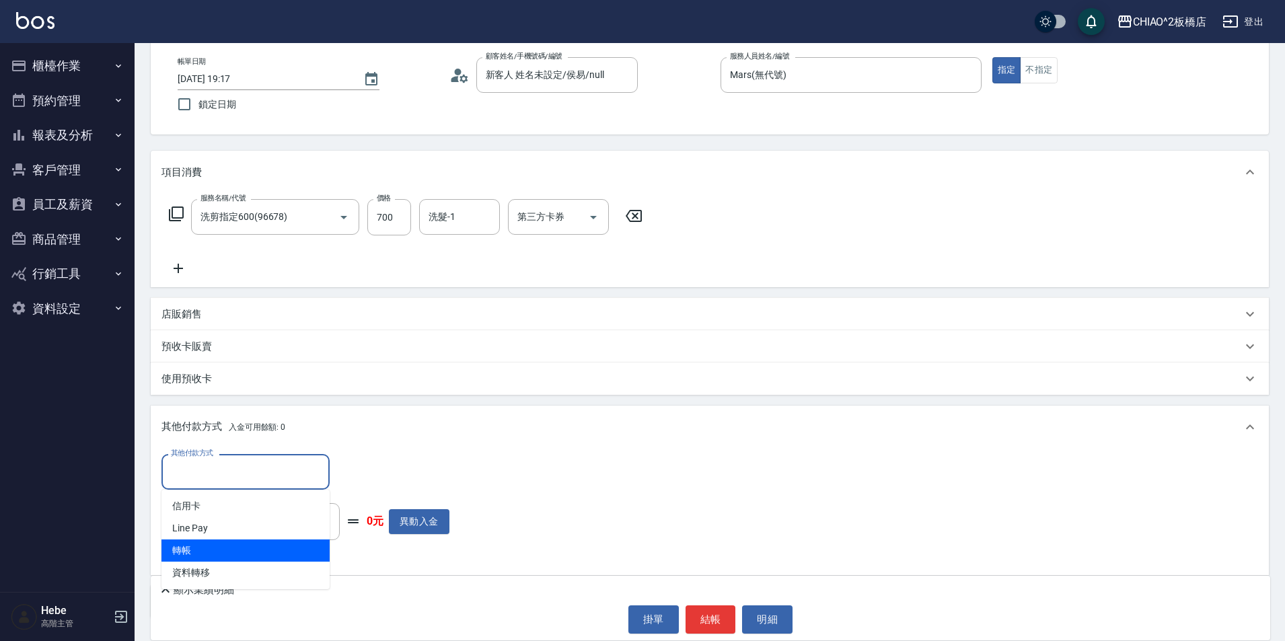
click at [186, 552] on span "轉帳" at bounding box center [245, 550] width 168 height 22
type input "轉帳"
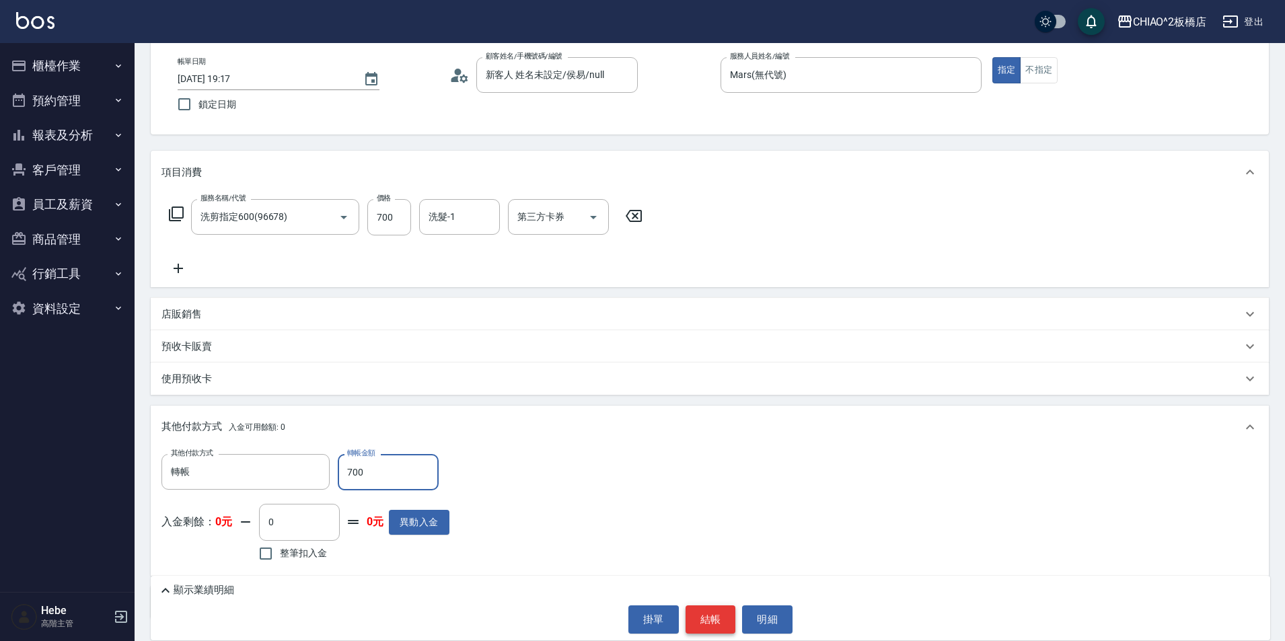
type input "700"
click at [702, 621] on button "結帳" at bounding box center [710, 619] width 50 height 28
type input "2025/09/19 19:24"
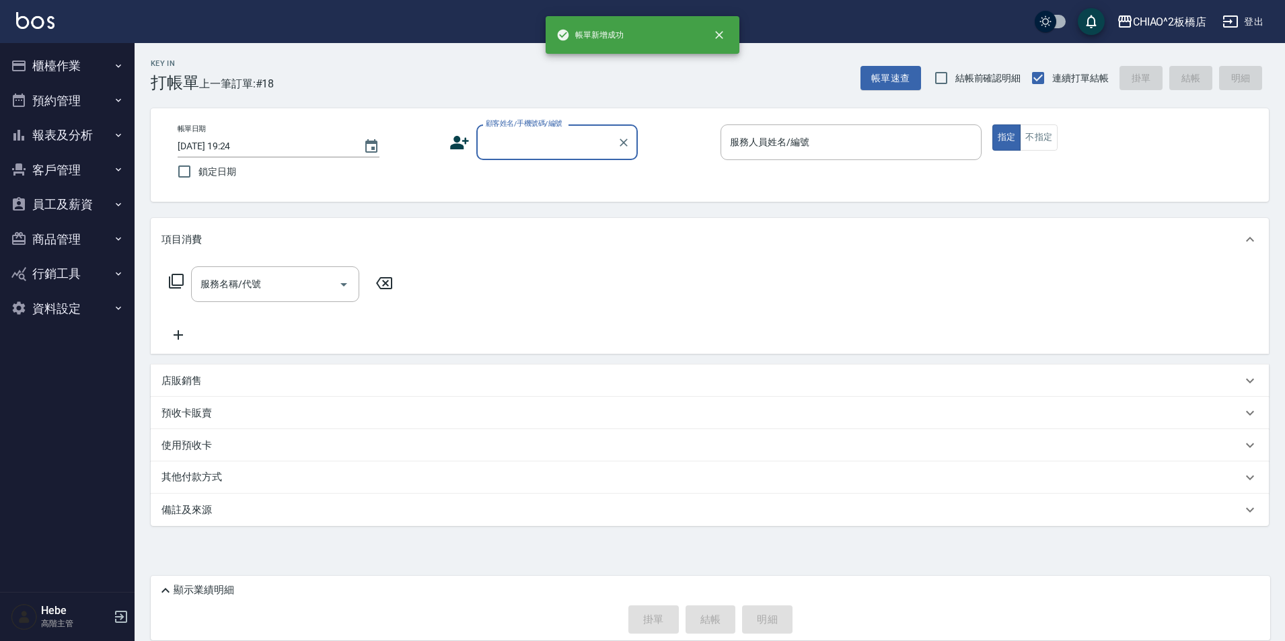
scroll to position [0, 0]
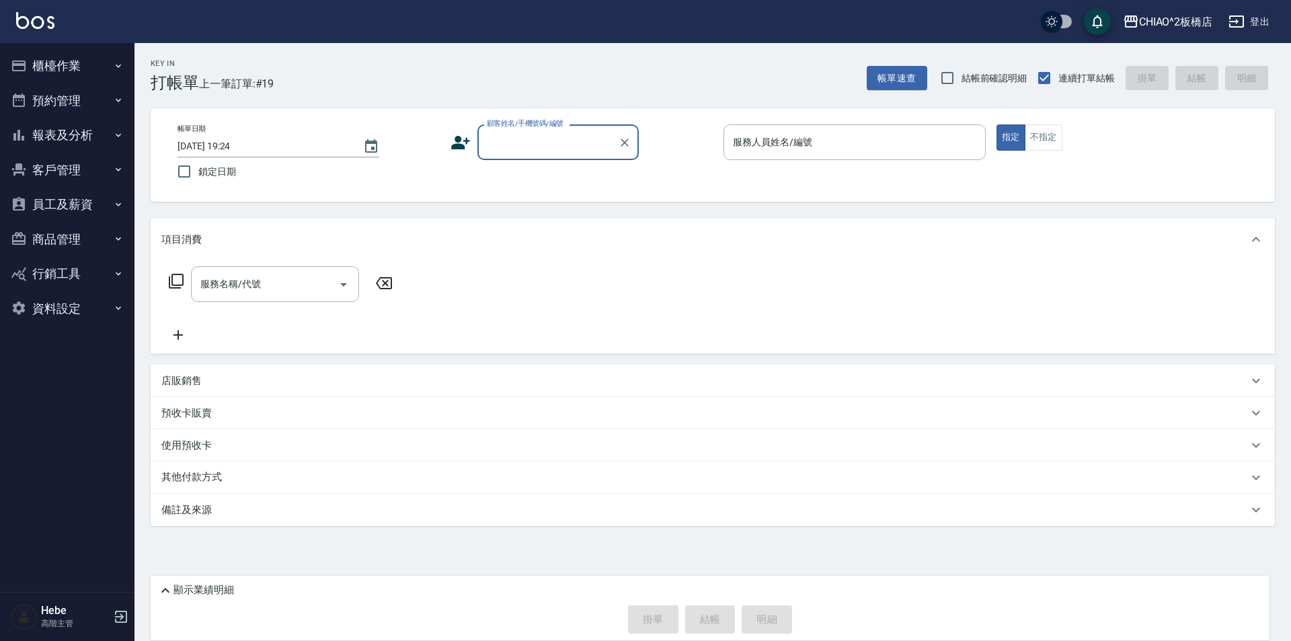
type input "w"
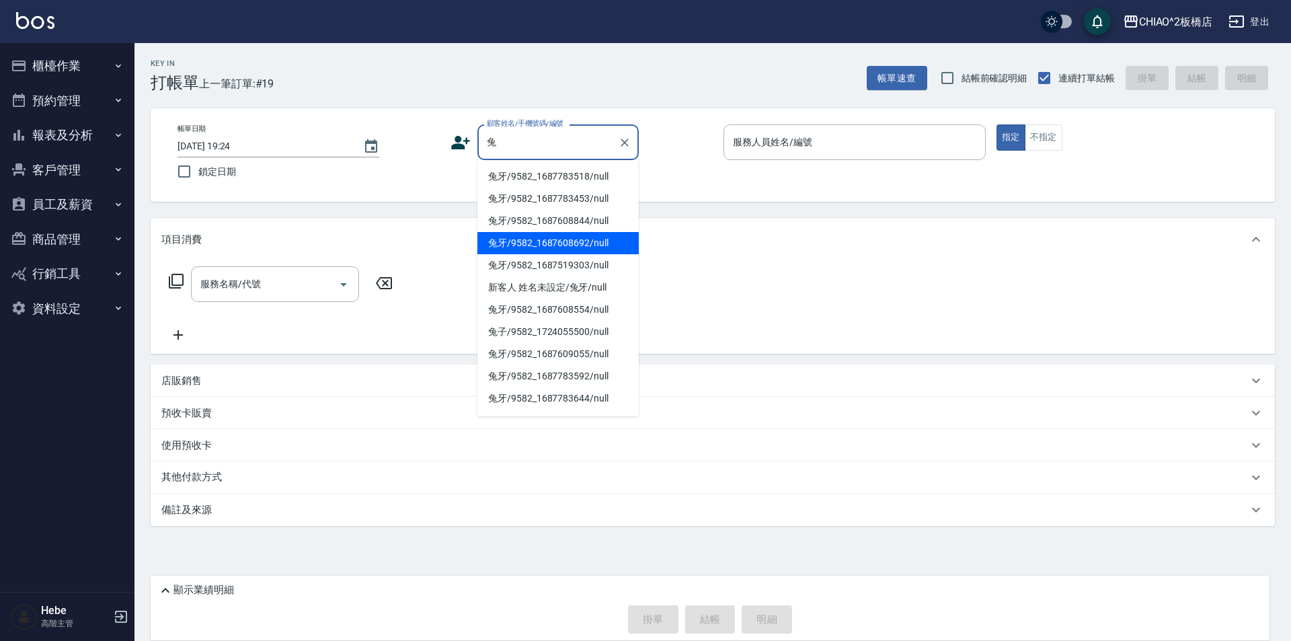
click at [574, 235] on li "兔牙/9582_1687608692/null" at bounding box center [558, 243] width 161 height 22
type input "兔牙/9582_1687608692/null"
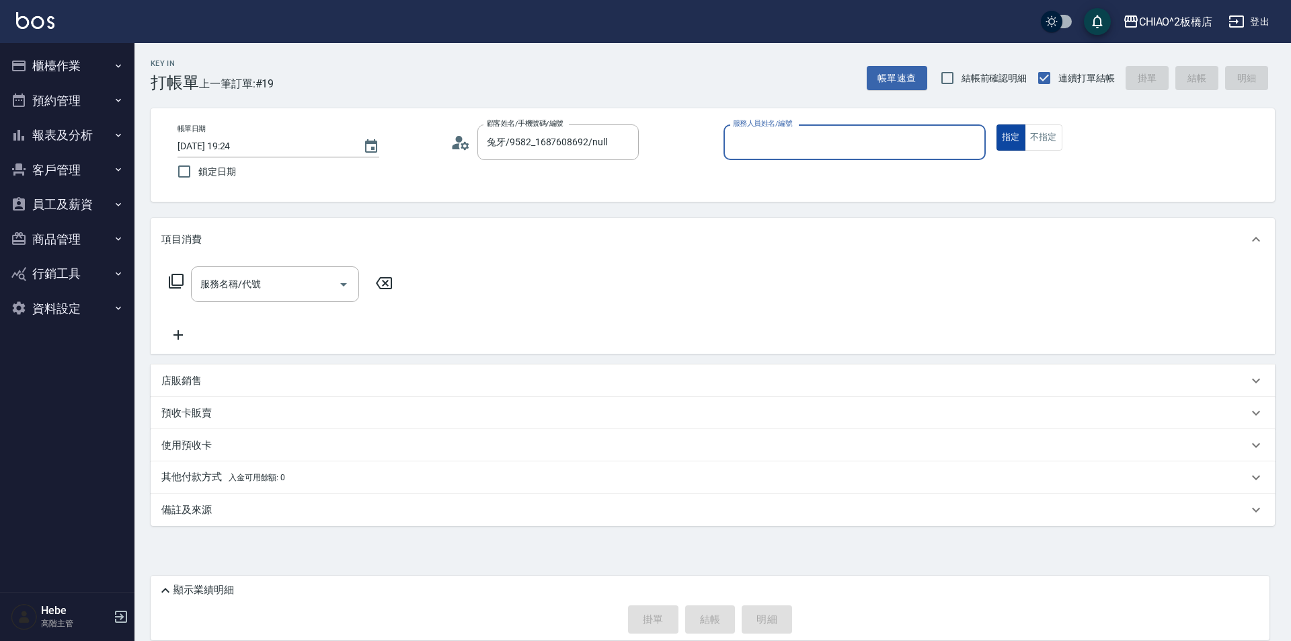
click at [1036, 139] on button "不指定" at bounding box center [1044, 137] width 38 height 26
click at [819, 142] on input "服務人員姓名/編號" at bounding box center [855, 142] width 250 height 24
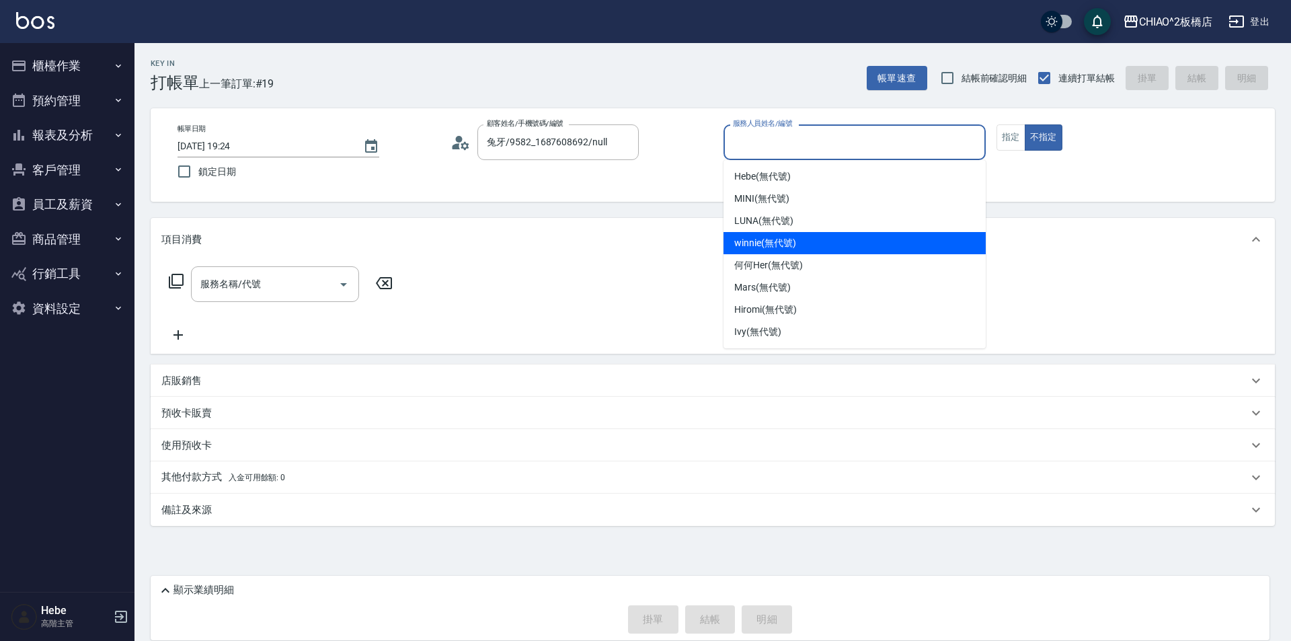
drag, startPoint x: 743, startPoint y: 243, endPoint x: 695, endPoint y: 247, distance: 47.2
click at [744, 243] on span "winnie (無代號)" at bounding box center [764, 243] width 61 height 14
type input "winnie(無代號)"
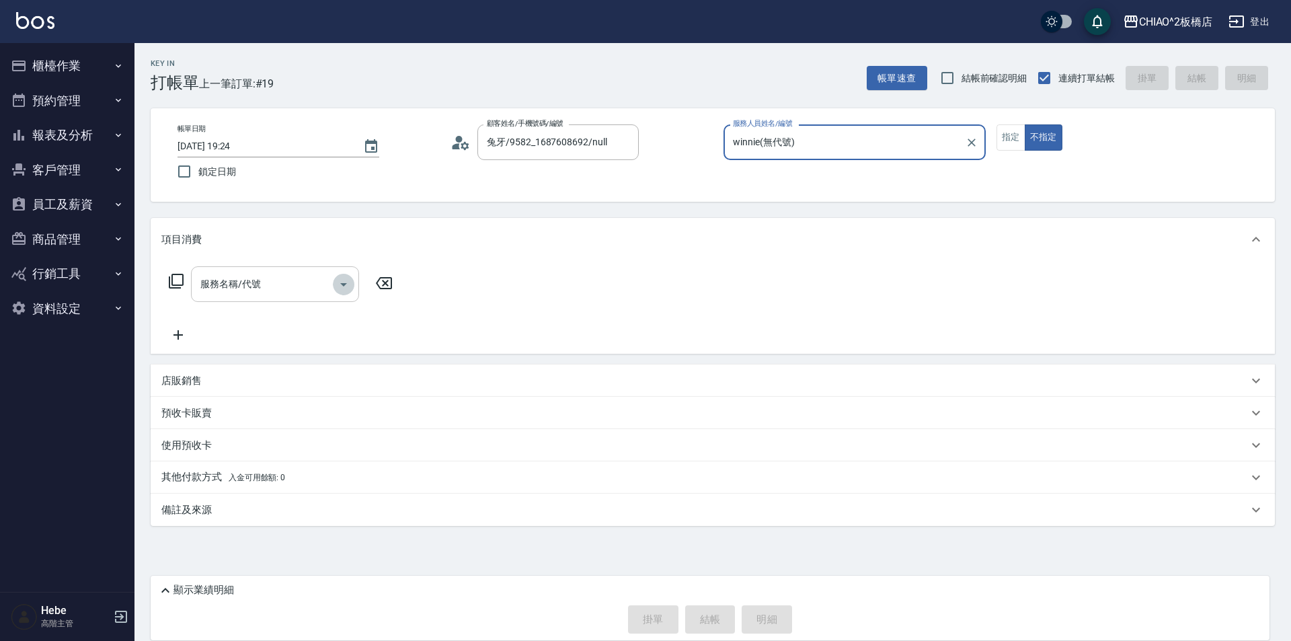
click at [333, 282] on button "Open" at bounding box center [344, 285] width 22 height 22
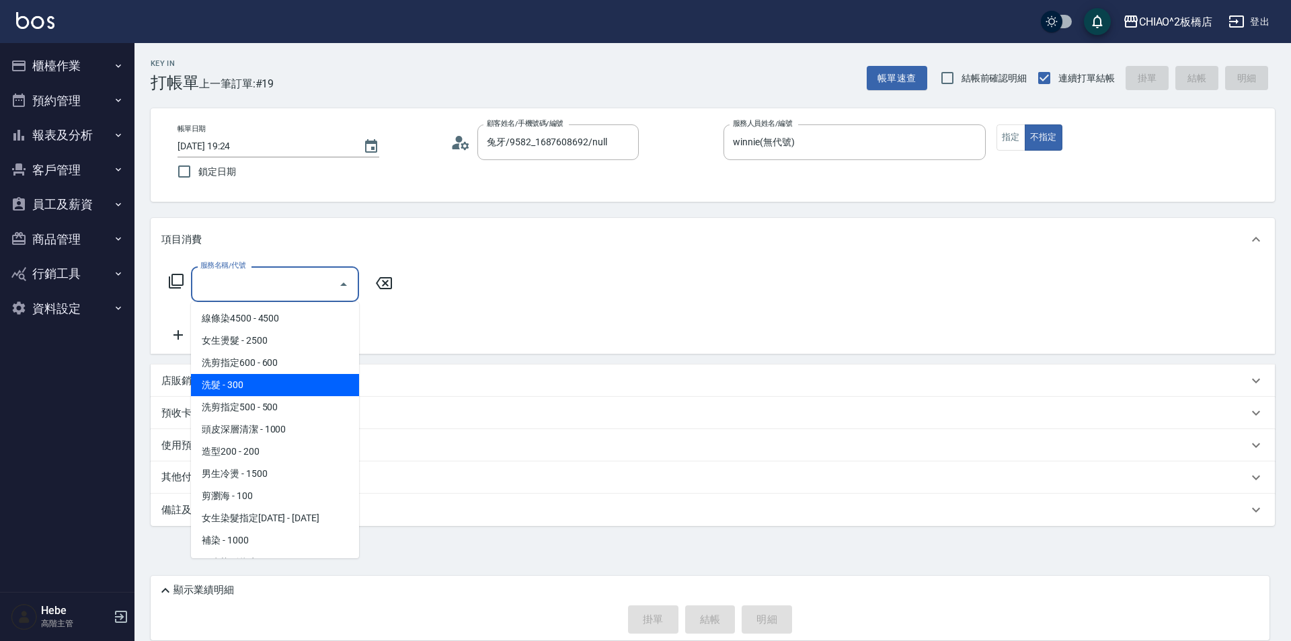
click at [278, 383] on span "洗髮 - 300" at bounding box center [275, 385] width 168 height 22
type input "洗髮(96679)"
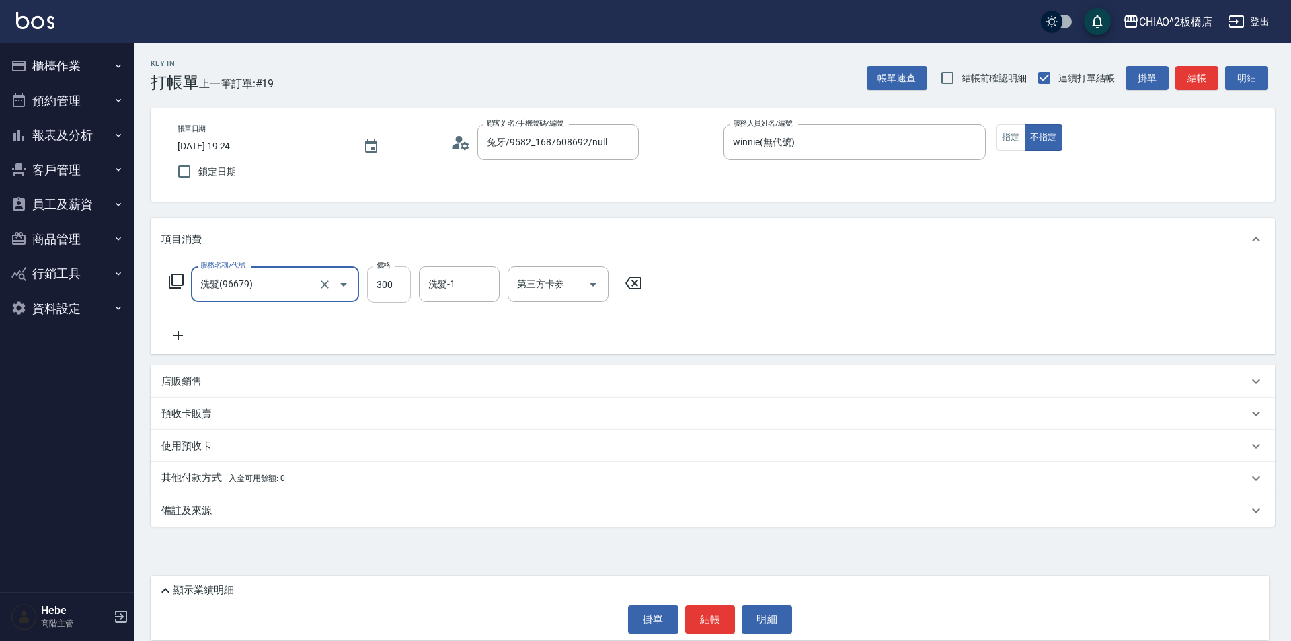
click at [402, 280] on input "300" at bounding box center [389, 284] width 44 height 36
type input "400"
click at [713, 609] on button "結帳" at bounding box center [710, 619] width 50 height 28
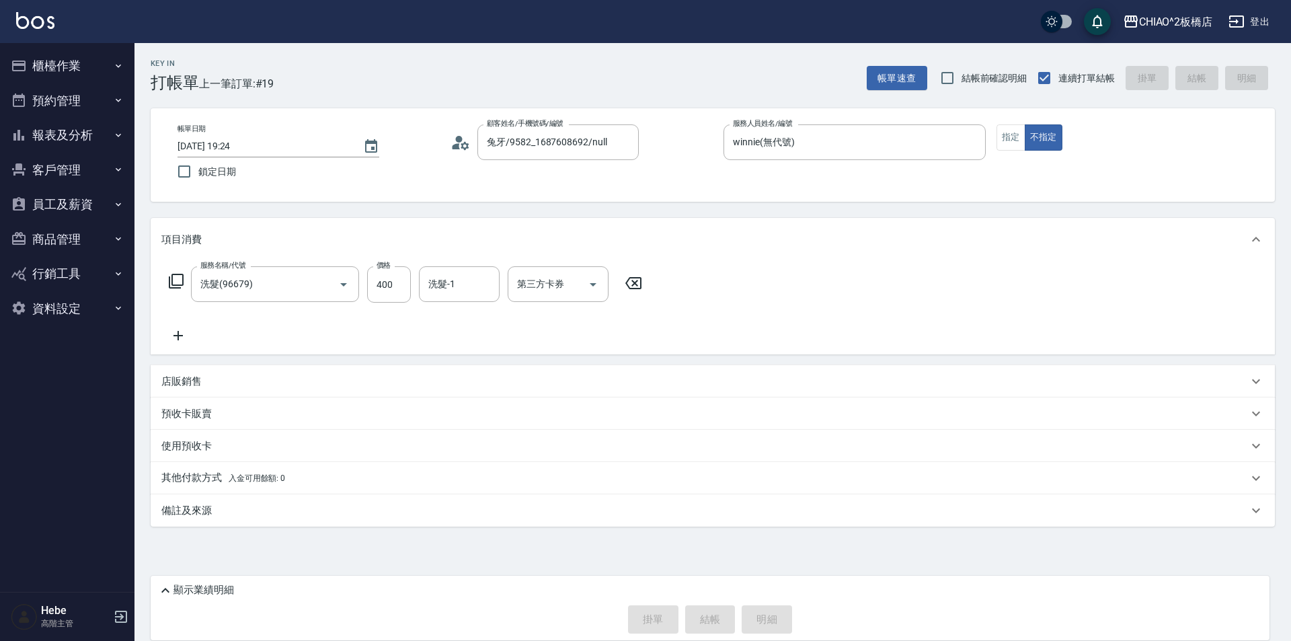
type input "2025/09/19 19:31"
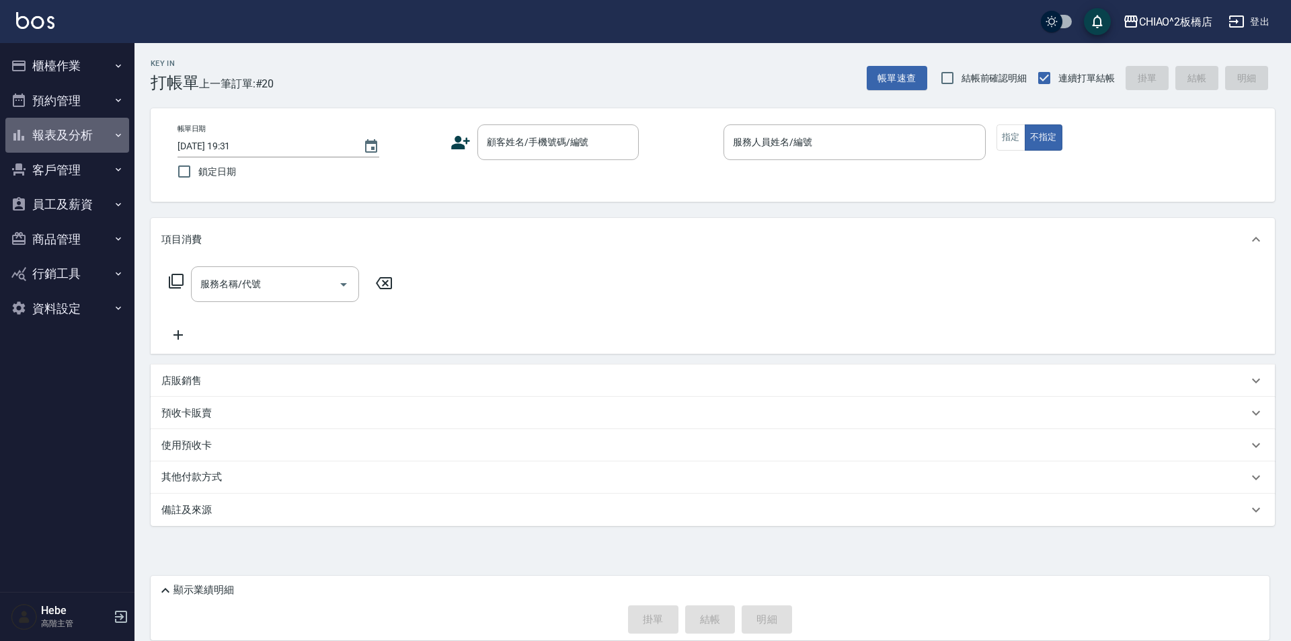
click at [99, 139] on button "報表及分析" at bounding box center [67, 135] width 124 height 35
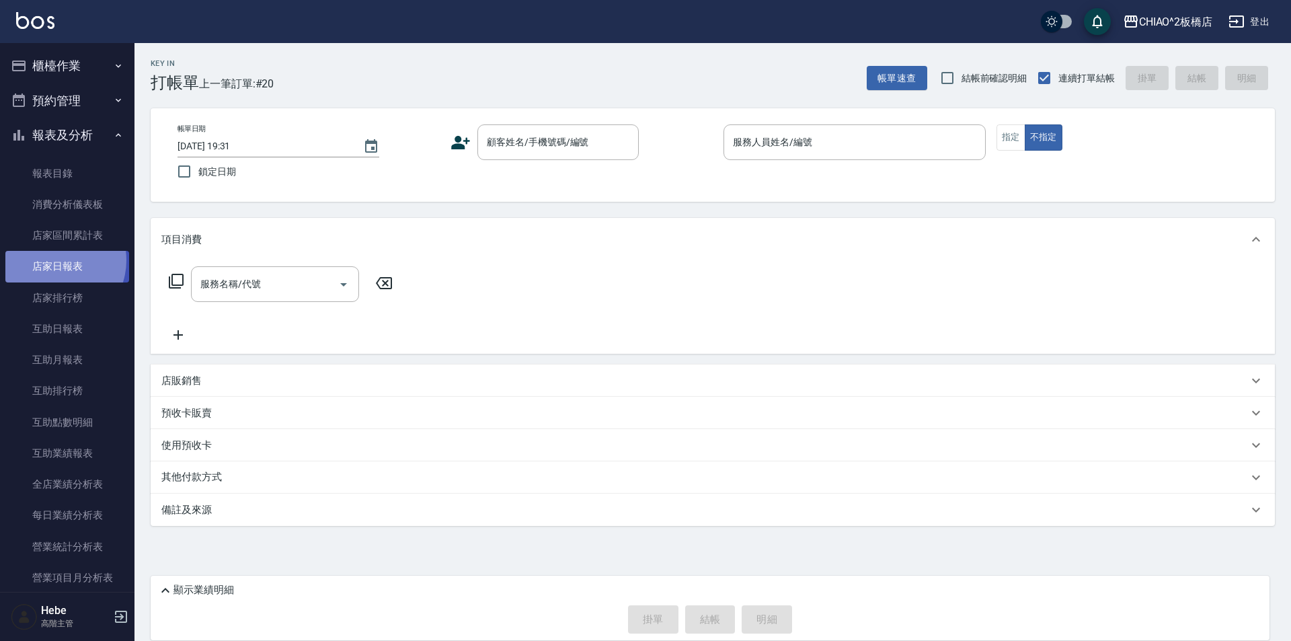
click at [53, 260] on link "店家日報表" at bounding box center [67, 266] width 124 height 31
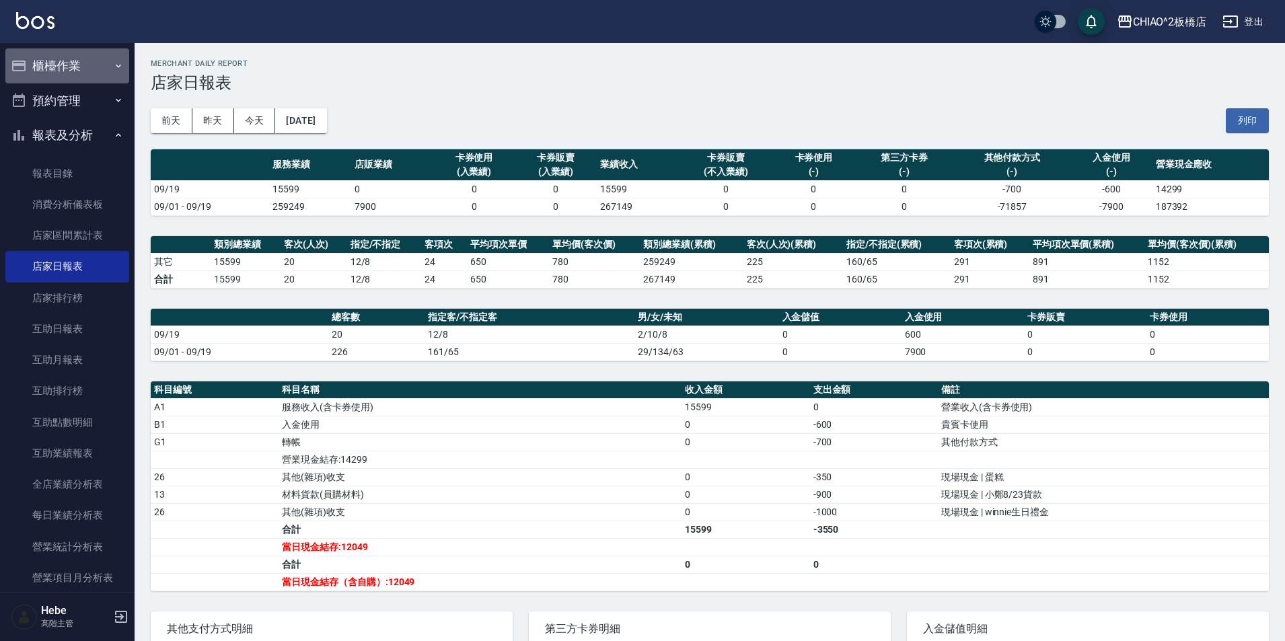
click at [91, 72] on button "櫃檯作業" at bounding box center [67, 65] width 124 height 35
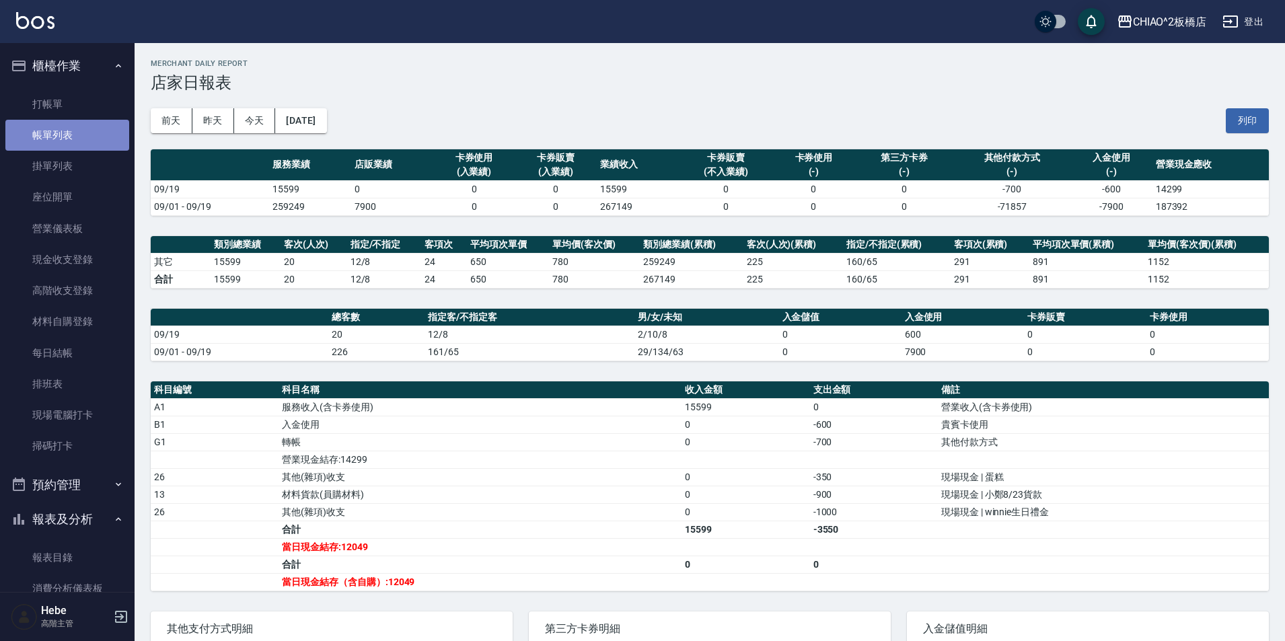
click at [83, 135] on link "帳單列表" at bounding box center [67, 135] width 124 height 31
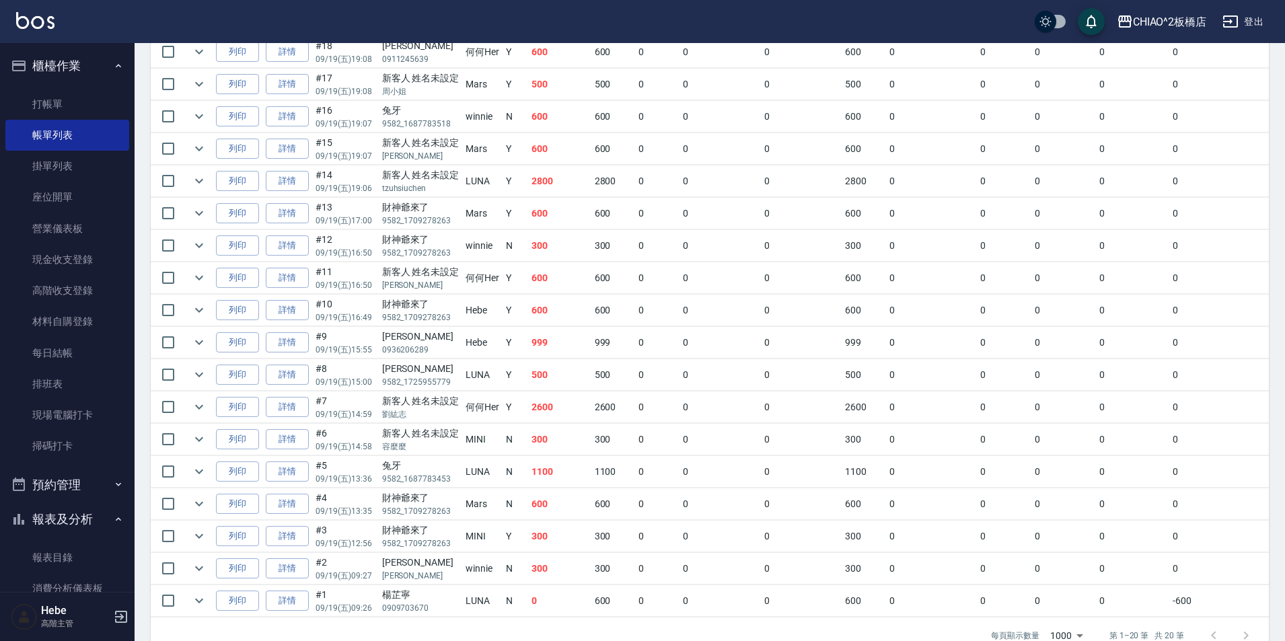
scroll to position [472, 0]
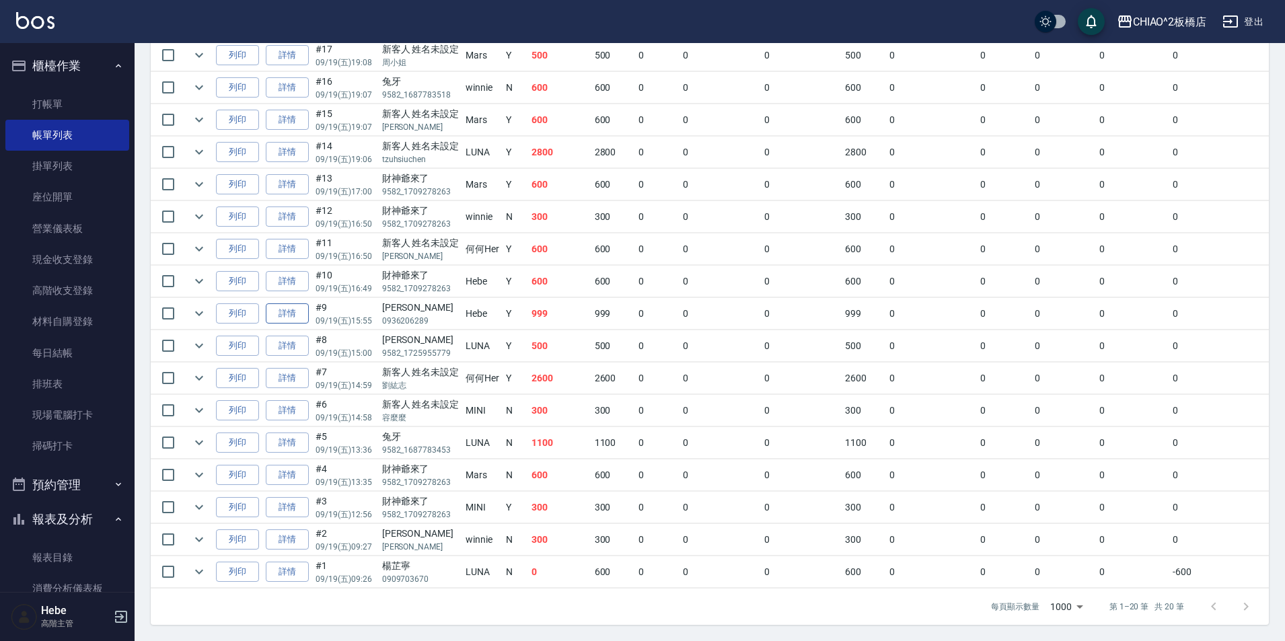
click at [280, 303] on link "詳情" at bounding box center [287, 313] width 43 height 21
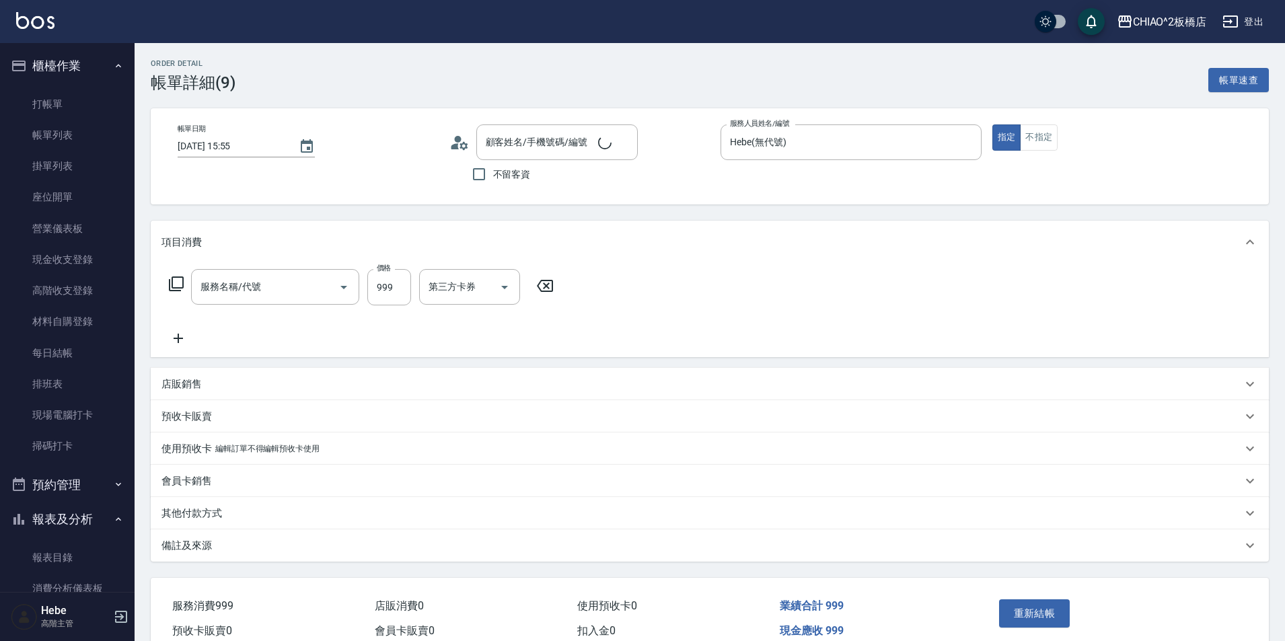
type input "2025/09/19 15:55"
type input "Hebe(無代號)"
type input "黃湘閔/0936206289/null"
type input "洗剪指定600(96678)"
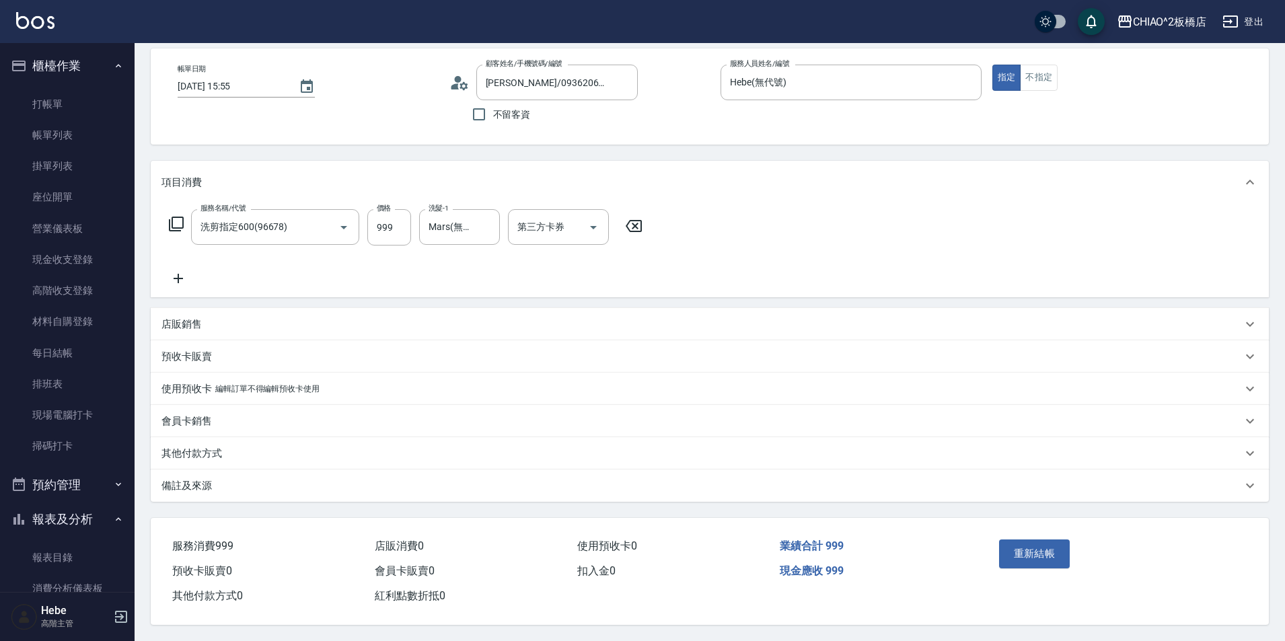
click at [205, 453] on p "其他付款方式" at bounding box center [191, 454] width 61 height 14
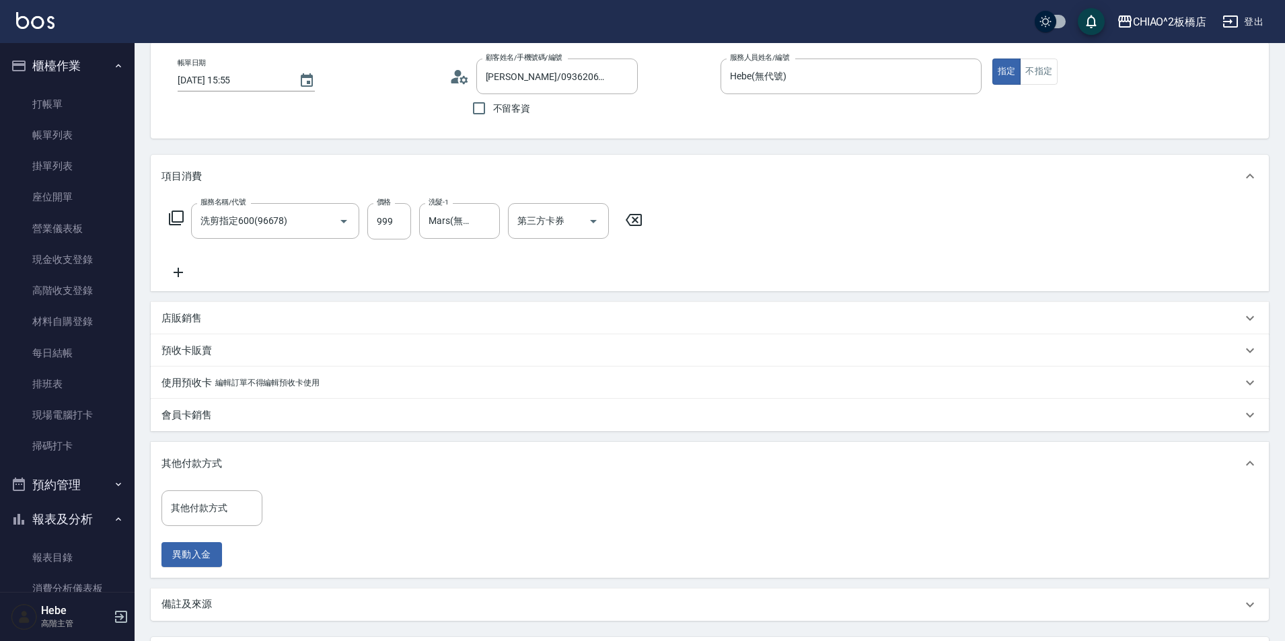
scroll to position [191, 0]
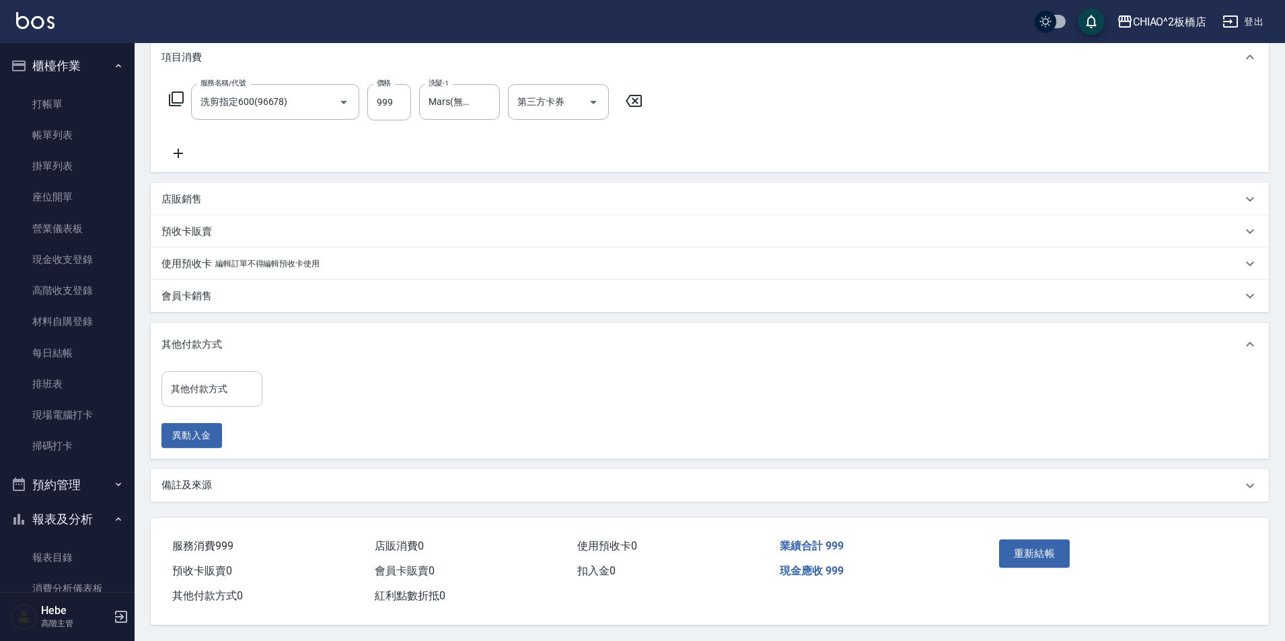
click at [207, 379] on input "其他付款方式" at bounding box center [211, 389] width 89 height 24
click at [209, 445] on span "Line Pay" at bounding box center [211, 445] width 101 height 22
type input "Line Pay"
click at [287, 385] on input "0" at bounding box center [320, 389] width 101 height 36
type input "999"
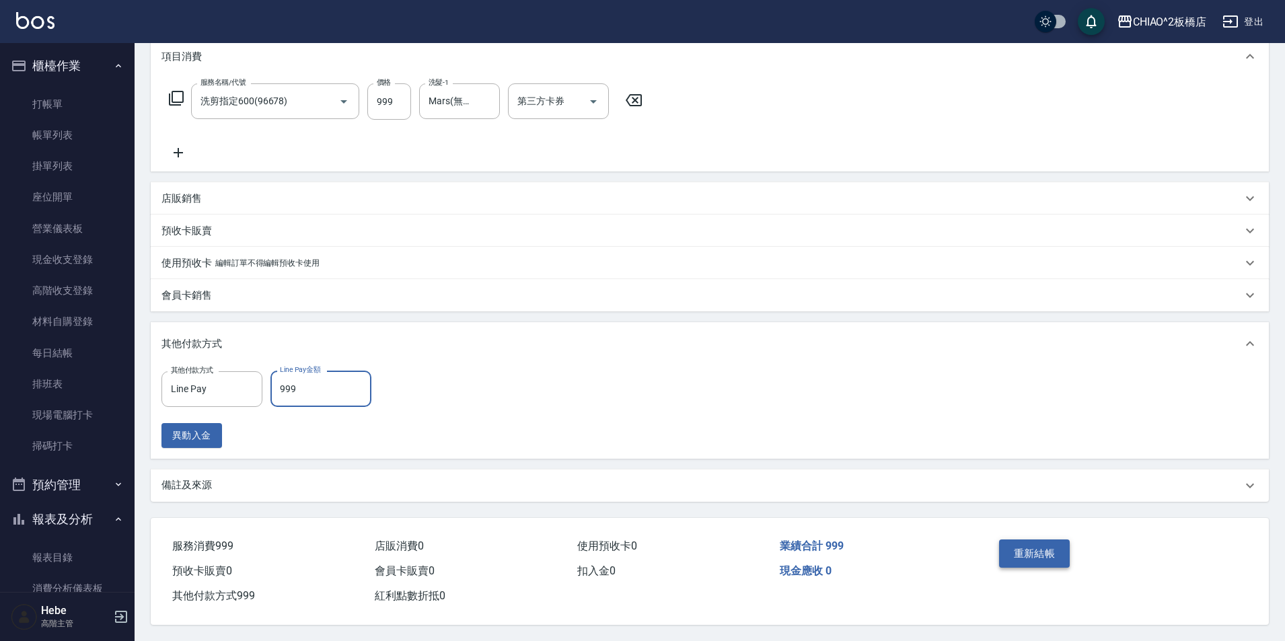
click at [1029, 543] on button "重新結帳" at bounding box center [1034, 553] width 71 height 28
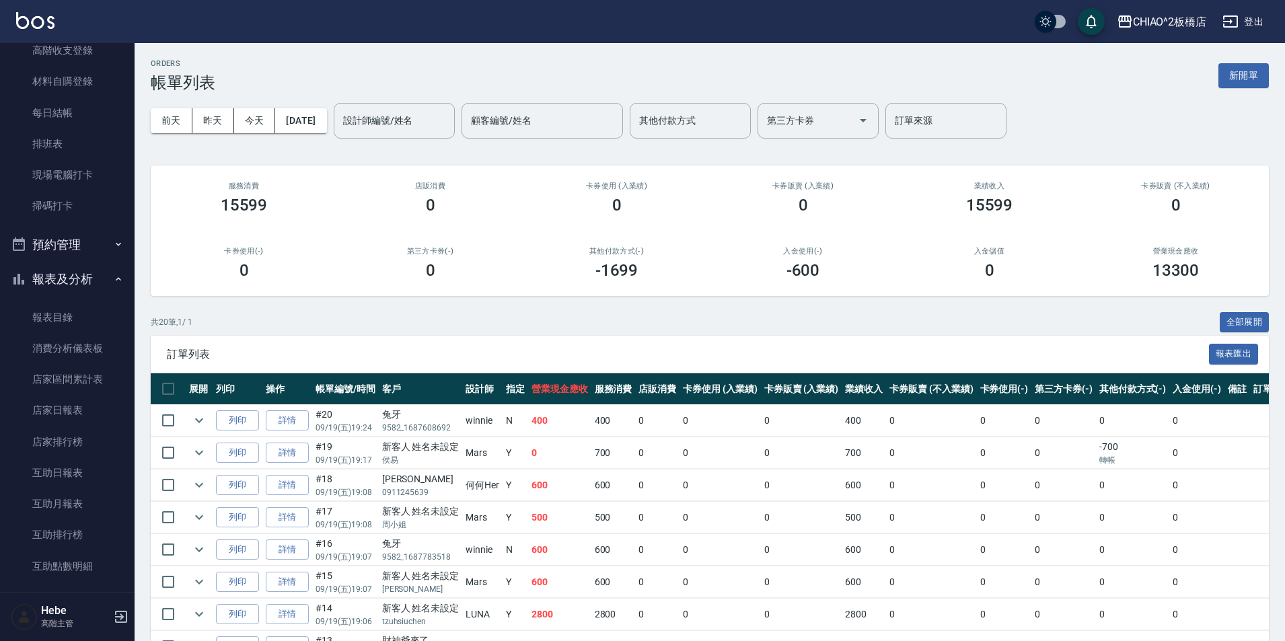
scroll to position [269, 0]
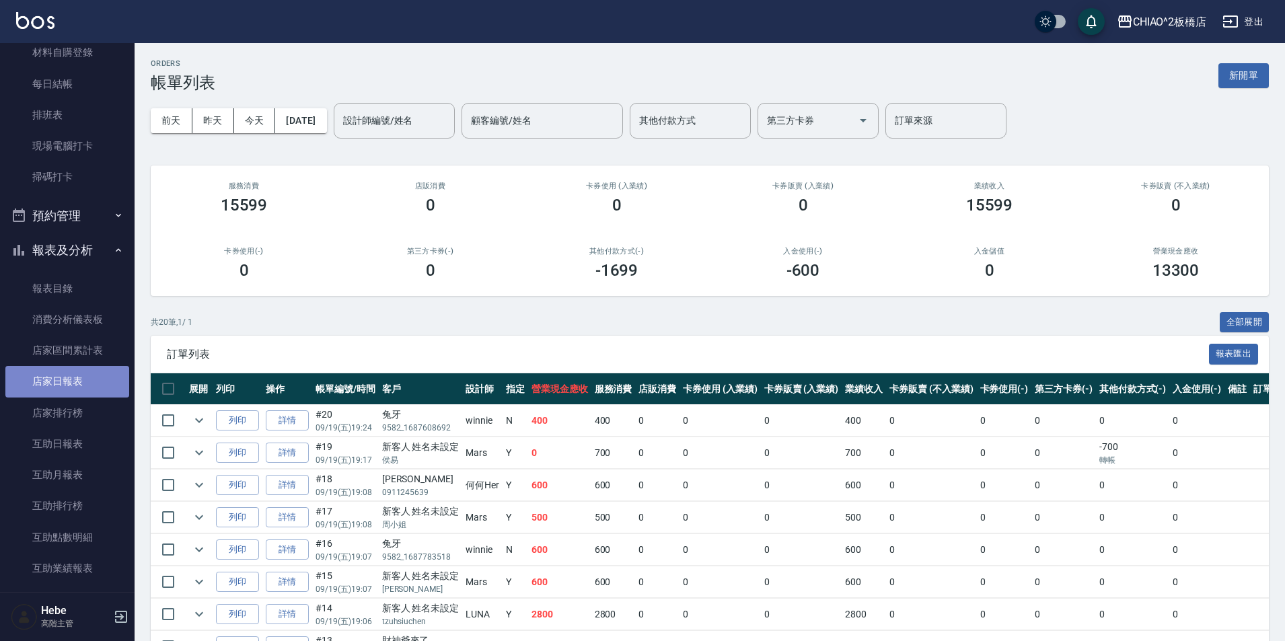
click at [81, 381] on link "店家日報表" at bounding box center [67, 381] width 124 height 31
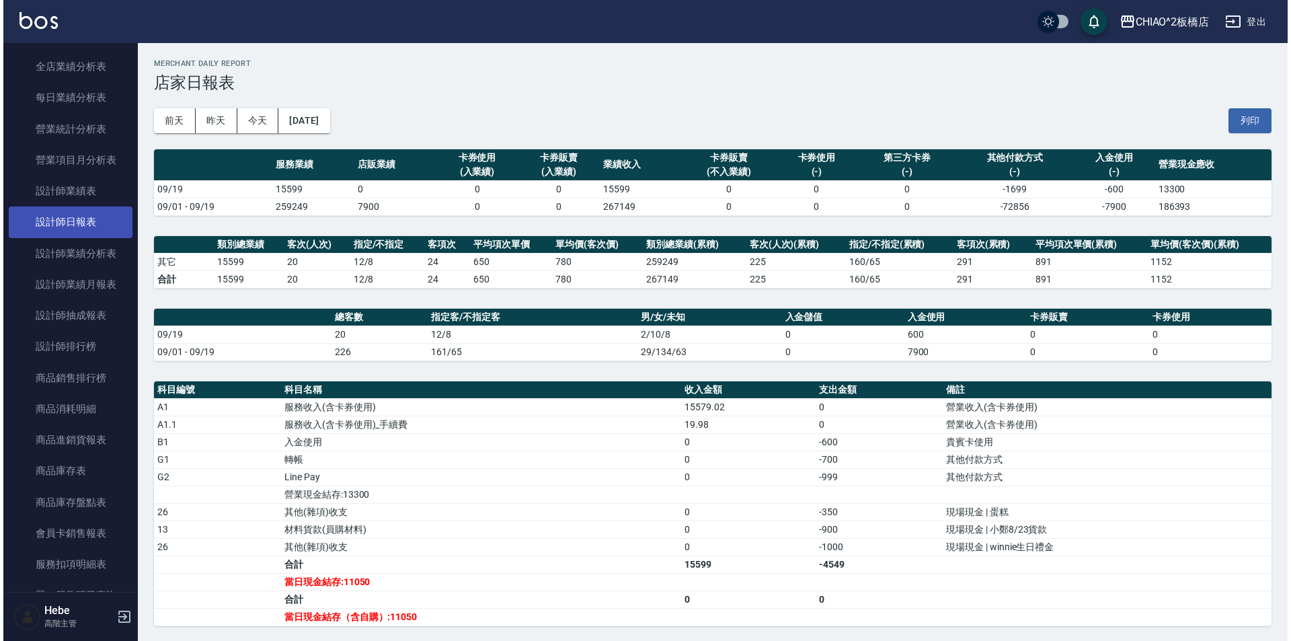
scroll to position [807, 0]
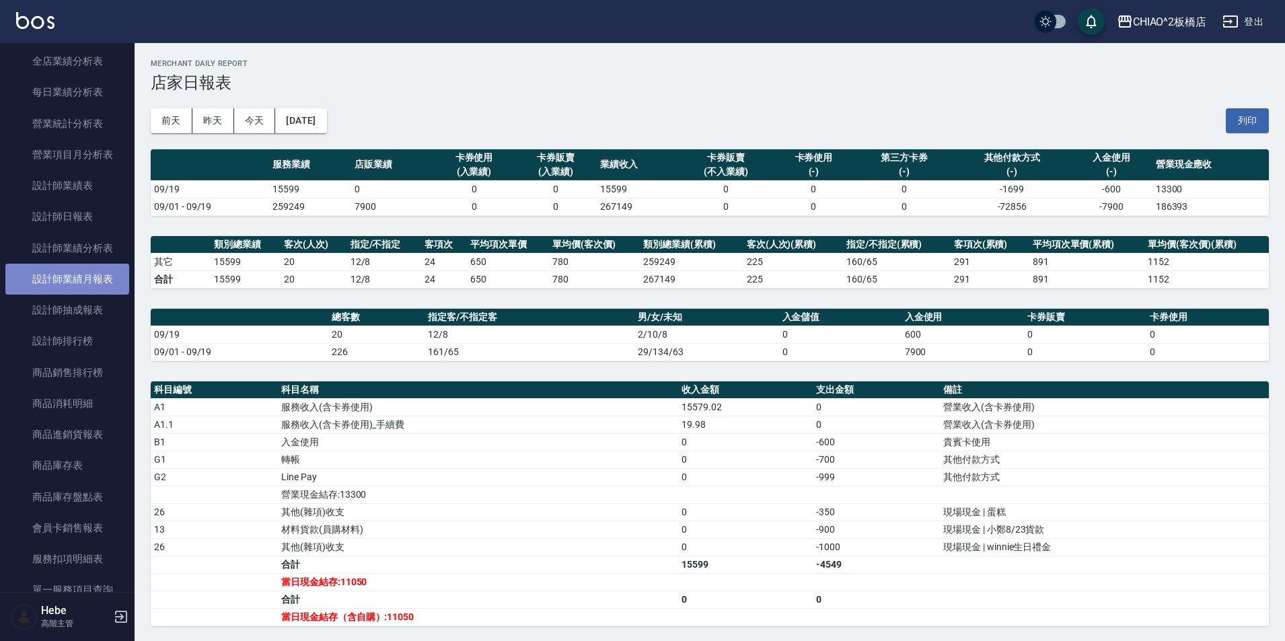
click at [91, 274] on link "設計師業績月報表" at bounding box center [67, 279] width 124 height 31
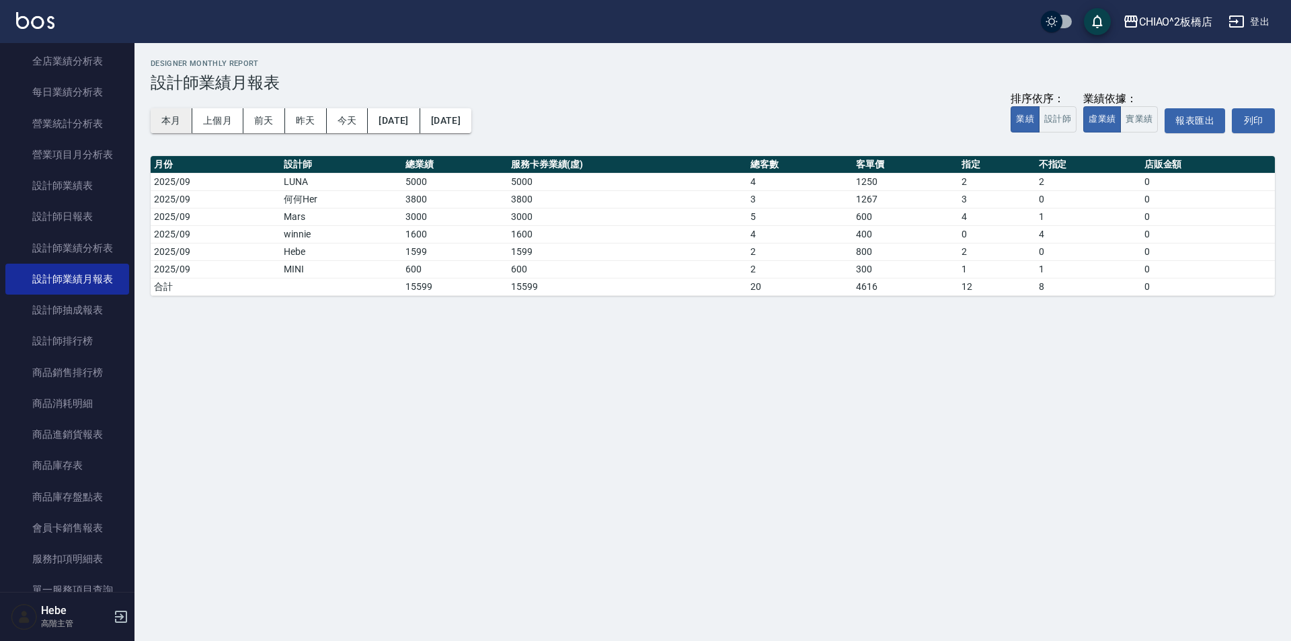
click at [167, 118] on button "本月" at bounding box center [172, 120] width 42 height 25
